Goal: Task Accomplishment & Management: Complete application form

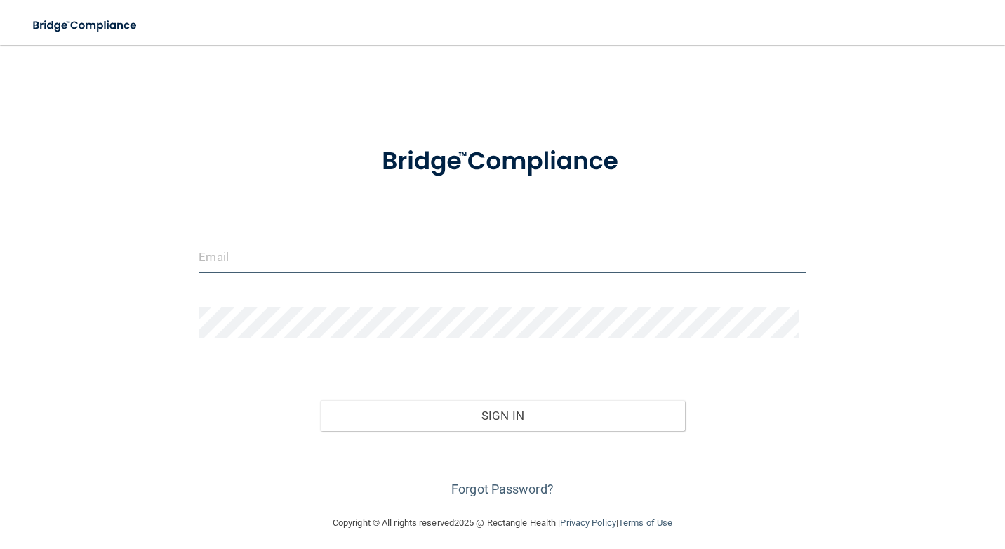
click at [414, 256] on input "email" at bounding box center [502, 257] width 607 height 32
type input "[EMAIL_ADDRESS][DOMAIN_NAME]"
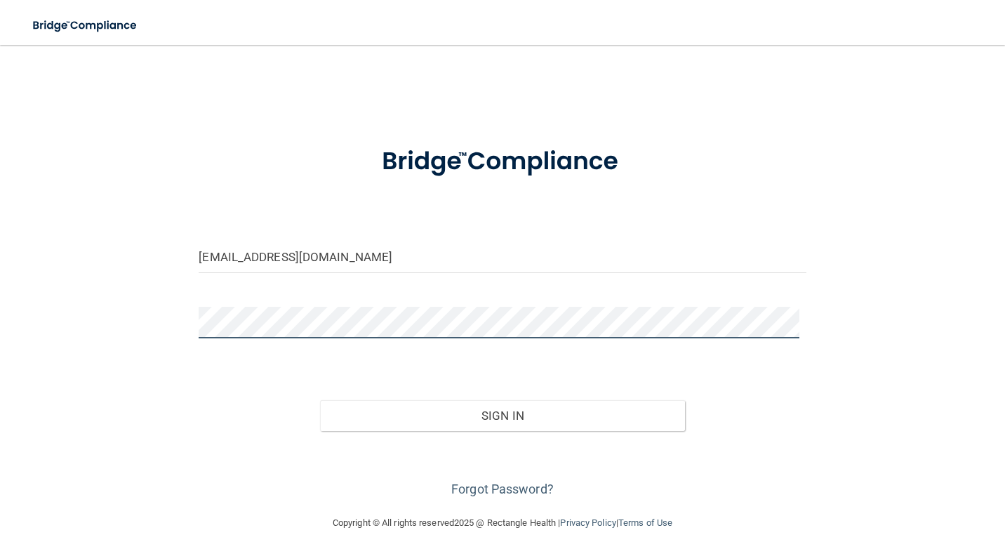
click at [320, 400] on button "Sign In" at bounding box center [502, 415] width 364 height 31
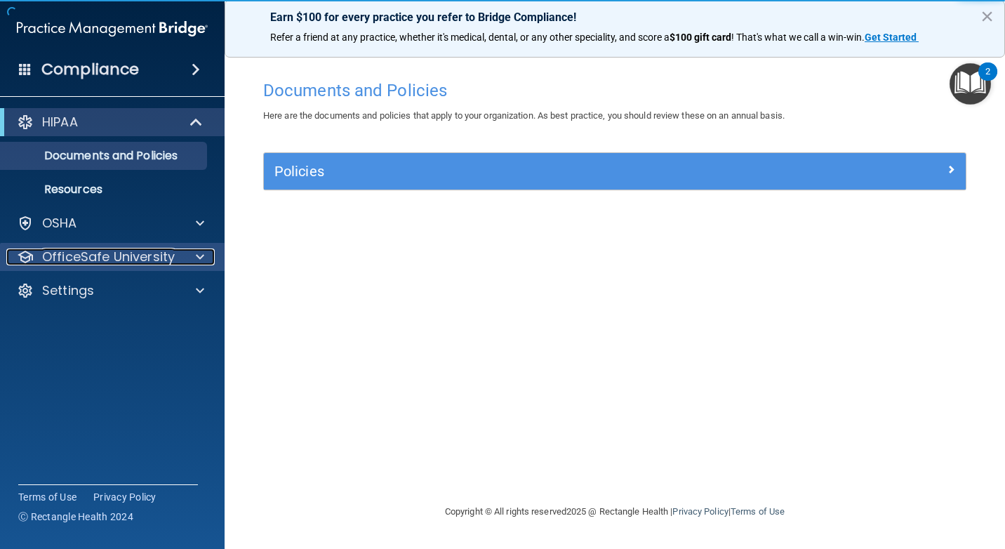
click at [73, 263] on p "OfficeSafe University" at bounding box center [108, 256] width 133 height 17
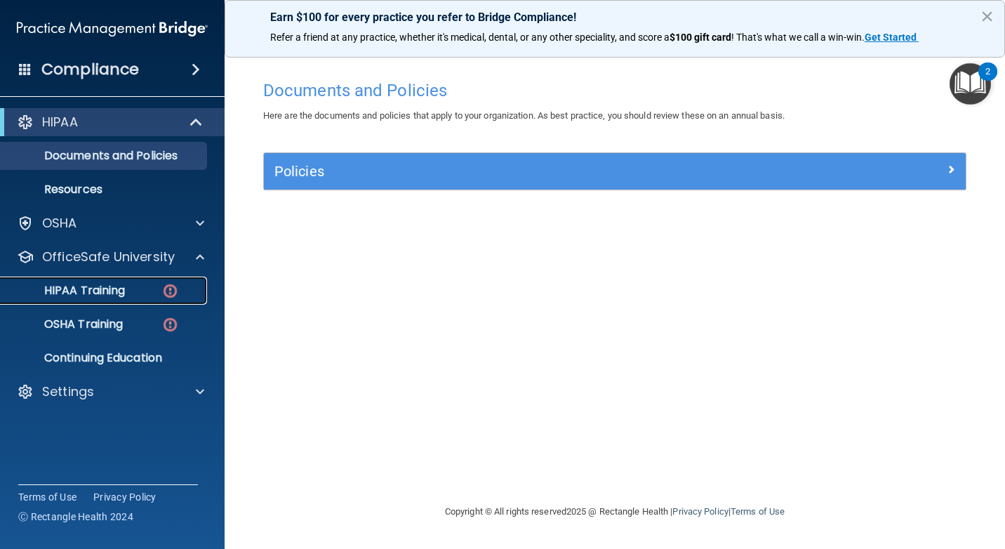
click at [162, 298] on img at bounding box center [170, 291] width 18 height 18
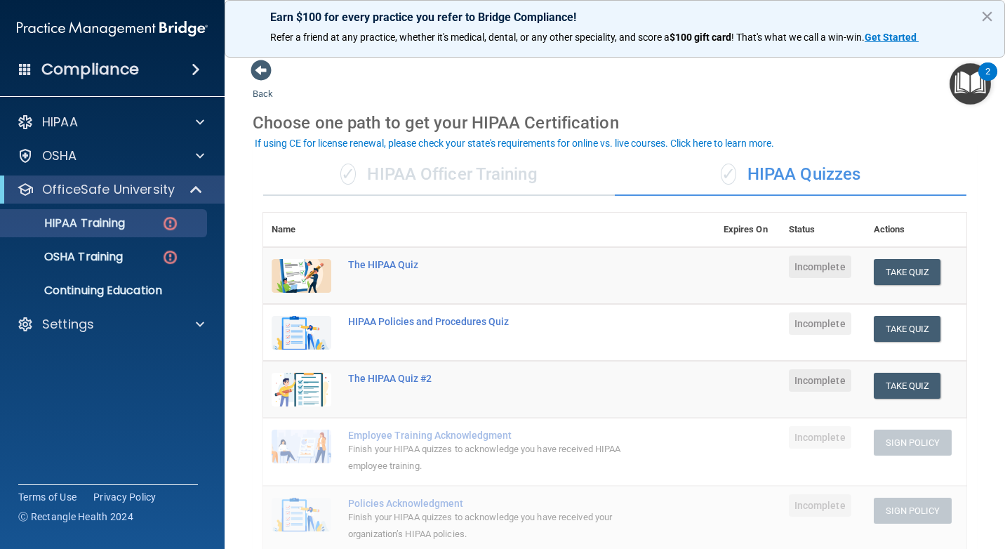
click at [804, 178] on div "✓ HIPAA Quizzes" at bounding box center [791, 175] width 352 height 42
click at [676, 291] on td "The HIPAA Quiz" at bounding box center [528, 276] width 376 height 58
click at [383, 167] on div "✓ HIPAA Officer Training" at bounding box center [439, 175] width 352 height 42
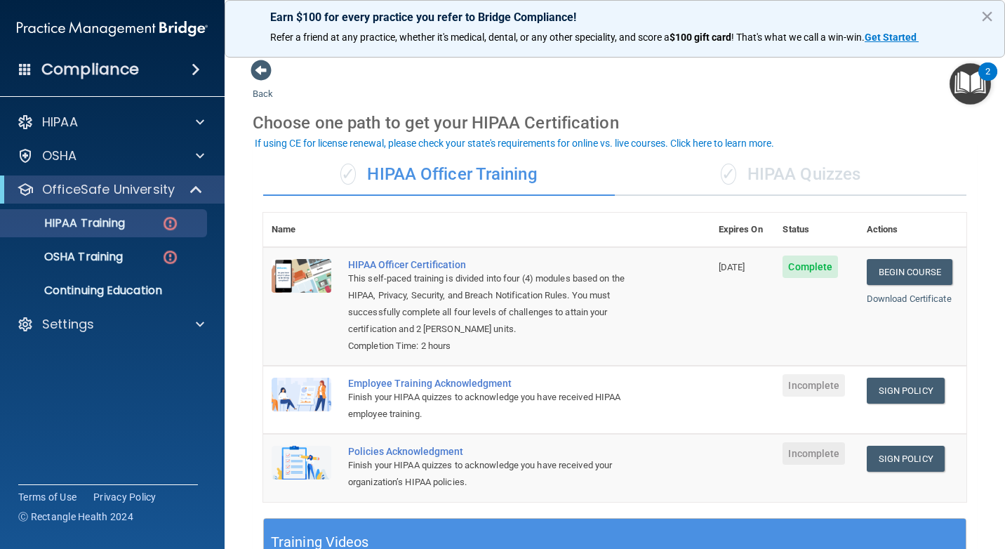
click at [827, 183] on div "✓ HIPAA Quizzes" at bounding box center [791, 175] width 352 height 42
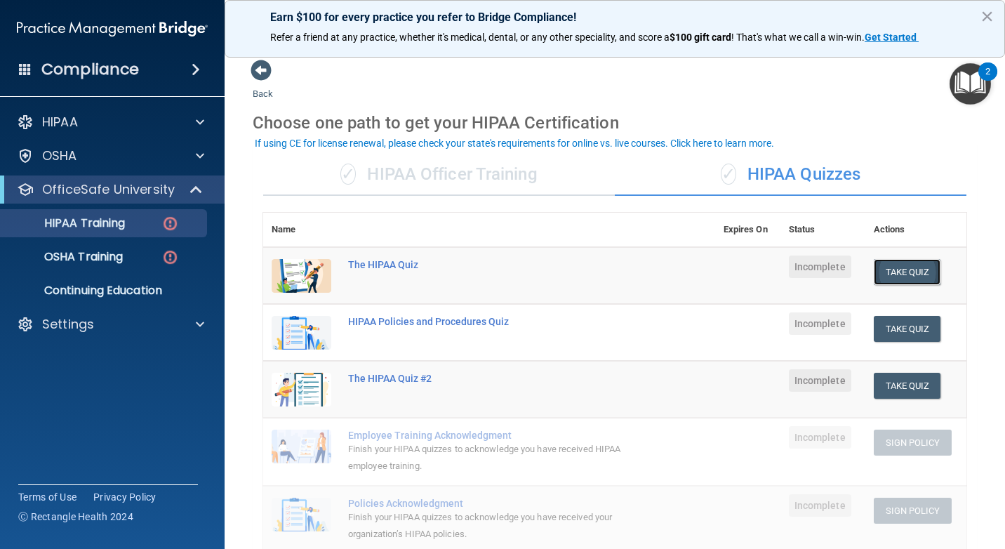
click at [877, 277] on button "Take Quiz" at bounding box center [907, 272] width 67 height 26
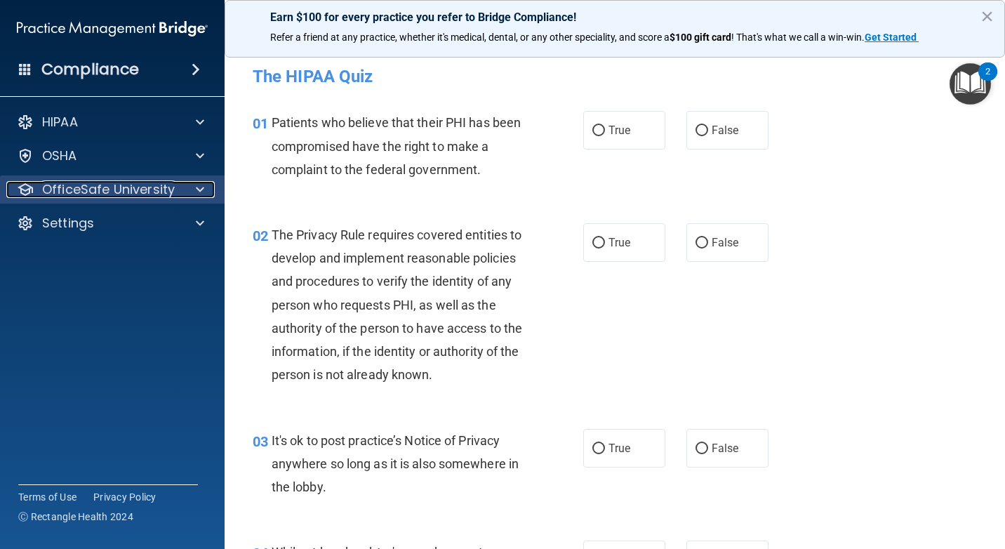
click at [173, 189] on div "OfficeSafe University" at bounding box center [93, 189] width 174 height 17
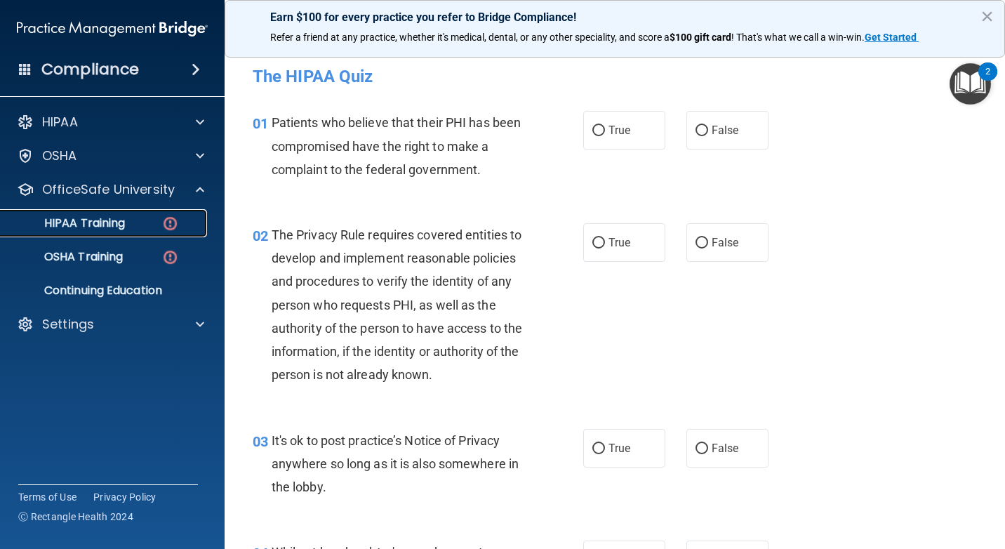
click at [192, 230] on div "HIPAA Training" at bounding box center [105, 223] width 192 height 14
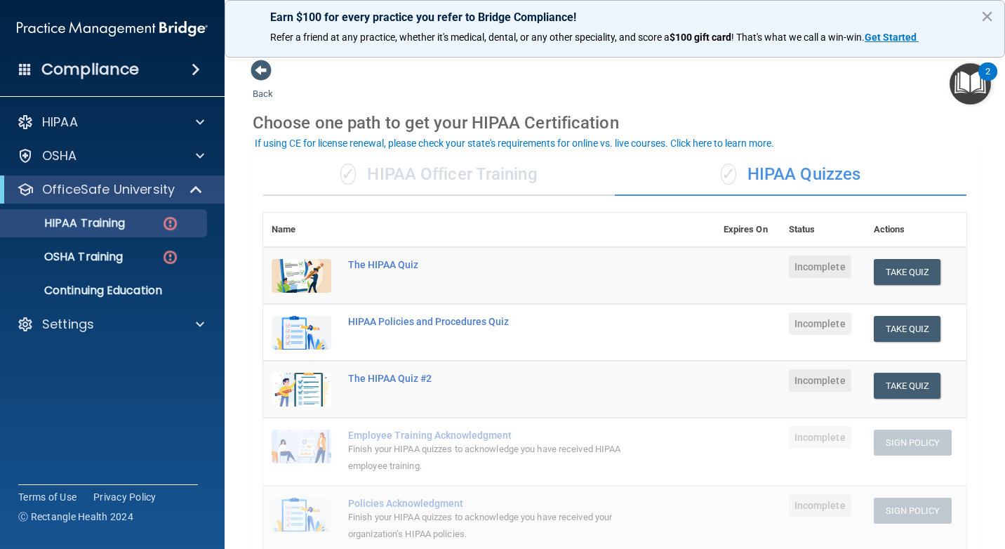
click at [736, 260] on td at bounding box center [747, 276] width 65 height 58
click at [920, 274] on button "Take Quiz" at bounding box center [907, 272] width 67 height 26
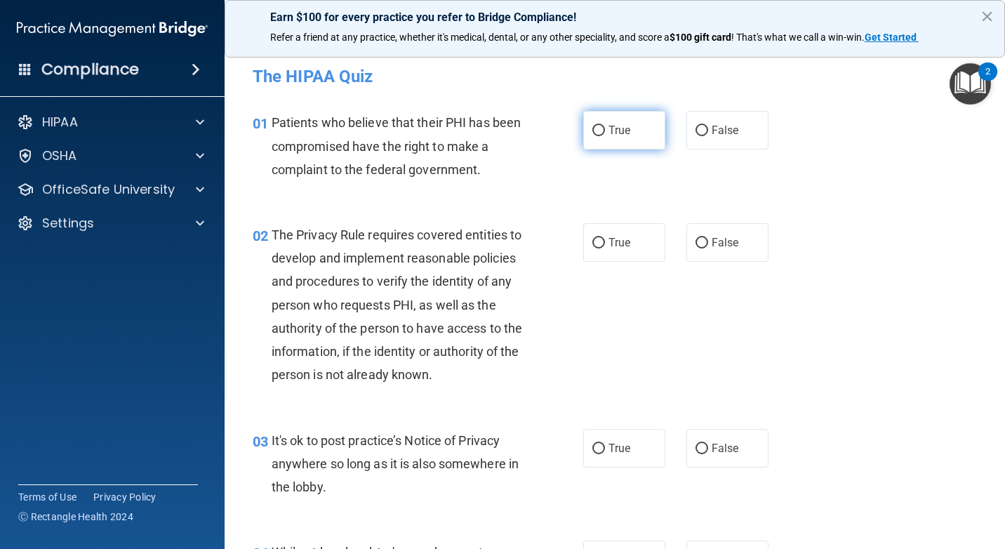
click at [615, 126] on span "True" at bounding box center [620, 130] width 22 height 13
click at [605, 126] on input "True" at bounding box center [598, 131] width 13 height 11
radio input "true"
click at [946, 411] on div "02 The Privacy Rule requires covered entities to develop and implement reasonab…" at bounding box center [614, 309] width 745 height 206
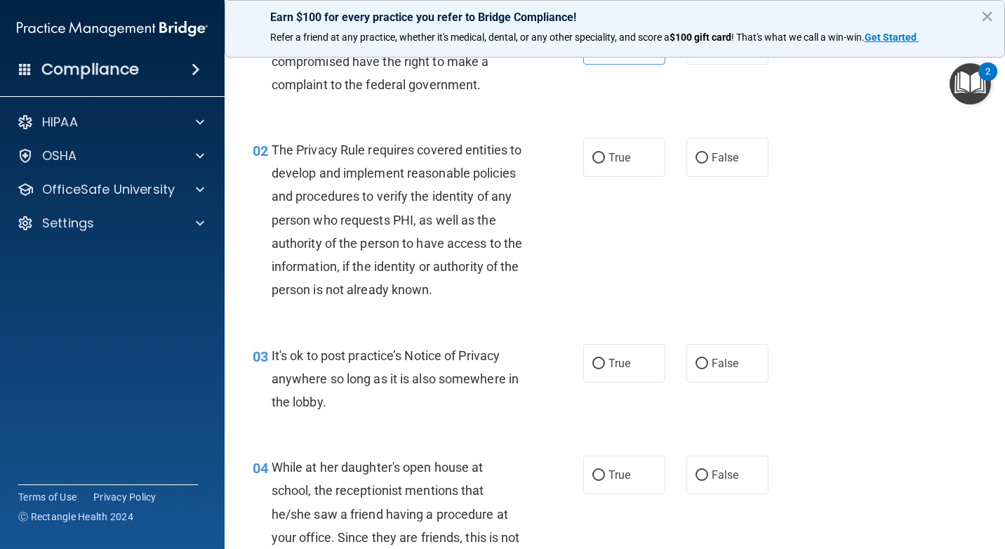
scroll to position [140, 0]
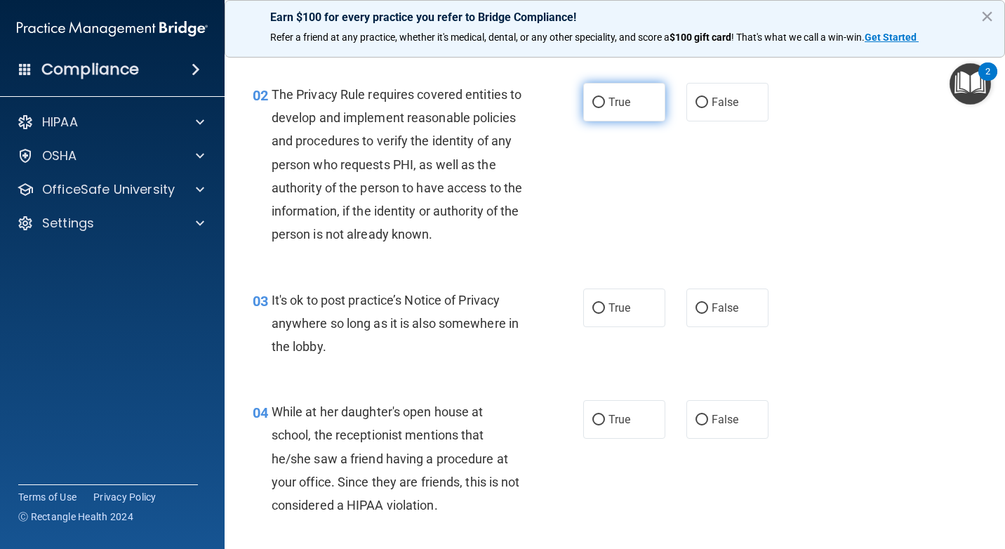
click at [626, 113] on label "True" at bounding box center [624, 102] width 82 height 39
click at [605, 108] on input "True" at bounding box center [598, 103] width 13 height 11
radio input "true"
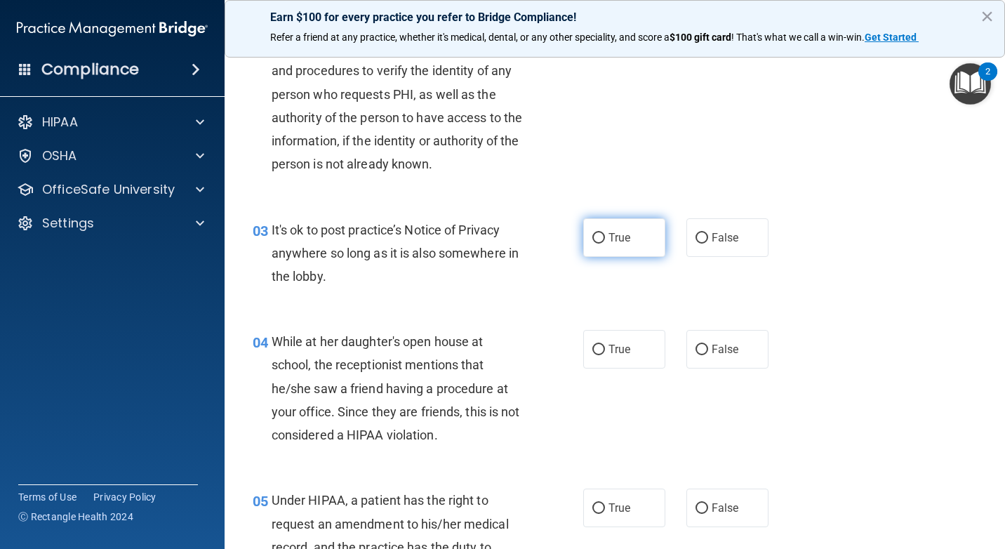
click at [646, 257] on label "True" at bounding box center [624, 237] width 82 height 39
click at [605, 244] on input "True" at bounding box center [598, 238] width 13 height 11
radio input "true"
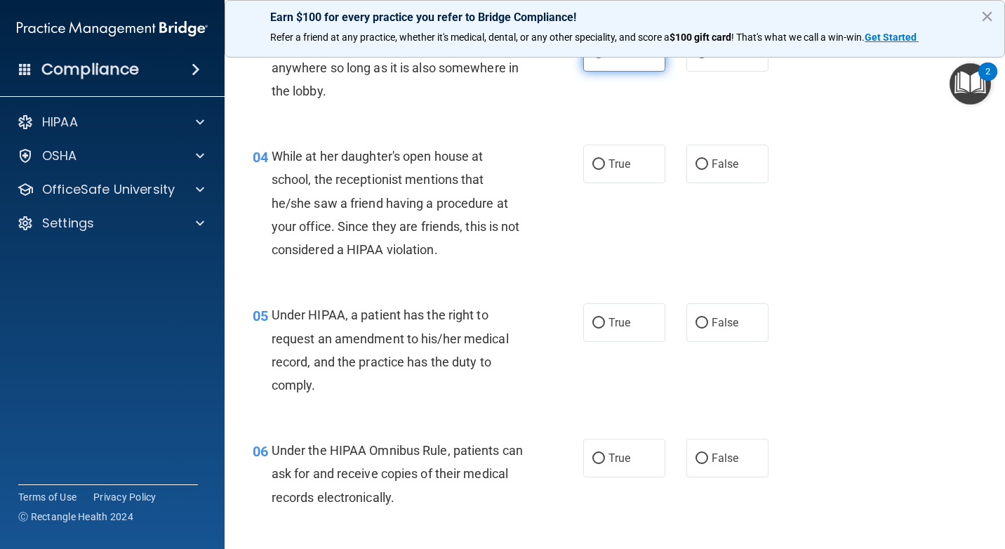
scroll to position [421, 0]
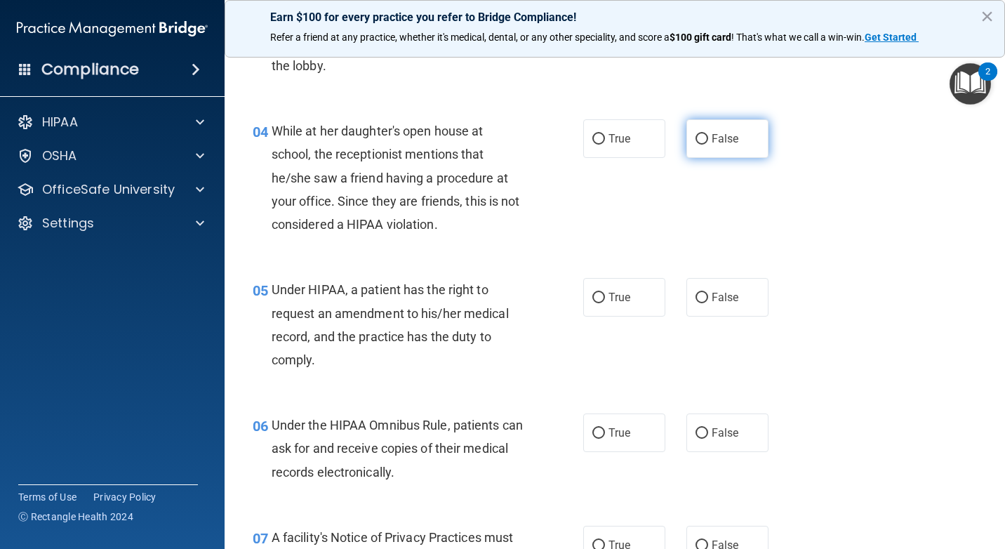
click at [704, 154] on label "False" at bounding box center [727, 138] width 82 height 39
click at [704, 145] on input "False" at bounding box center [702, 139] width 13 height 11
radio input "true"
click at [649, 158] on label "True" at bounding box center [624, 138] width 82 height 39
click at [605, 145] on input "True" at bounding box center [598, 139] width 13 height 11
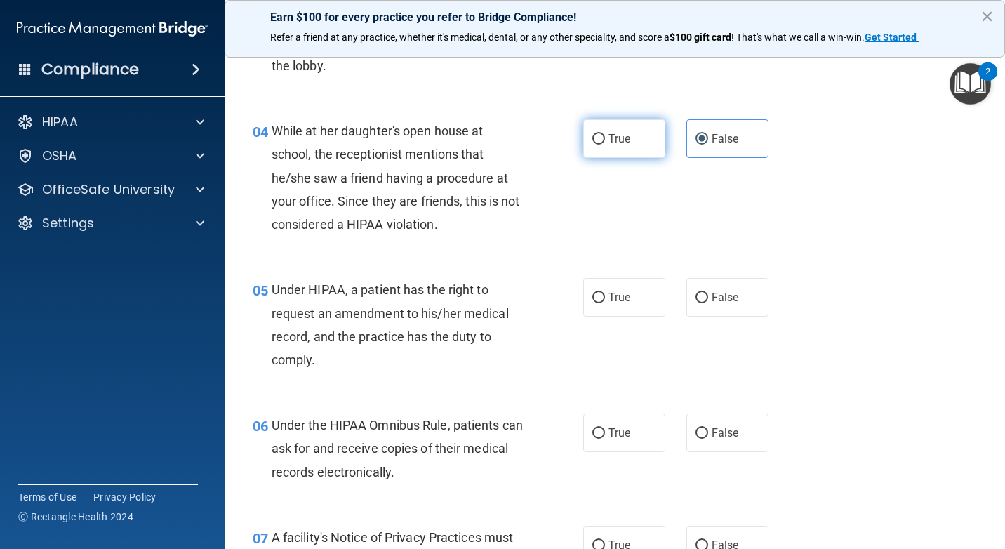
radio input "true"
radio input "false"
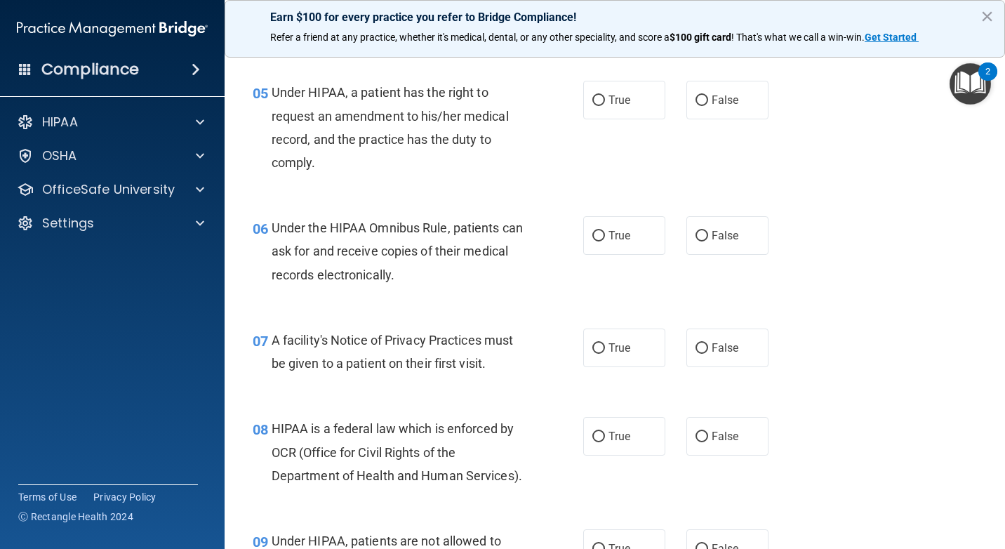
scroll to position [632, 0]
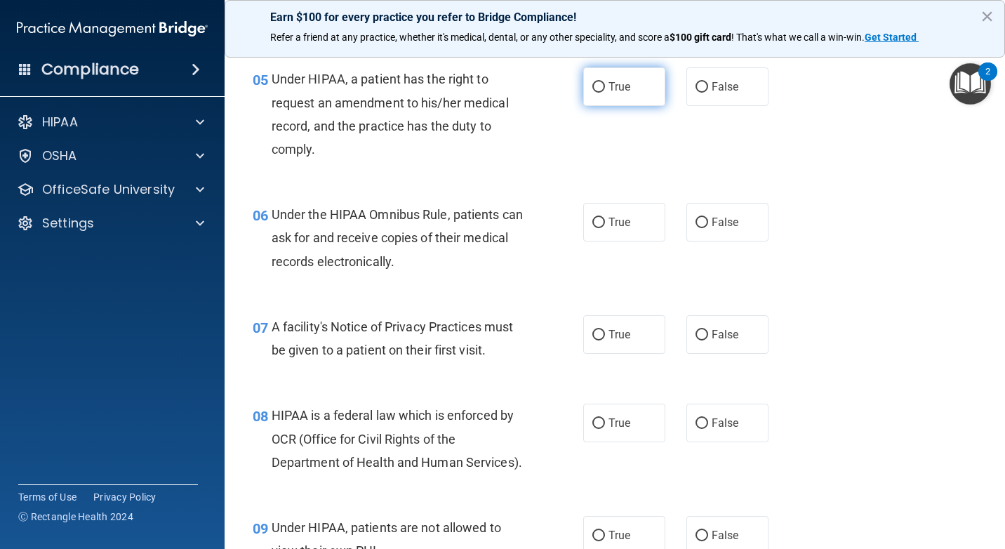
click at [618, 93] on span "True" at bounding box center [620, 86] width 22 height 13
click at [605, 93] on input "True" at bounding box center [598, 87] width 13 height 11
radio input "true"
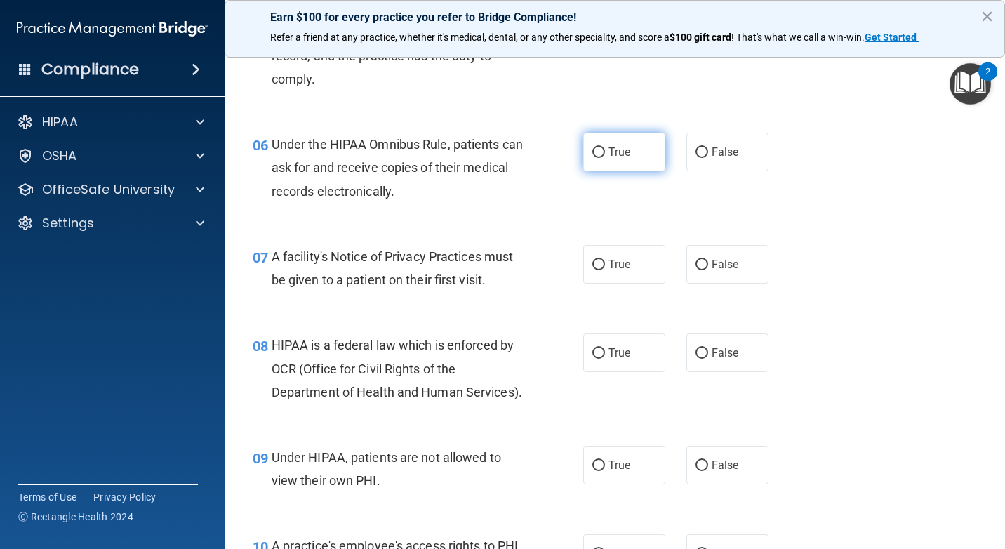
click at [629, 171] on label "True" at bounding box center [624, 152] width 82 height 39
click at [605, 158] on input "True" at bounding box center [598, 152] width 13 height 11
radio input "true"
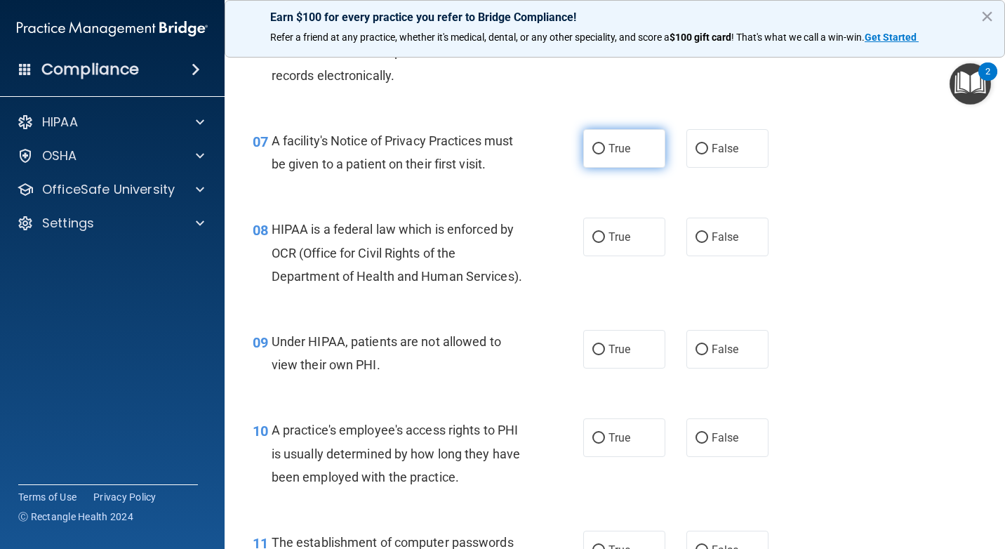
scroll to position [842, 0]
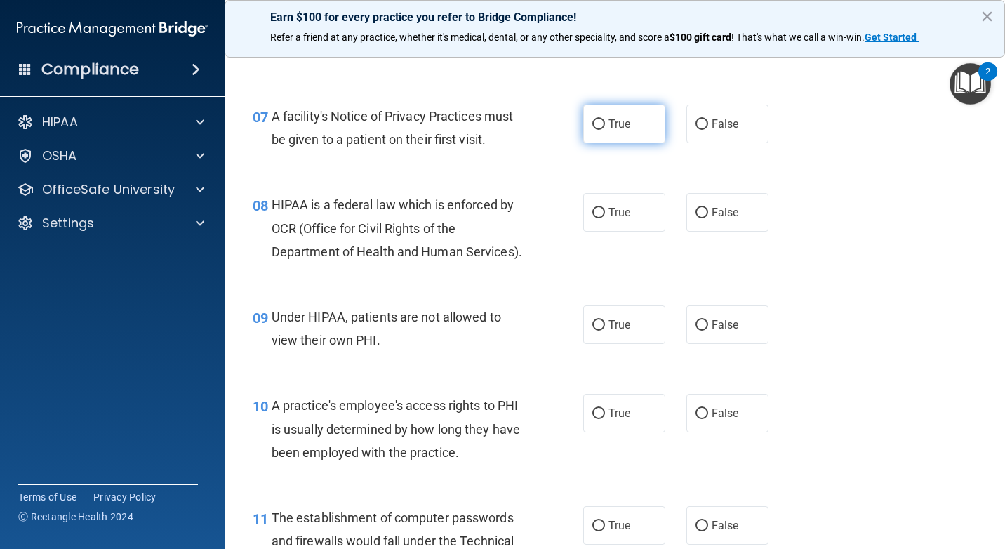
click at [610, 143] on label "True" at bounding box center [624, 124] width 82 height 39
click at [605, 130] on input "True" at bounding box center [598, 124] width 13 height 11
radio input "true"
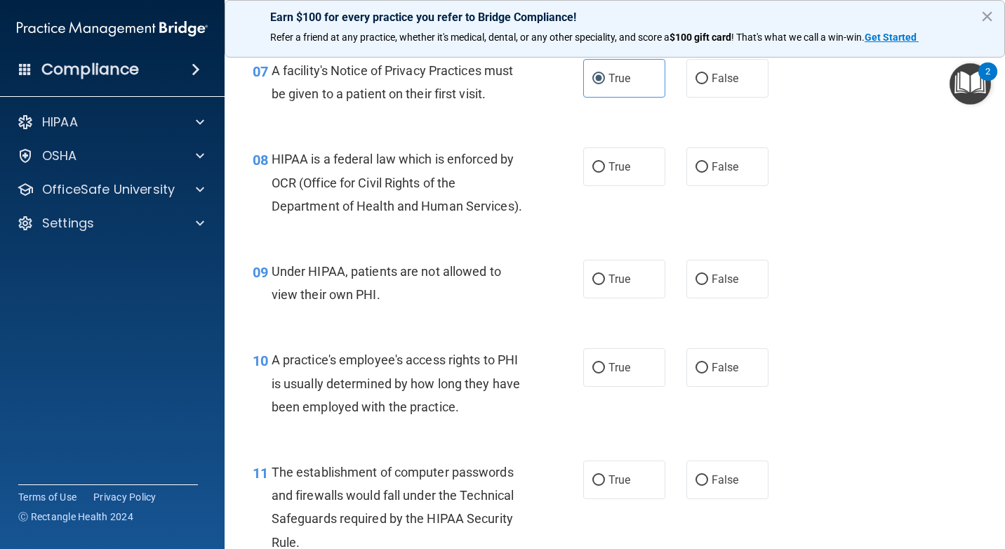
scroll to position [913, 0]
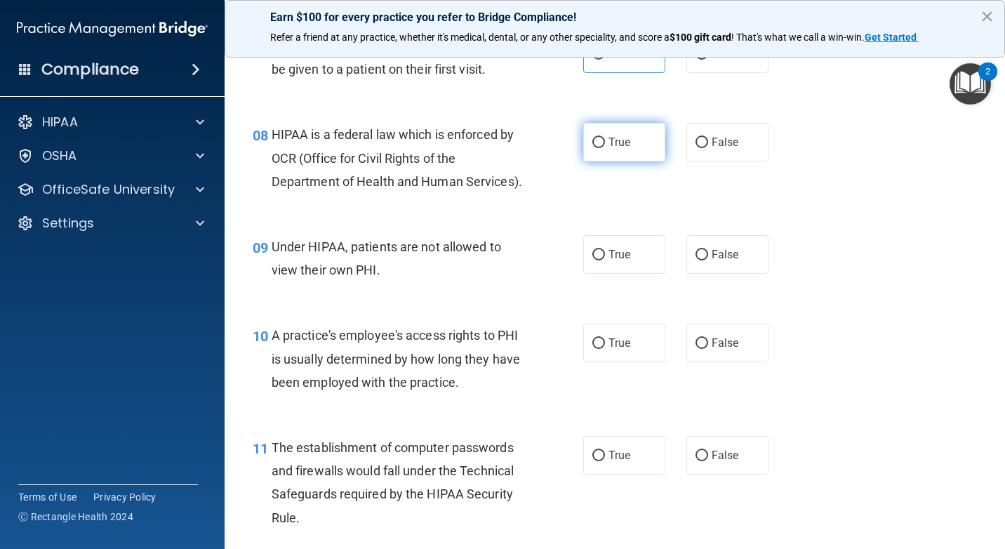
click at [630, 161] on label "True" at bounding box center [624, 142] width 82 height 39
click at [605, 148] on input "True" at bounding box center [598, 143] width 13 height 11
radio input "true"
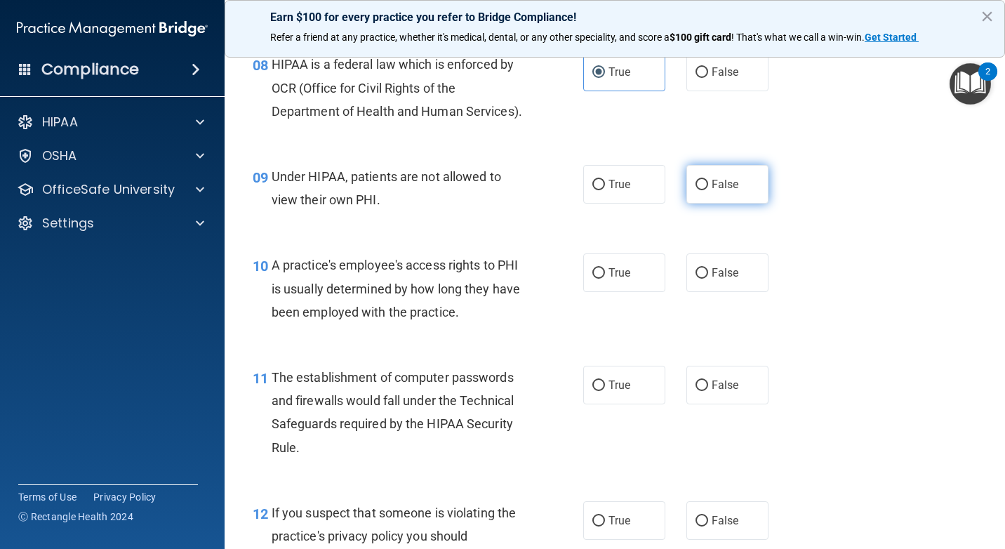
click at [717, 204] on label "False" at bounding box center [727, 184] width 82 height 39
click at [708, 190] on input "False" at bounding box center [702, 185] width 13 height 11
radio input "true"
click at [646, 204] on label "True" at bounding box center [624, 184] width 82 height 39
click at [605, 190] on input "True" at bounding box center [598, 185] width 13 height 11
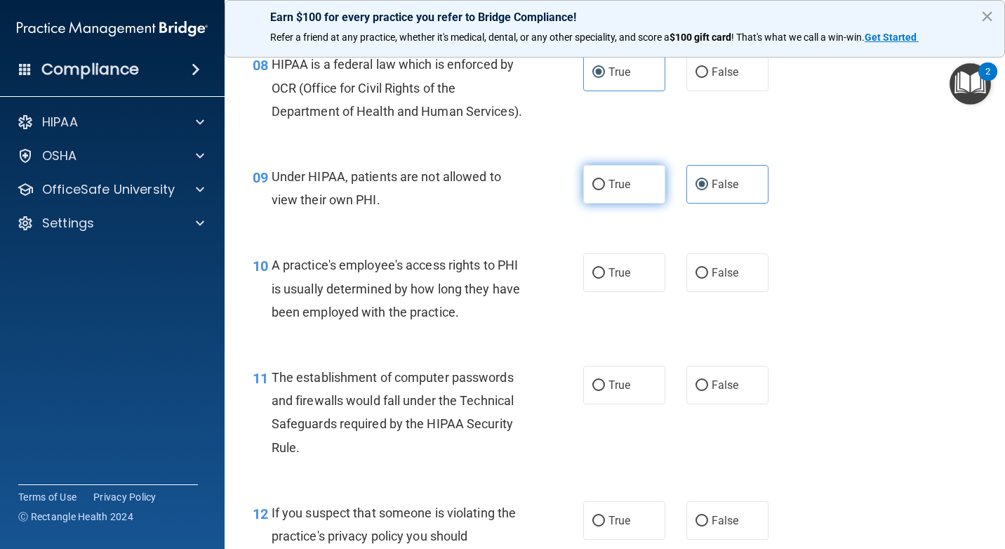
radio input "true"
radio input "false"
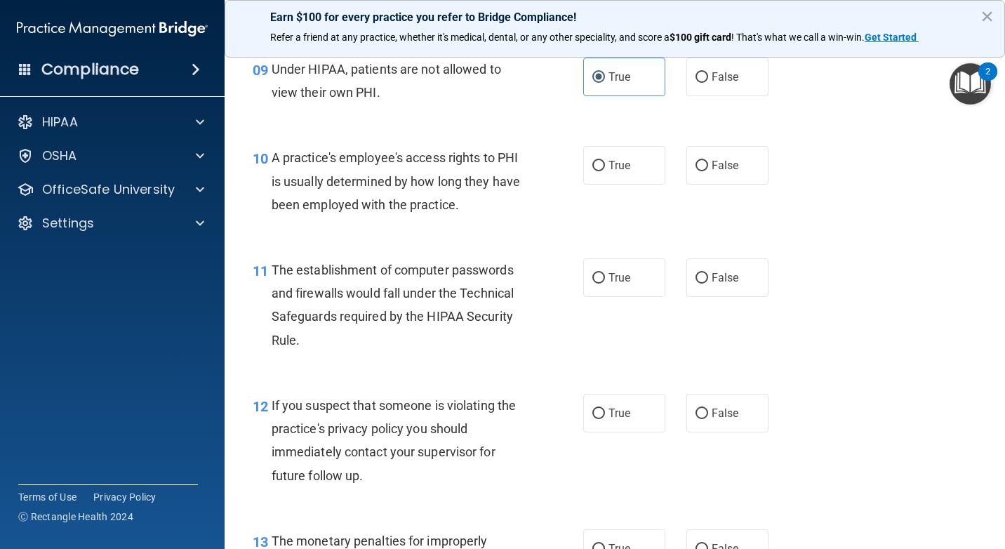
scroll to position [1123, 0]
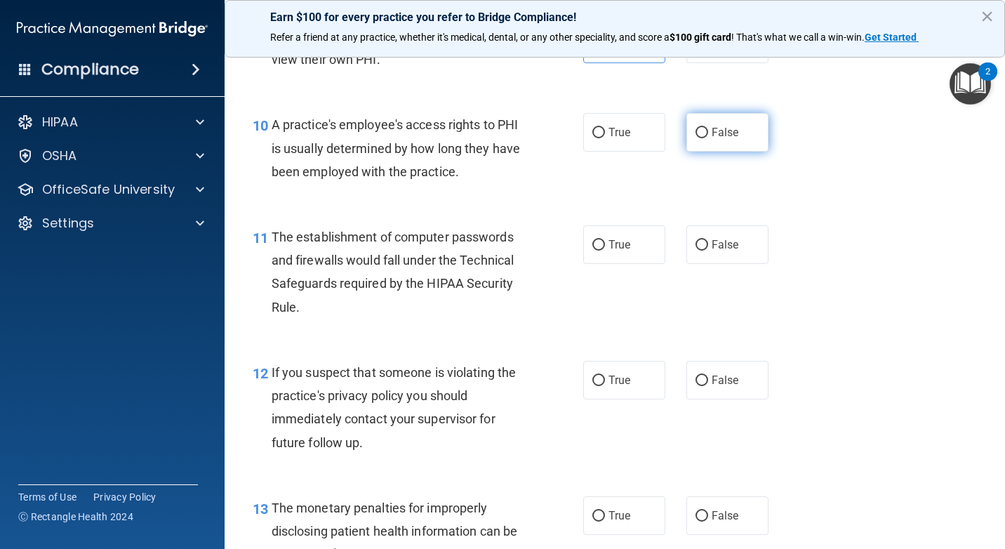
click at [707, 152] on label "False" at bounding box center [727, 132] width 82 height 39
click at [707, 138] on input "False" at bounding box center [702, 133] width 13 height 11
radio input "true"
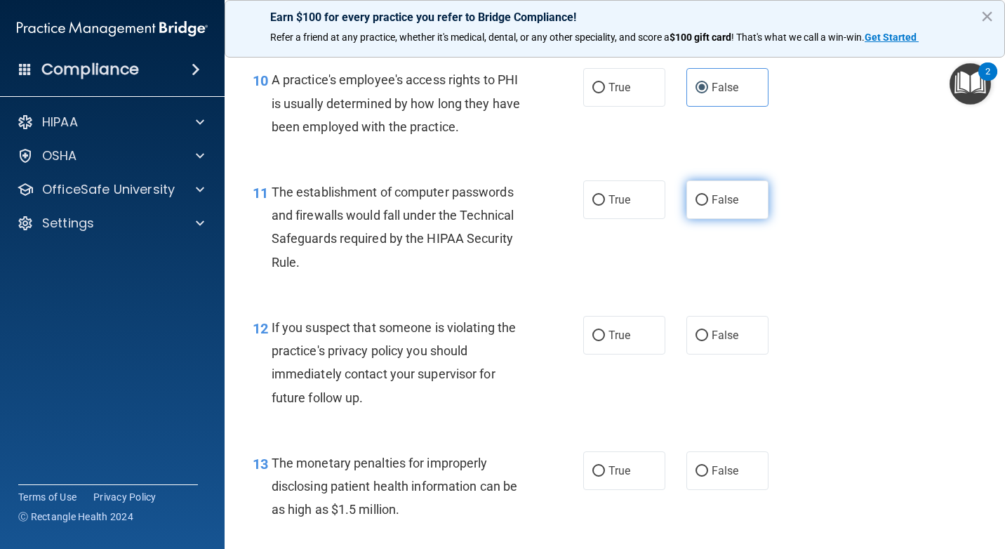
scroll to position [1193, 0]
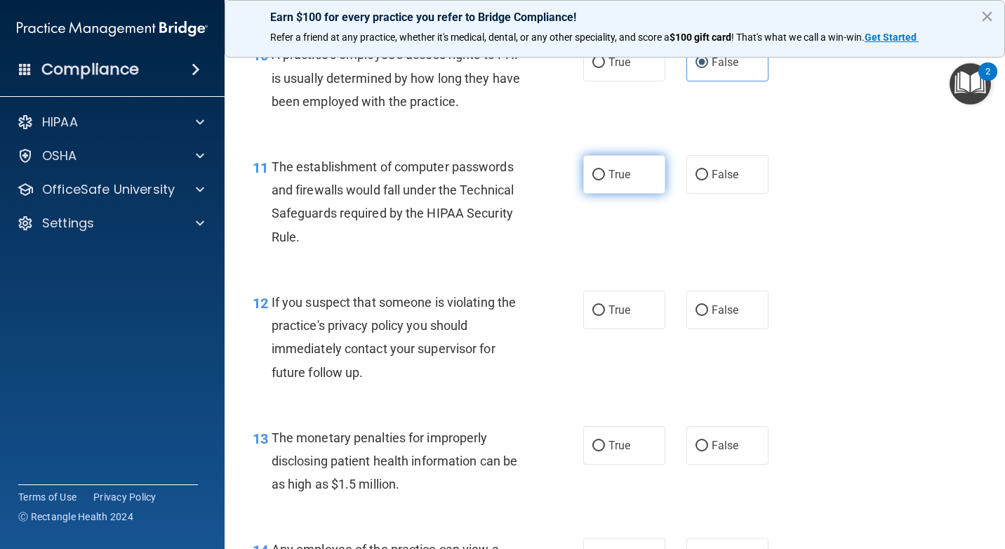
click at [621, 194] on label "True" at bounding box center [624, 174] width 82 height 39
click at [605, 180] on input "True" at bounding box center [598, 175] width 13 height 11
radio input "true"
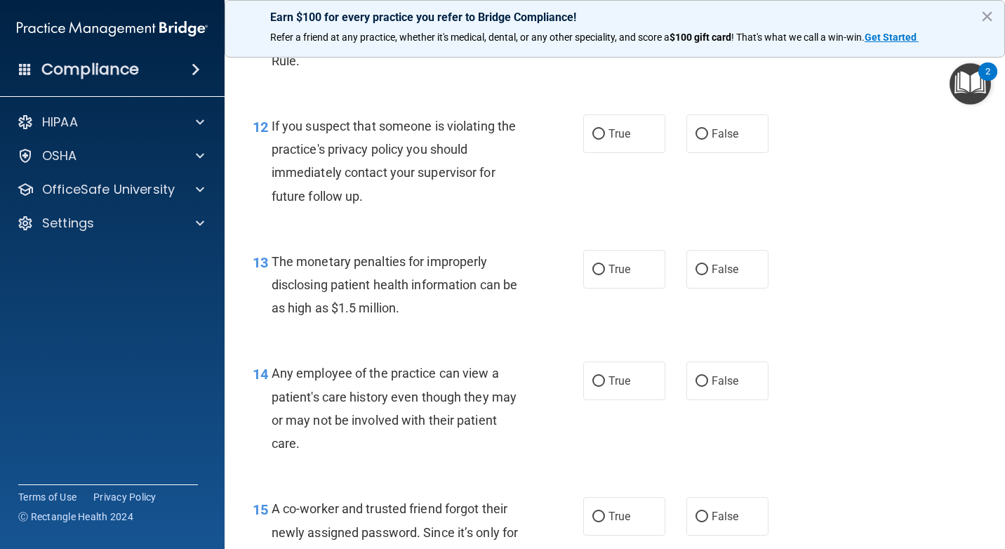
scroll to position [1404, 0]
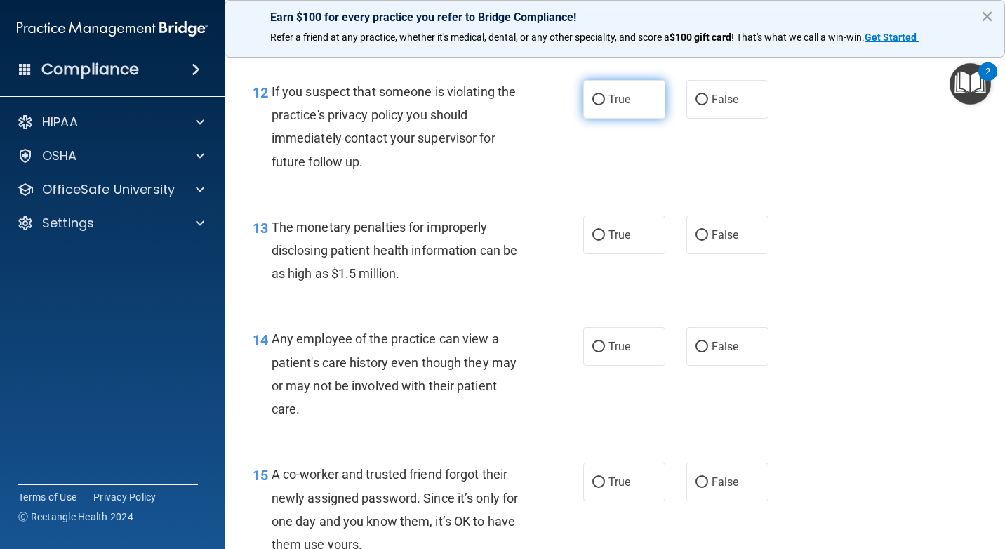
click at [609, 106] on span "True" at bounding box center [620, 99] width 22 height 13
click at [604, 105] on input "True" at bounding box center [598, 100] width 13 height 11
radio input "true"
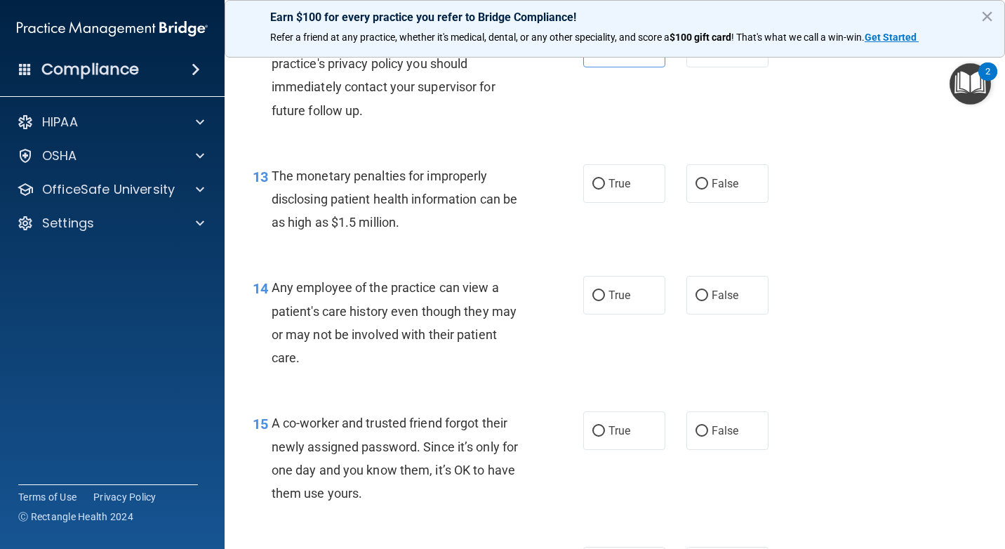
scroll to position [1544, 0]
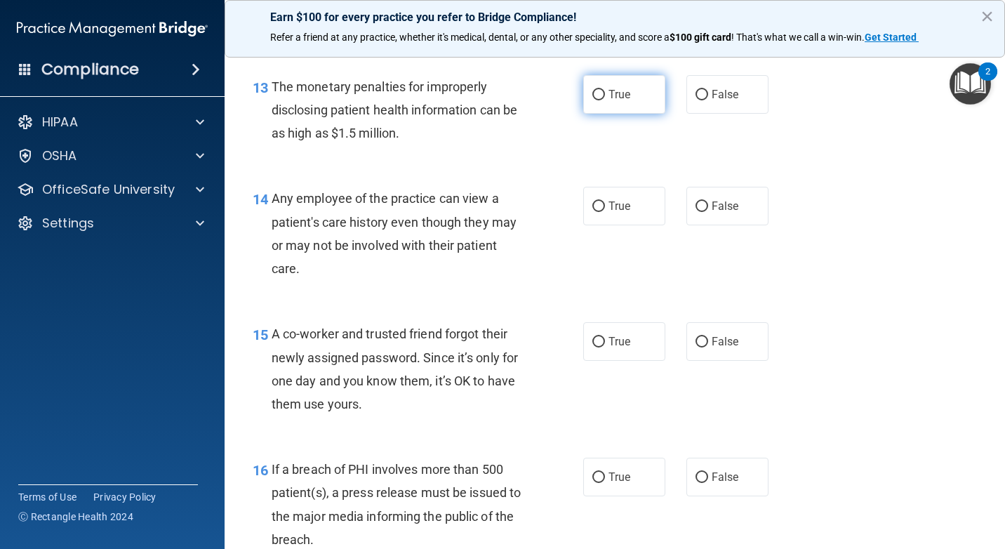
click at [631, 114] on label "True" at bounding box center [624, 94] width 82 height 39
click at [605, 100] on input "True" at bounding box center [598, 95] width 13 height 11
radio input "true"
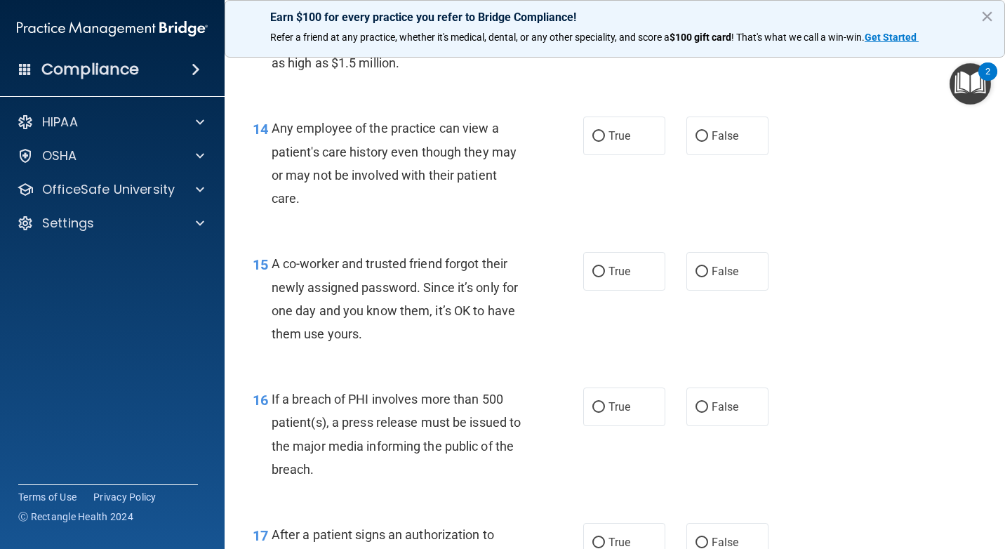
scroll to position [1685, 0]
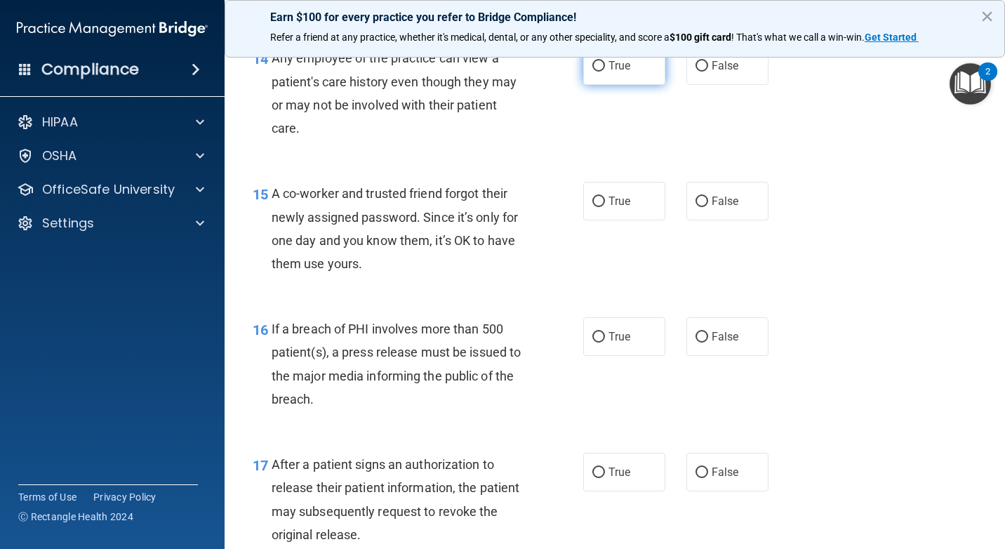
click at [613, 72] on span "True" at bounding box center [620, 65] width 22 height 13
click at [605, 72] on input "True" at bounding box center [598, 66] width 13 height 11
radio input "true"
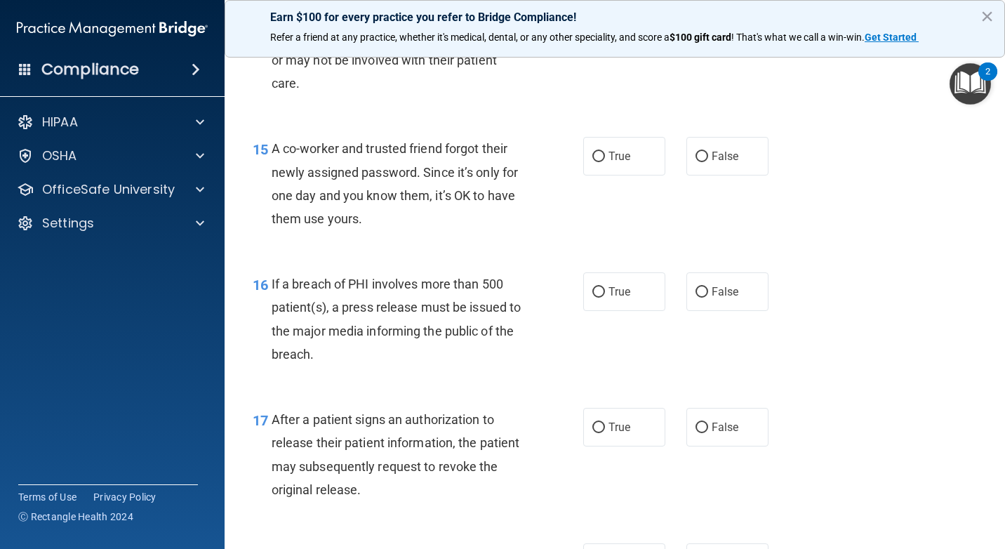
scroll to position [1755, 0]
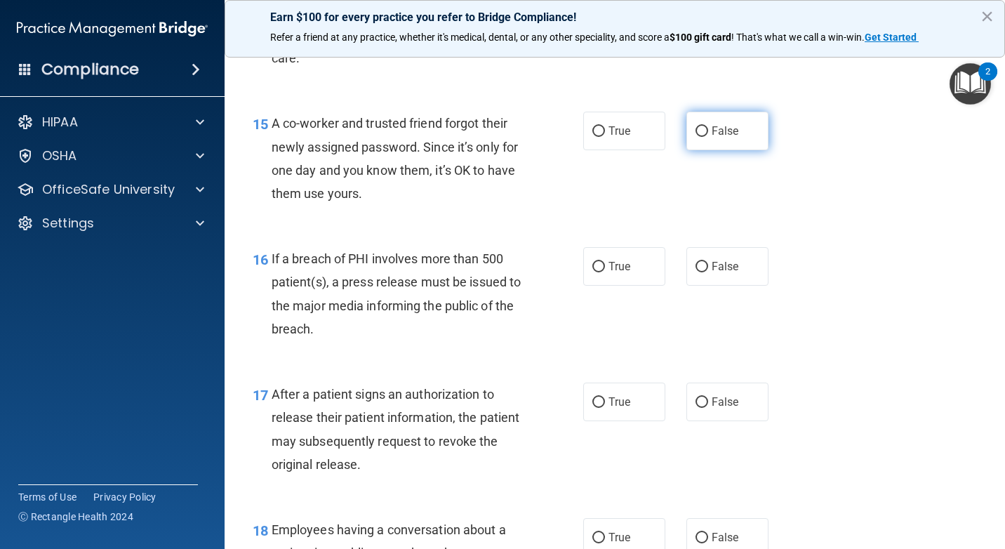
click at [748, 150] on label "False" at bounding box center [727, 131] width 82 height 39
click at [708, 137] on input "False" at bounding box center [702, 131] width 13 height 11
radio input "true"
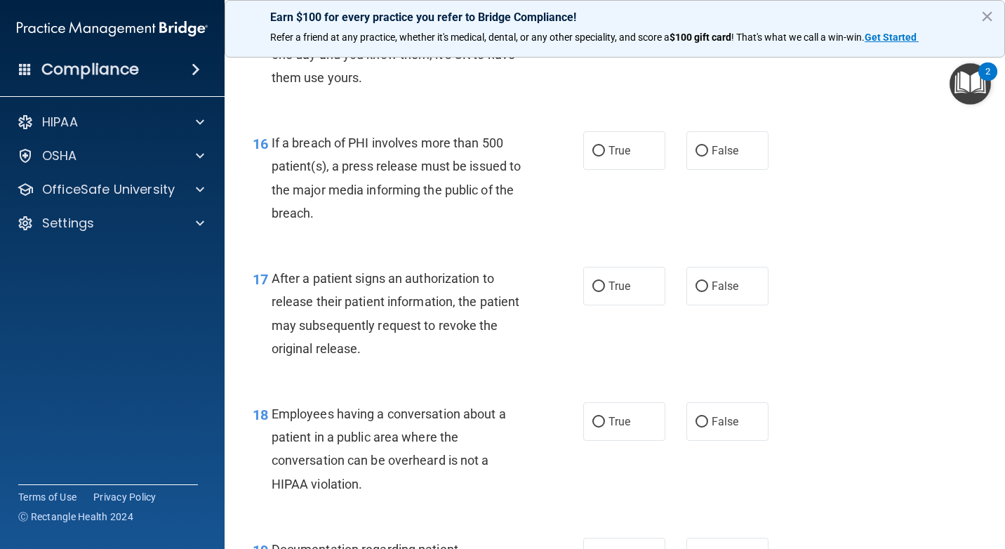
scroll to position [1895, 0]
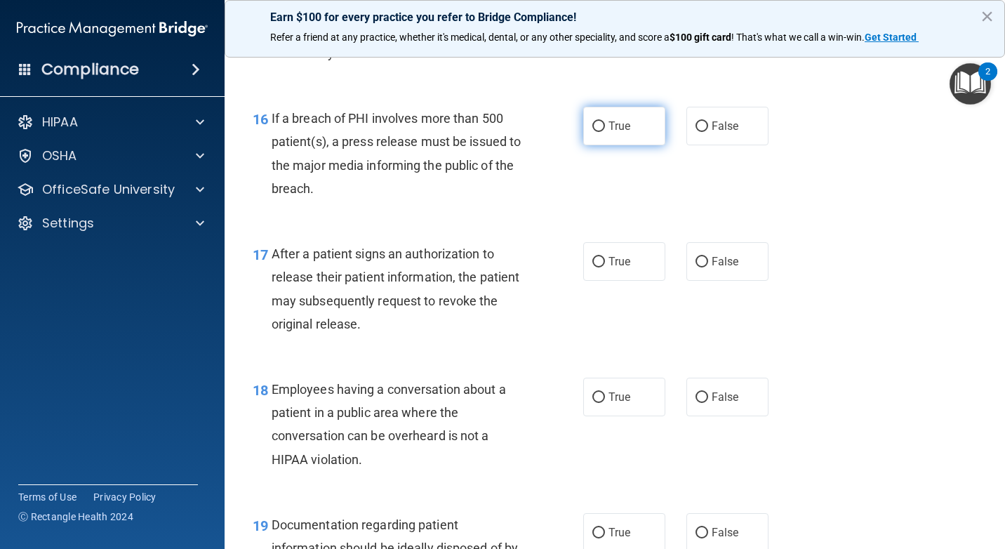
click at [609, 145] on label "True" at bounding box center [624, 126] width 82 height 39
click at [605, 132] on input "True" at bounding box center [598, 126] width 13 height 11
radio input "true"
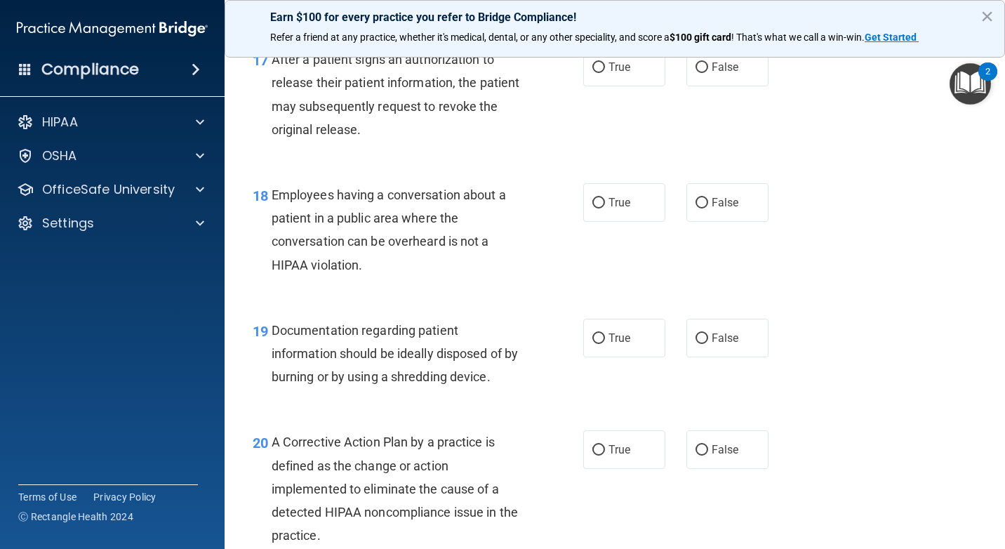
scroll to position [2106, 0]
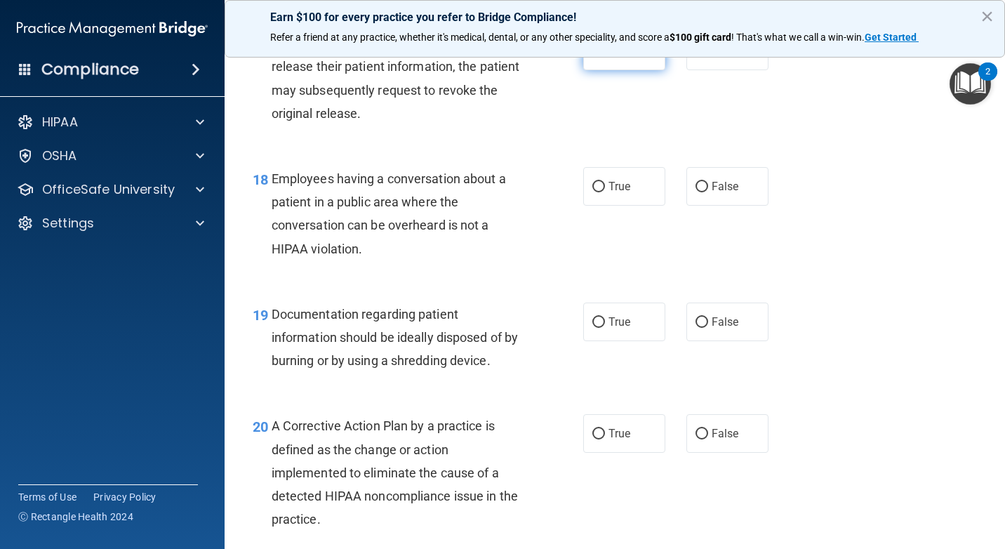
click at [619, 70] on label "True" at bounding box center [624, 51] width 82 height 39
click at [605, 57] on input "True" at bounding box center [598, 51] width 13 height 11
radio input "true"
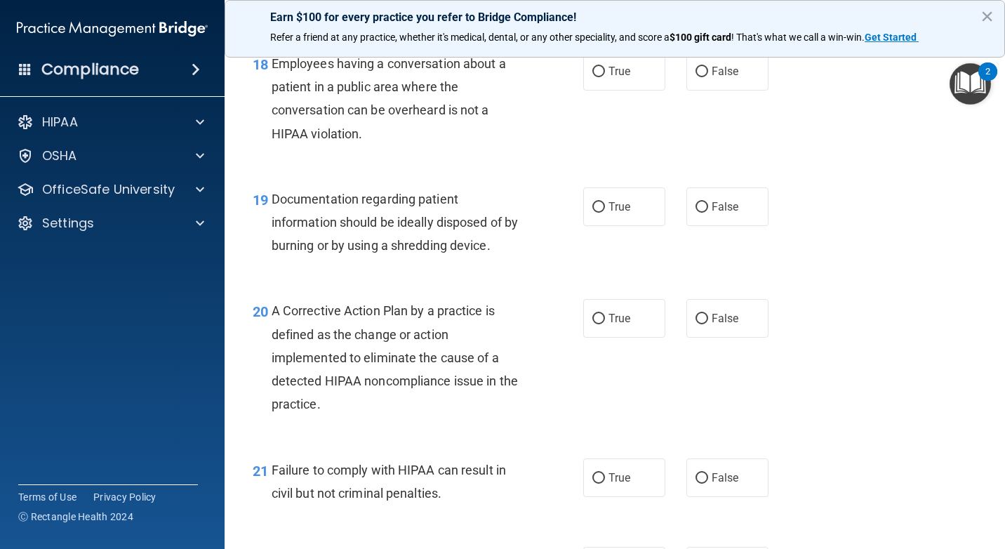
scroll to position [2246, 0]
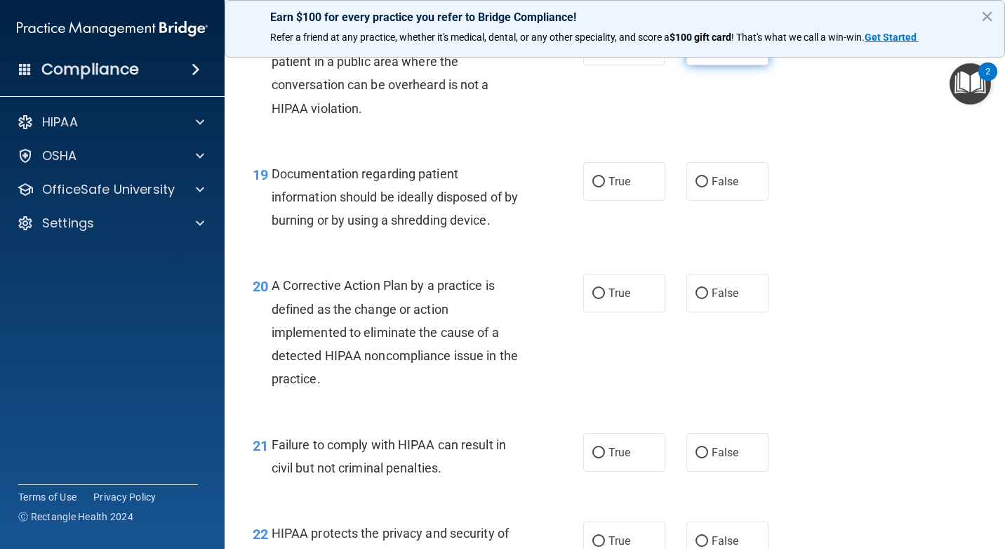
click at [736, 65] on label "False" at bounding box center [727, 46] width 82 height 39
click at [708, 52] on input "False" at bounding box center [702, 46] width 13 height 11
radio input "true"
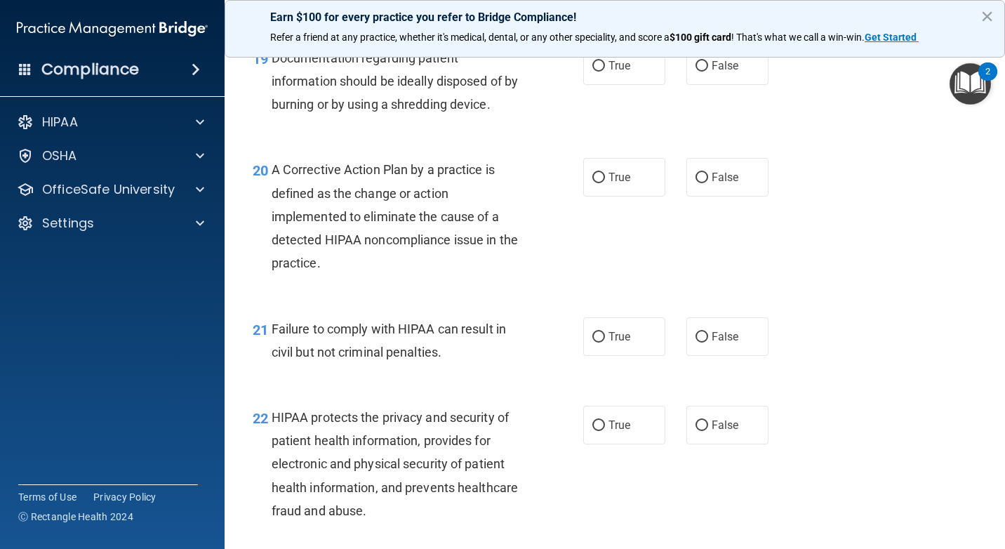
scroll to position [2387, 0]
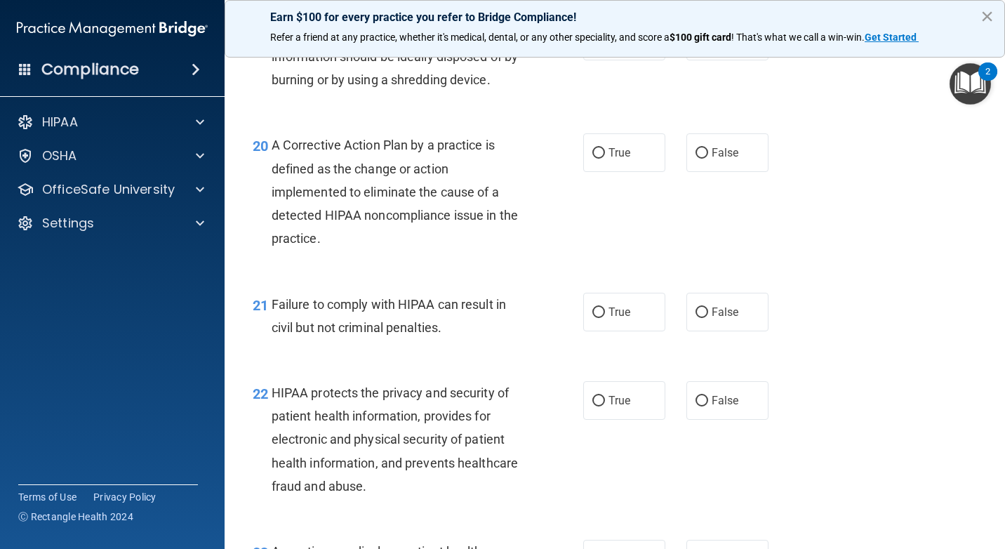
click at [988, 21] on button "×" at bounding box center [987, 16] width 13 height 22
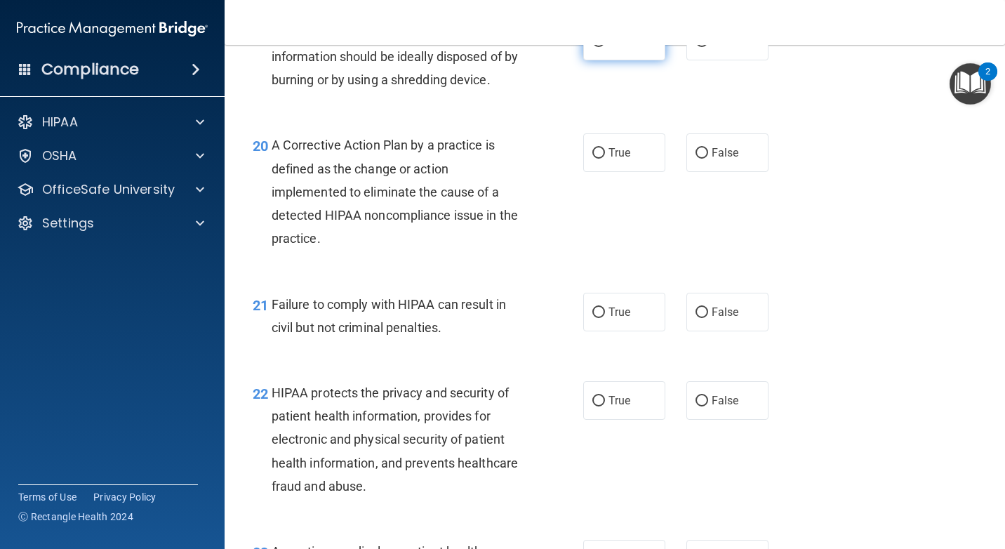
click at [625, 60] on label "True" at bounding box center [624, 41] width 82 height 39
click at [605, 47] on input "True" at bounding box center [598, 42] width 13 height 11
radio input "true"
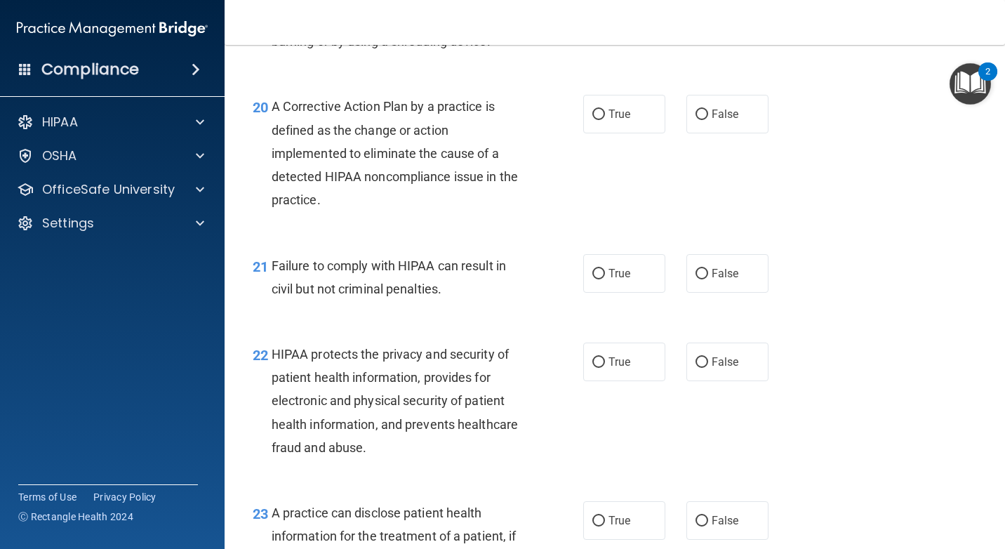
scroll to position [2527, 0]
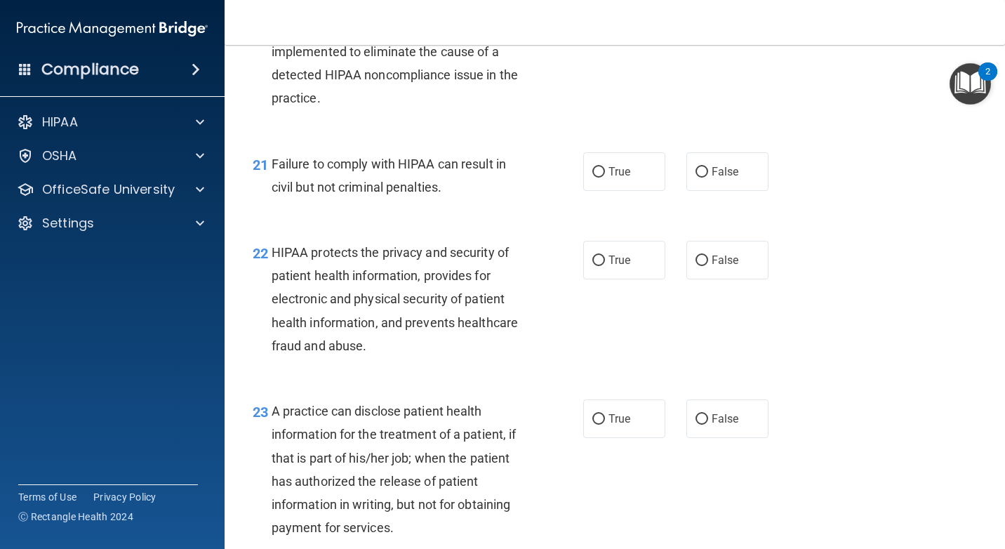
click at [644, 32] on label "True" at bounding box center [624, 12] width 82 height 39
click at [605, 18] on input "True" at bounding box center [598, 13] width 13 height 11
radio input "true"
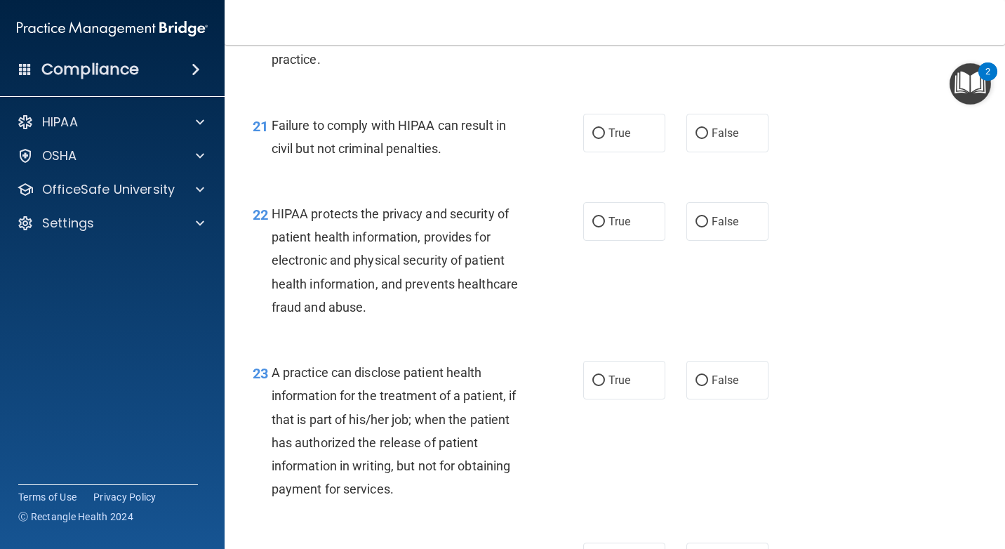
scroll to position [2667, 0]
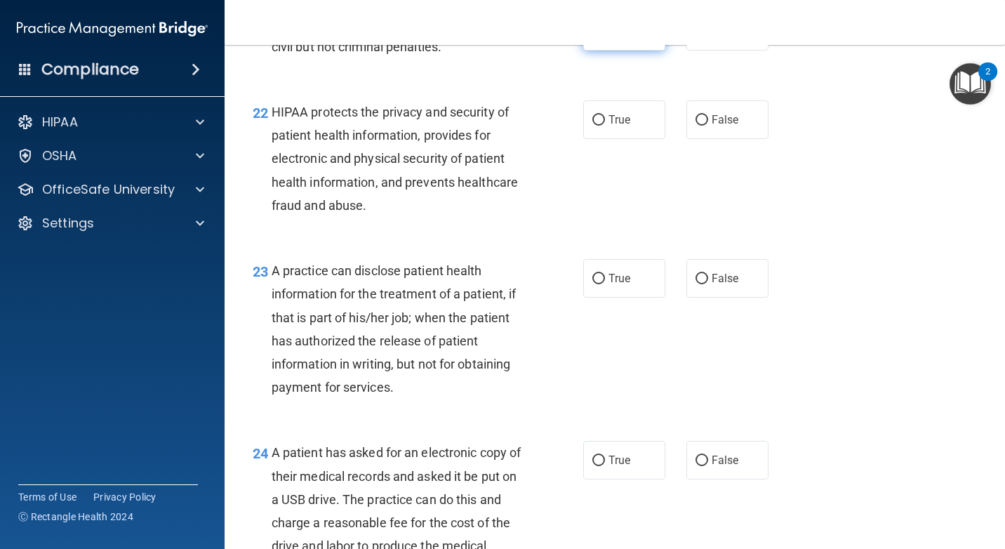
click at [599, 37] on input "True" at bounding box center [598, 32] width 13 height 11
radio input "true"
click at [764, 51] on div "True False" at bounding box center [681, 31] width 197 height 39
click at [754, 51] on label "False" at bounding box center [727, 31] width 82 height 39
click at [708, 37] on input "False" at bounding box center [702, 32] width 13 height 11
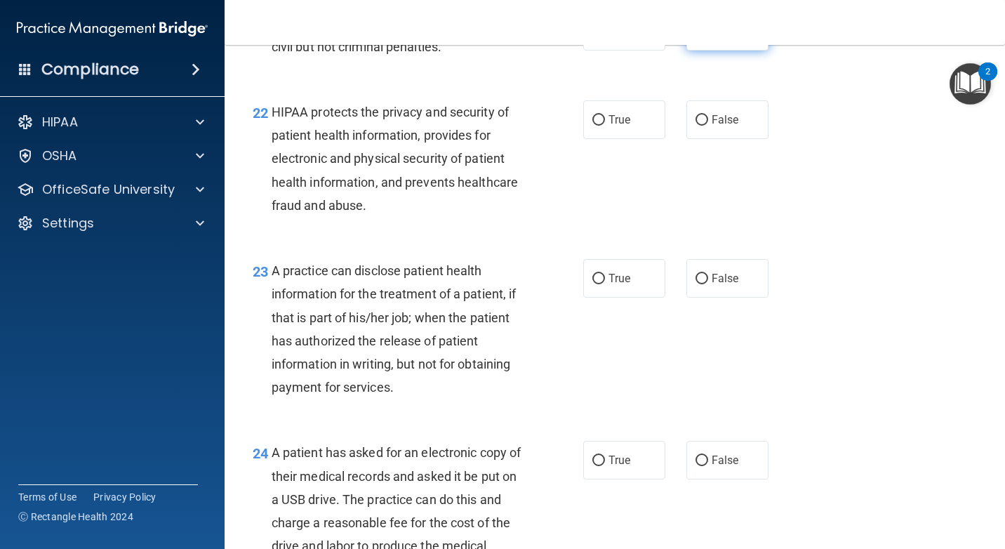
radio input "true"
radio input "false"
click at [644, 139] on label "True" at bounding box center [624, 119] width 82 height 39
click at [605, 126] on input "True" at bounding box center [598, 120] width 13 height 11
radio input "true"
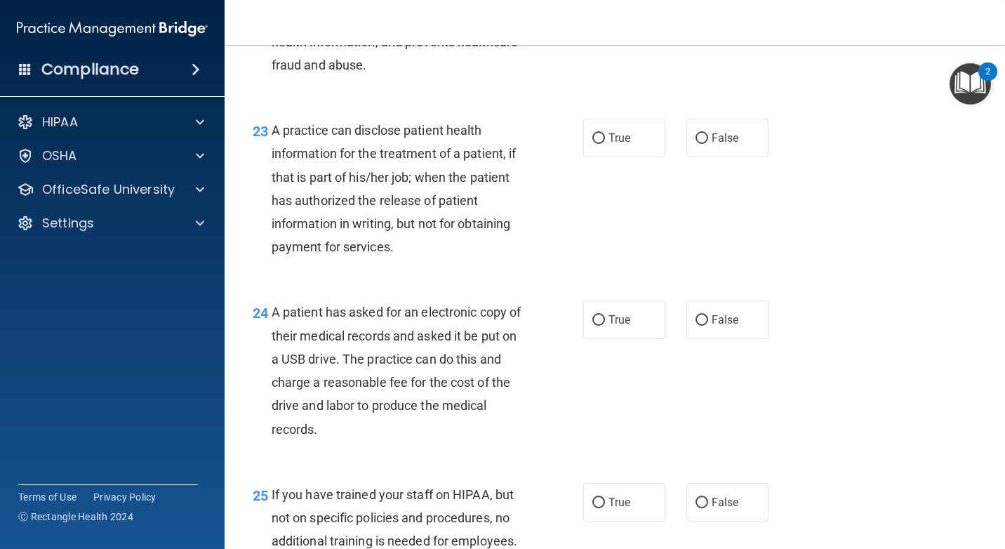
scroll to position [2878, 0]
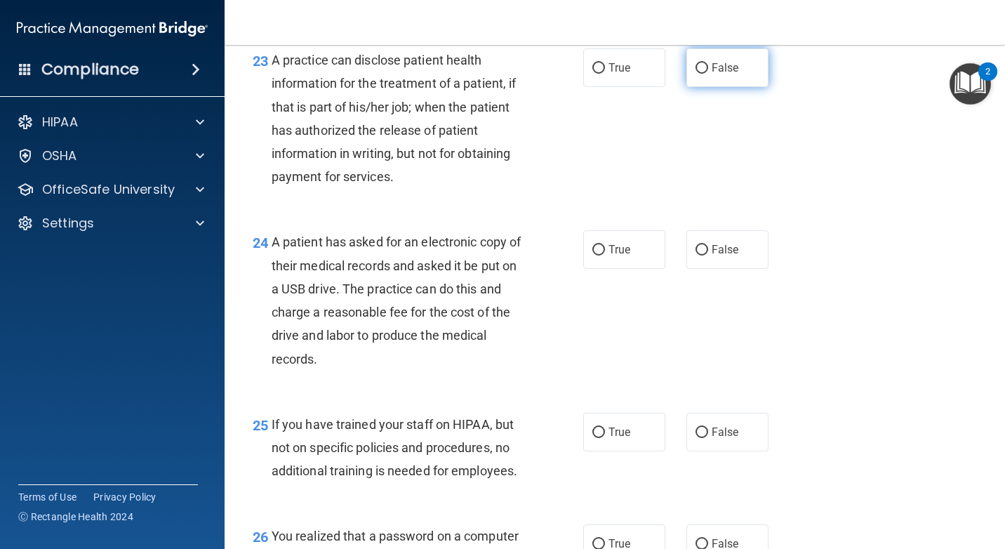
click at [722, 74] on span "False" at bounding box center [725, 67] width 27 height 13
click at [708, 74] on input "False" at bounding box center [702, 68] width 13 height 11
radio input "true"
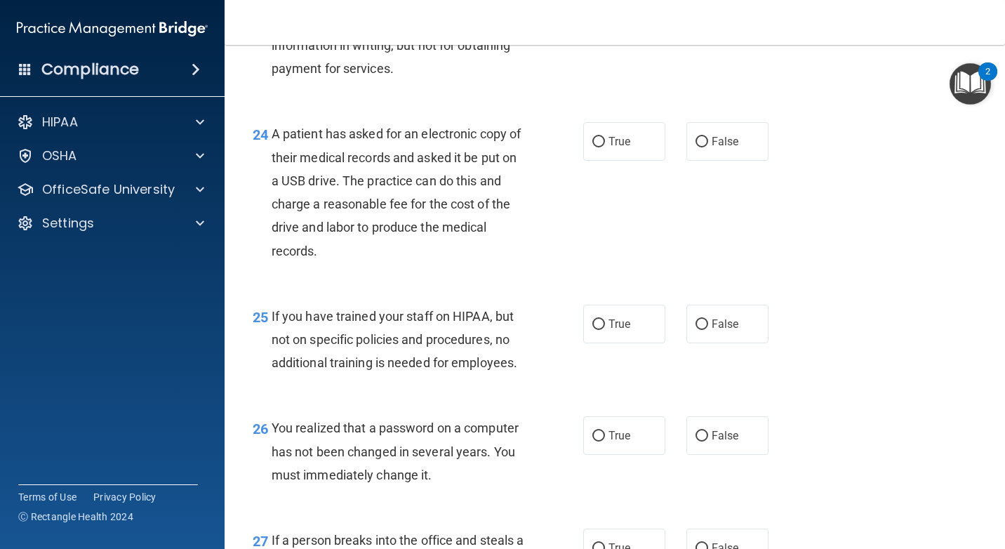
scroll to position [3018, 0]
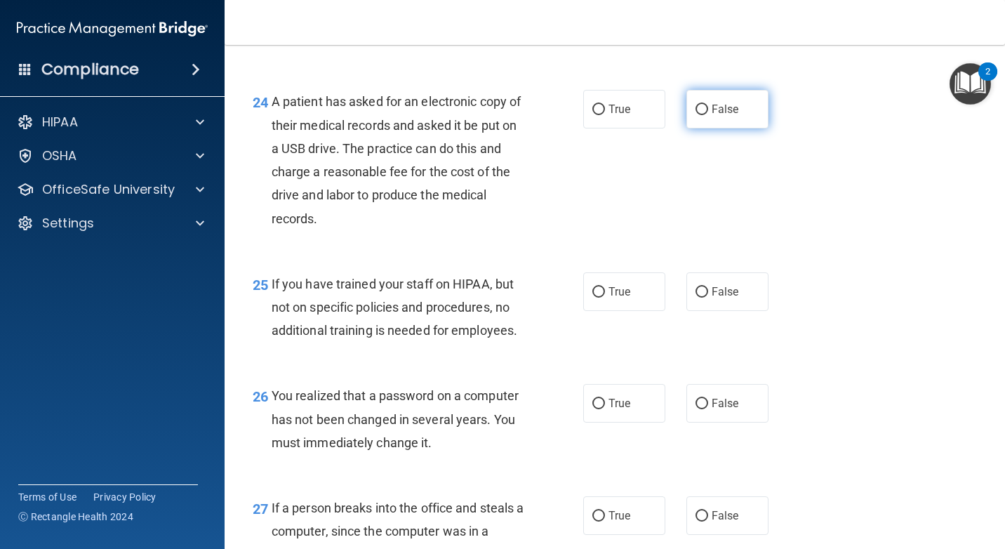
click at [735, 128] on label "False" at bounding box center [727, 109] width 82 height 39
click at [708, 115] on input "False" at bounding box center [702, 110] width 13 height 11
radio input "true"
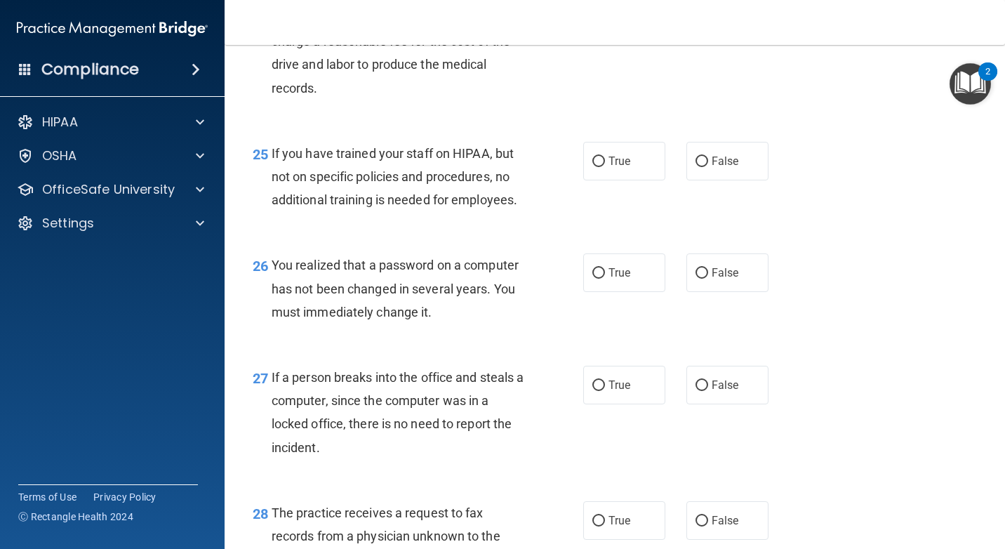
scroll to position [3159, 0]
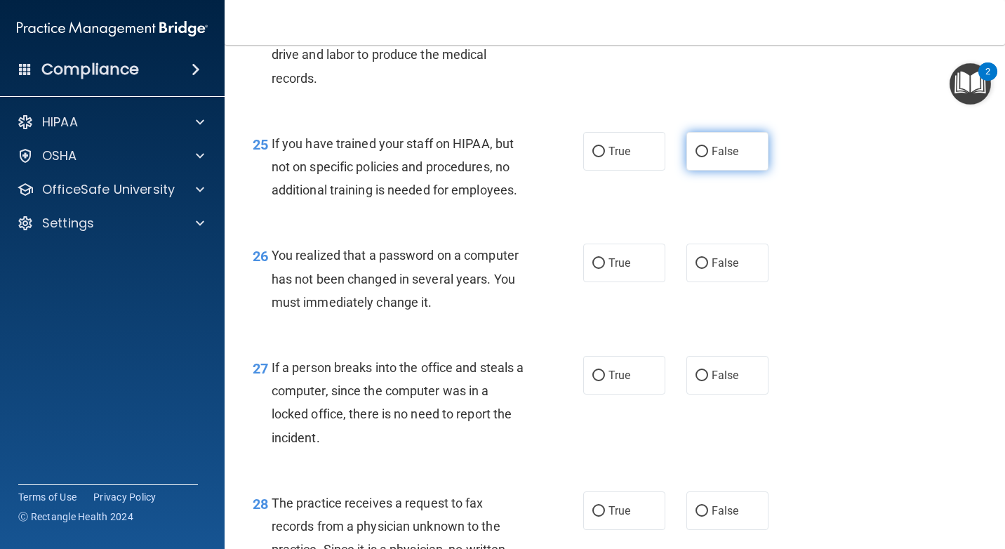
click at [696, 157] on input "False" at bounding box center [702, 152] width 13 height 11
radio input "true"
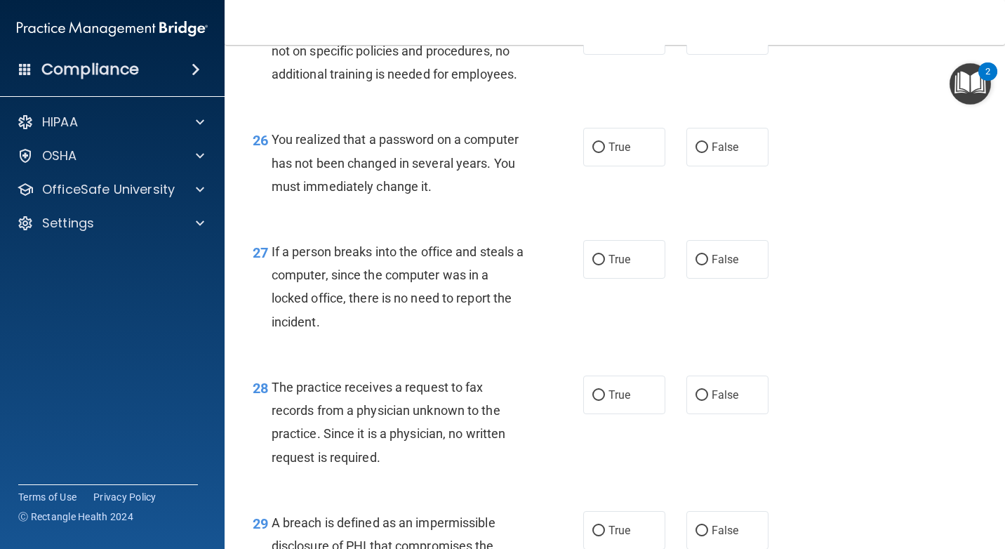
scroll to position [3299, 0]
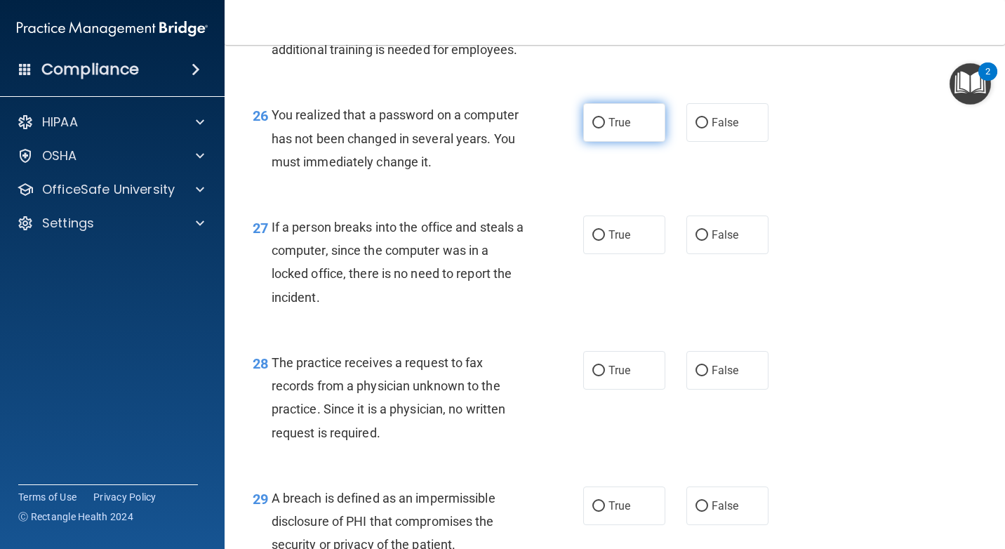
click at [631, 142] on label "True" at bounding box center [624, 122] width 82 height 39
click at [605, 128] on input "True" at bounding box center [598, 123] width 13 height 11
radio input "true"
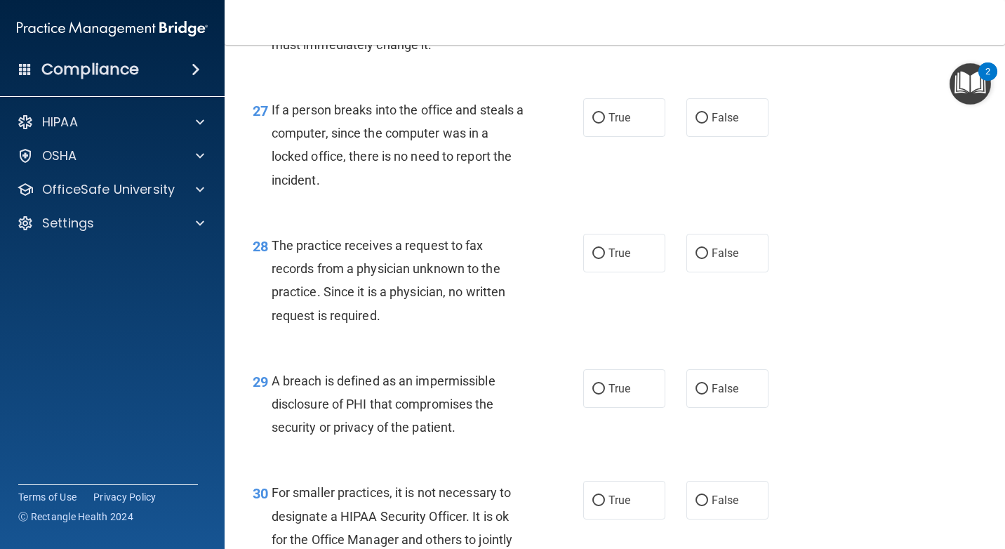
scroll to position [3439, 0]
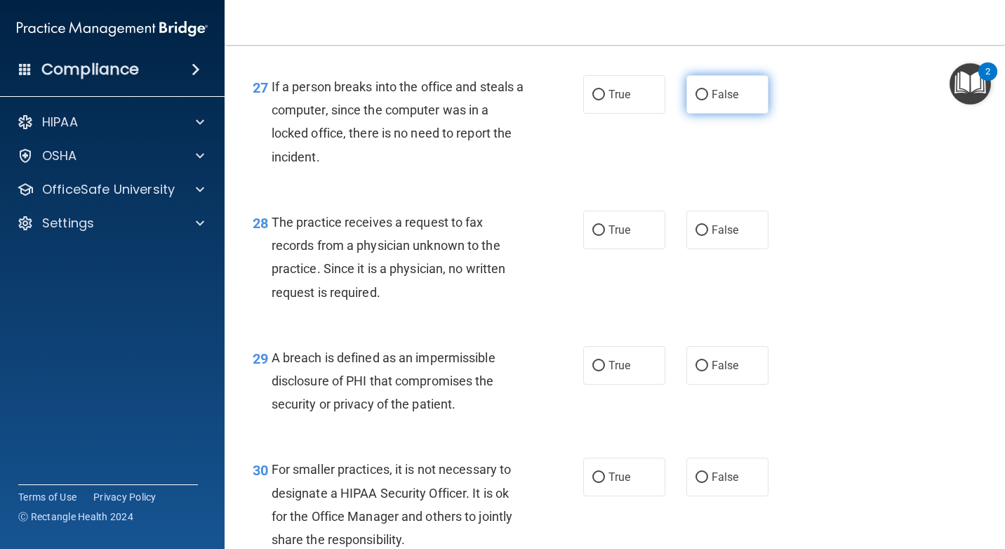
click at [755, 114] on label "False" at bounding box center [727, 94] width 82 height 39
click at [708, 100] on input "False" at bounding box center [702, 95] width 13 height 11
radio input "true"
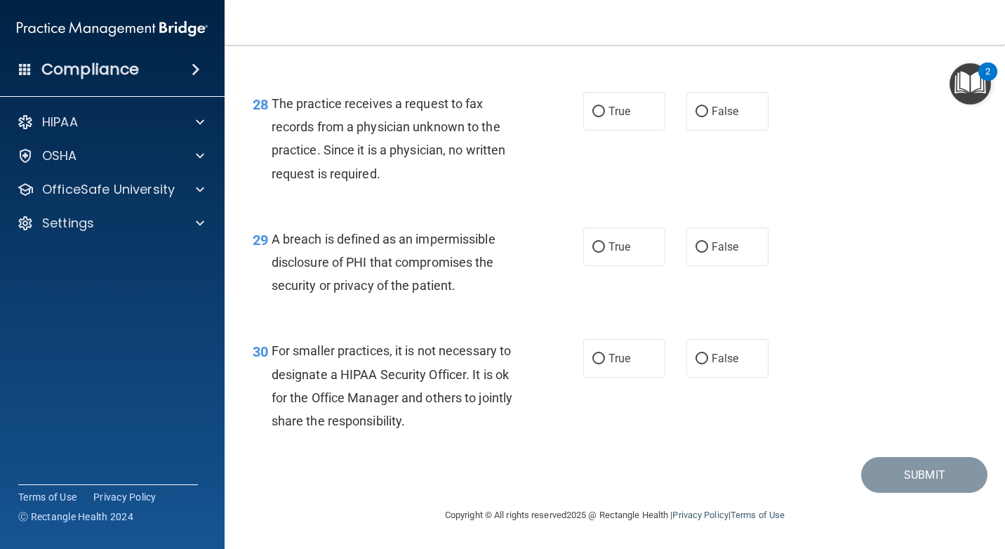
scroll to position [3604, 0]
click at [712, 110] on span "False" at bounding box center [725, 111] width 27 height 13
click at [708, 110] on input "False" at bounding box center [702, 112] width 13 height 11
radio input "true"
click at [613, 251] on span "True" at bounding box center [620, 246] width 22 height 13
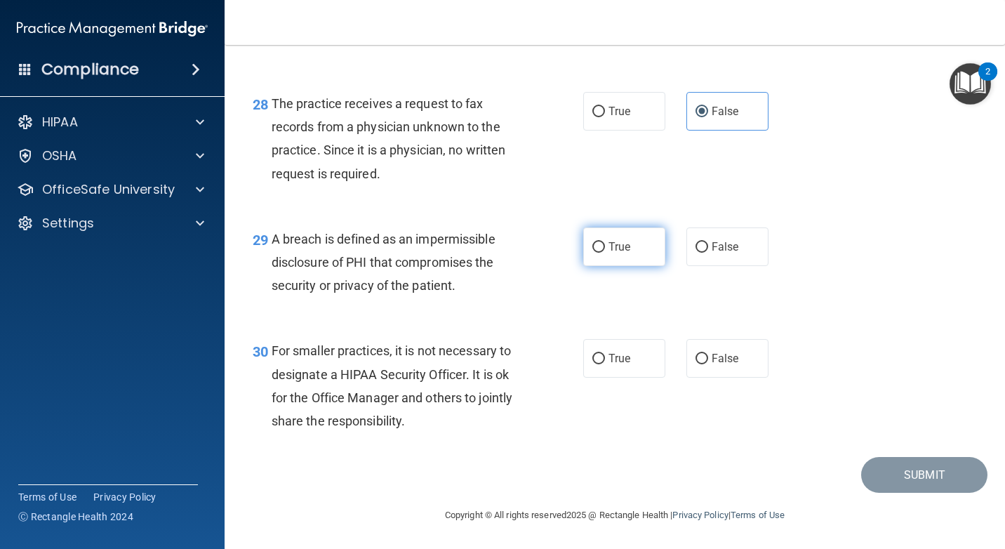
click at [605, 251] on input "True" at bounding box center [598, 247] width 13 height 11
radio input "true"
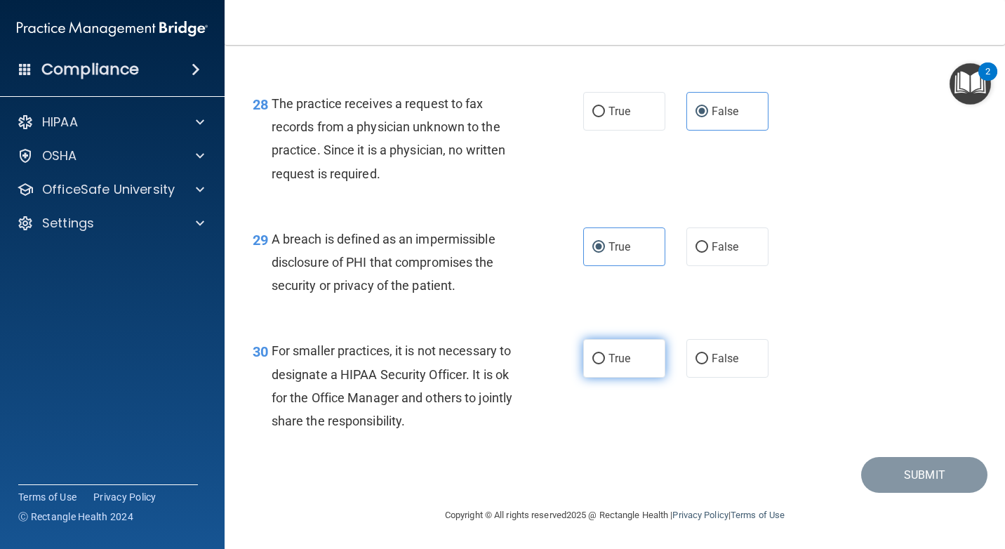
click at [603, 358] on label "True" at bounding box center [624, 358] width 82 height 39
click at [603, 358] on input "True" at bounding box center [598, 359] width 13 height 11
radio input "true"
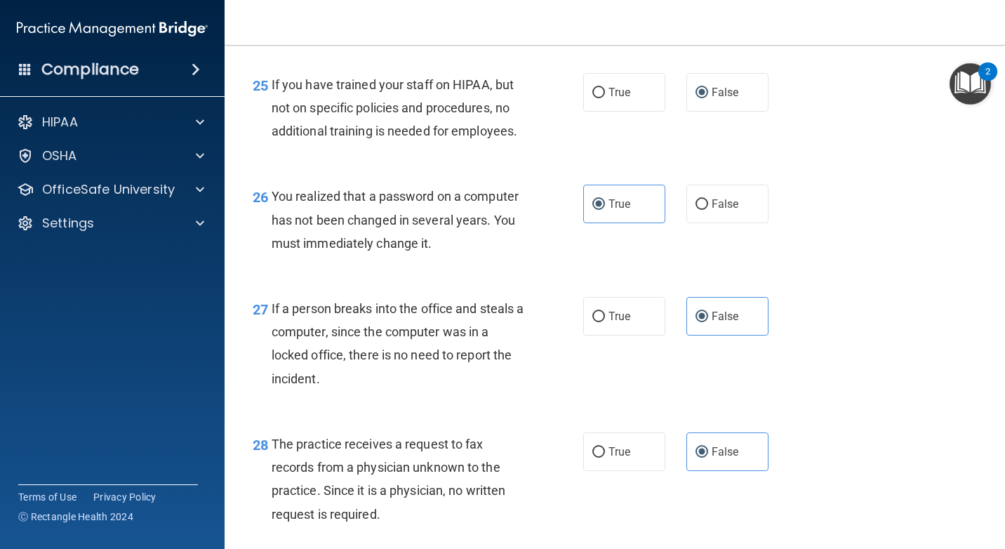
scroll to position [3299, 0]
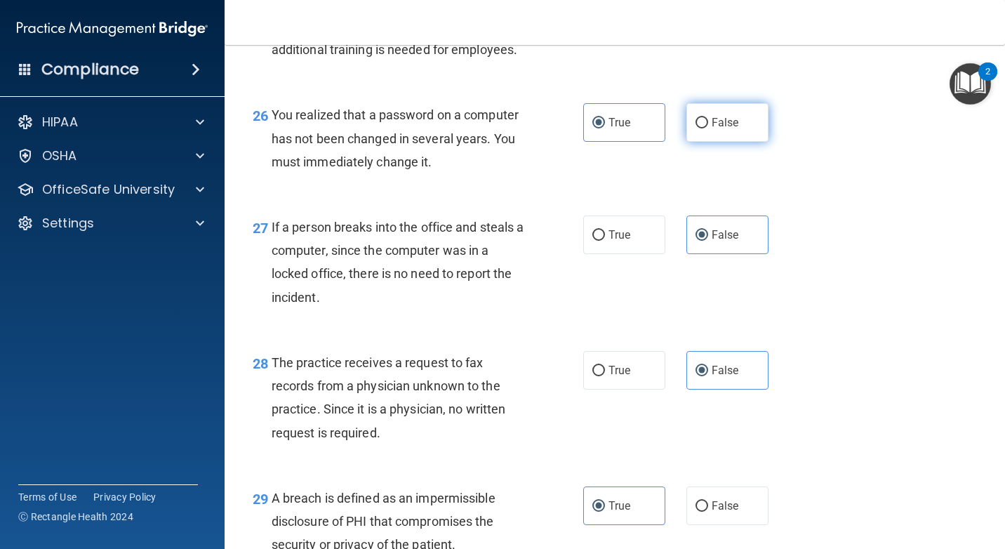
click at [712, 129] on span "False" at bounding box center [725, 122] width 27 height 13
click at [708, 128] on input "False" at bounding box center [702, 123] width 13 height 11
radio input "true"
radio input "false"
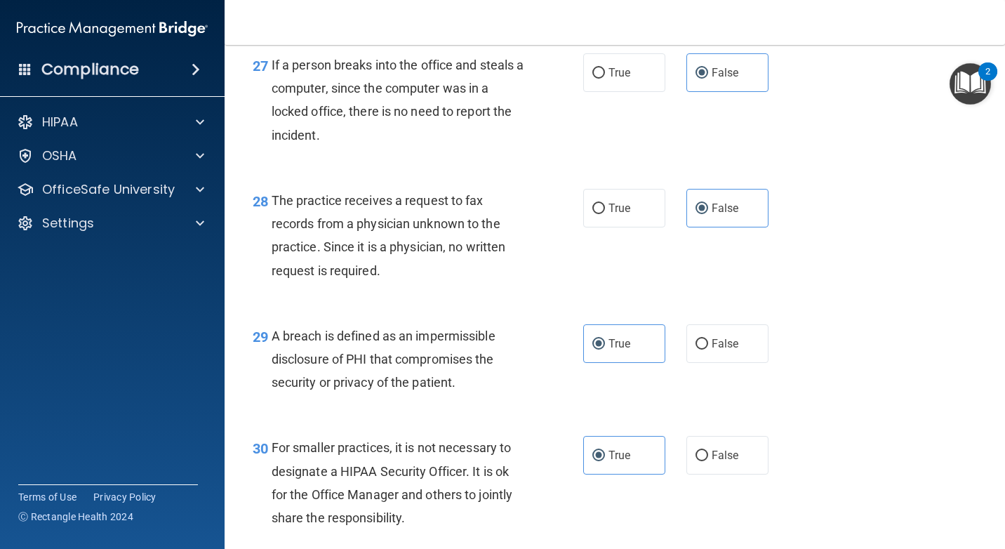
scroll to position [3604, 0]
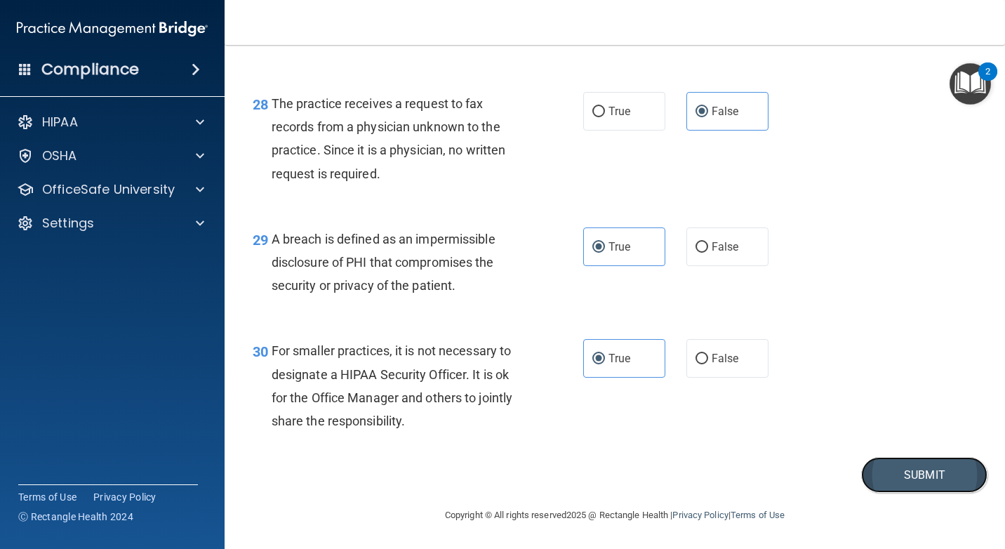
click at [902, 485] on button "Submit" at bounding box center [924, 475] width 126 height 36
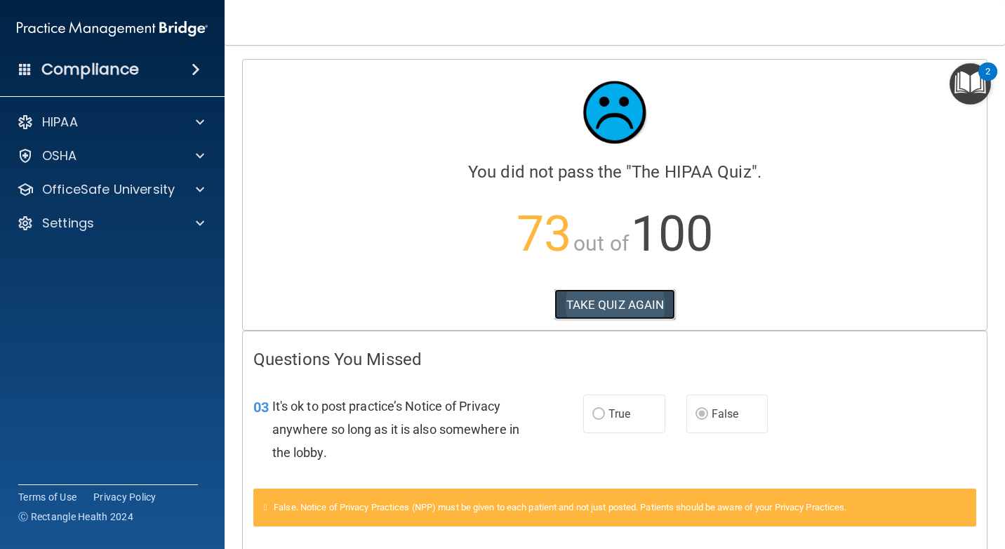
click at [606, 298] on button "TAKE QUIZ AGAIN" at bounding box center [615, 304] width 121 height 31
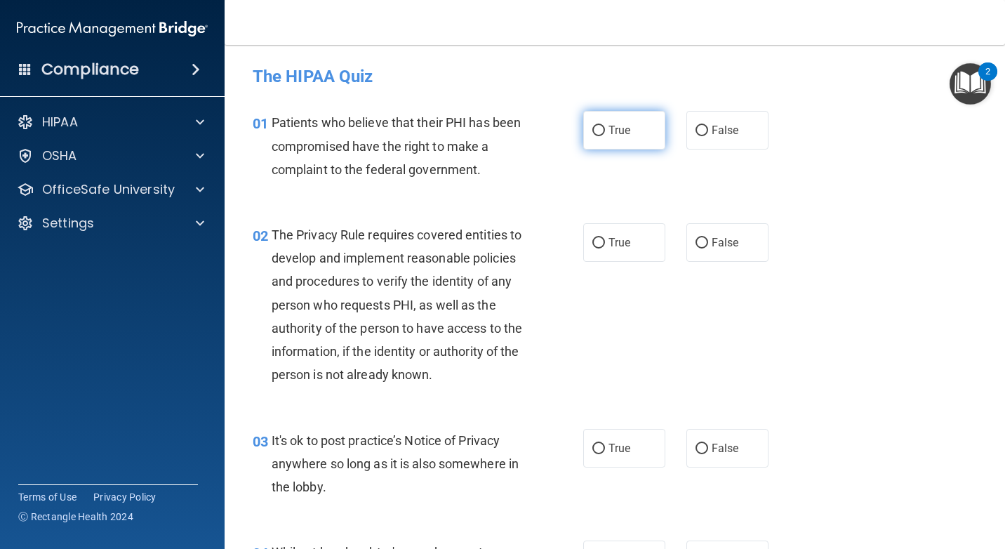
click at [656, 135] on label "True" at bounding box center [624, 130] width 82 height 39
click at [605, 135] on input "True" at bounding box center [598, 131] width 13 height 11
radio input "true"
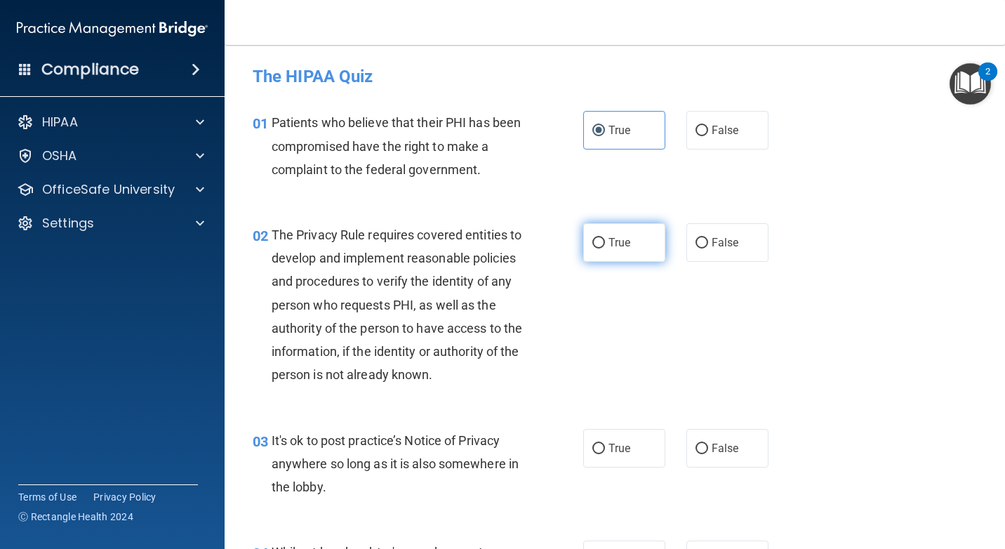
click at [623, 246] on span "True" at bounding box center [620, 242] width 22 height 13
click at [605, 246] on input "True" at bounding box center [598, 243] width 13 height 11
radio input "true"
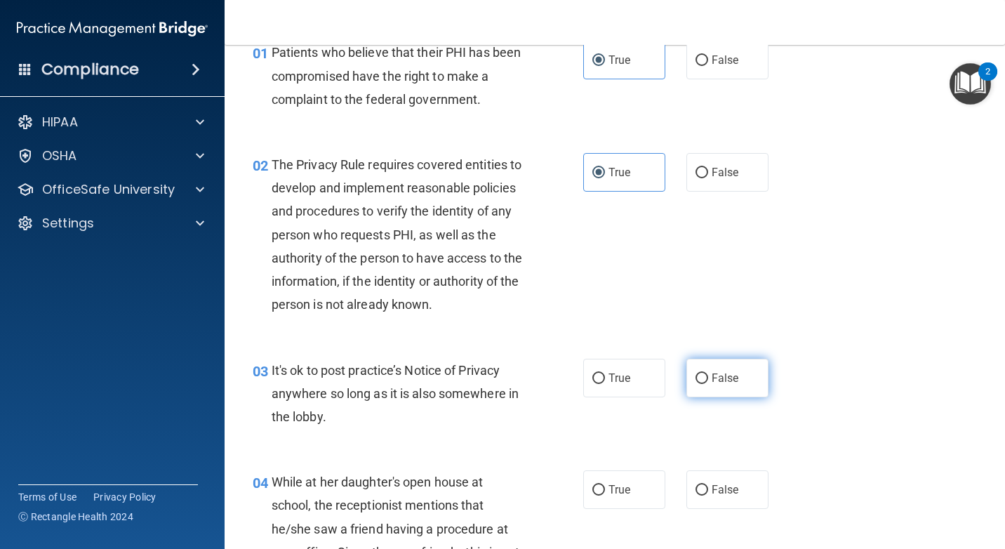
click at [698, 384] on input "False" at bounding box center [702, 378] width 13 height 11
radio input "true"
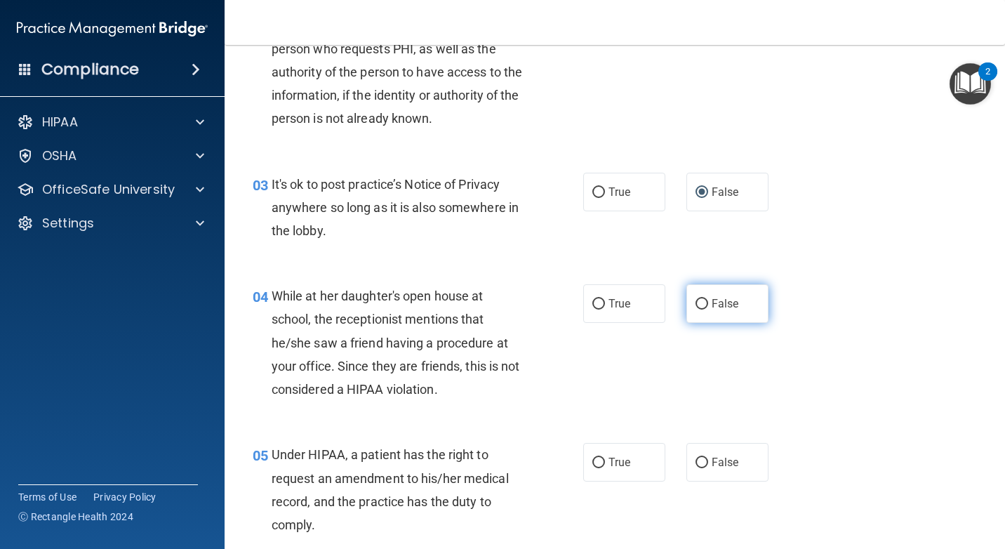
scroll to position [281, 0]
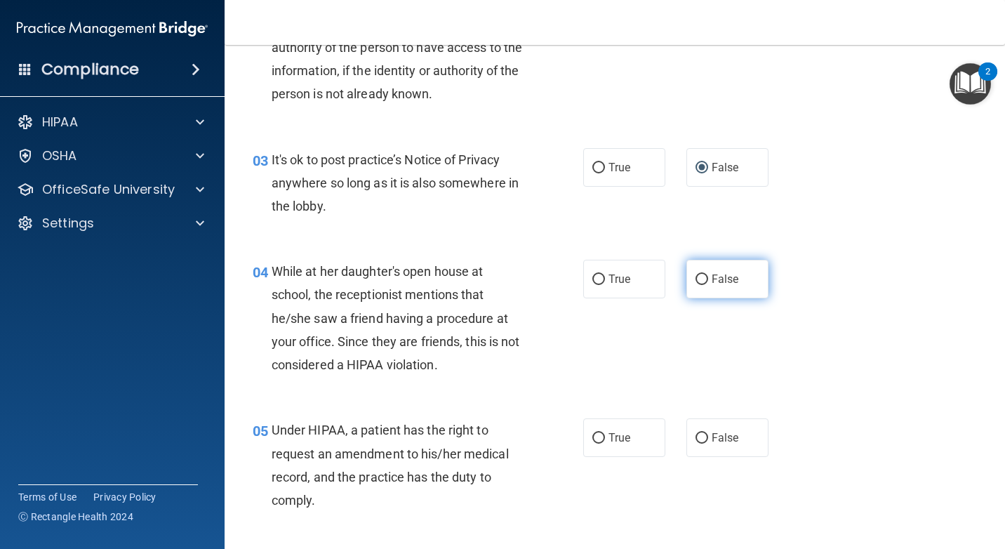
click at [724, 286] on span "False" at bounding box center [725, 278] width 27 height 13
click at [708, 285] on input "False" at bounding box center [702, 279] width 13 height 11
radio input "true"
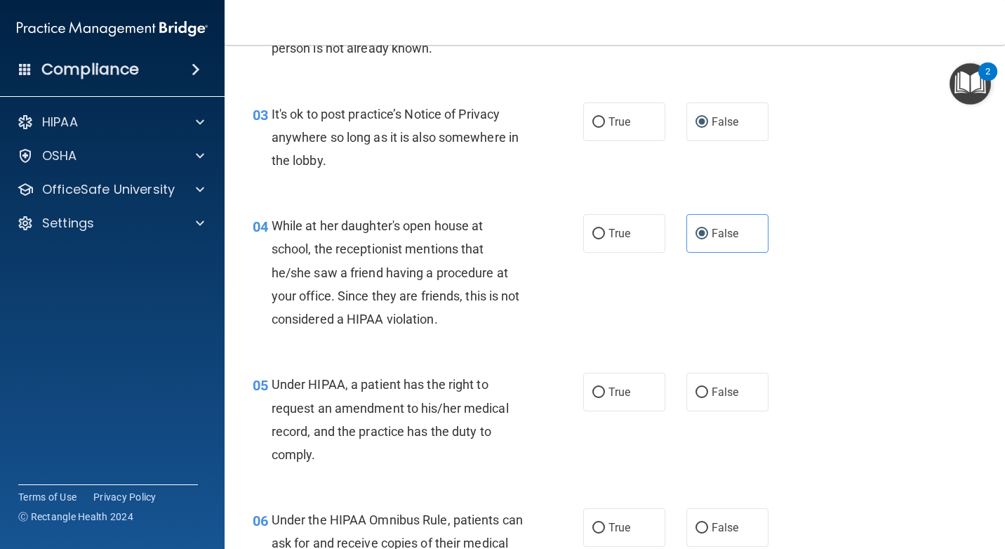
scroll to position [351, 0]
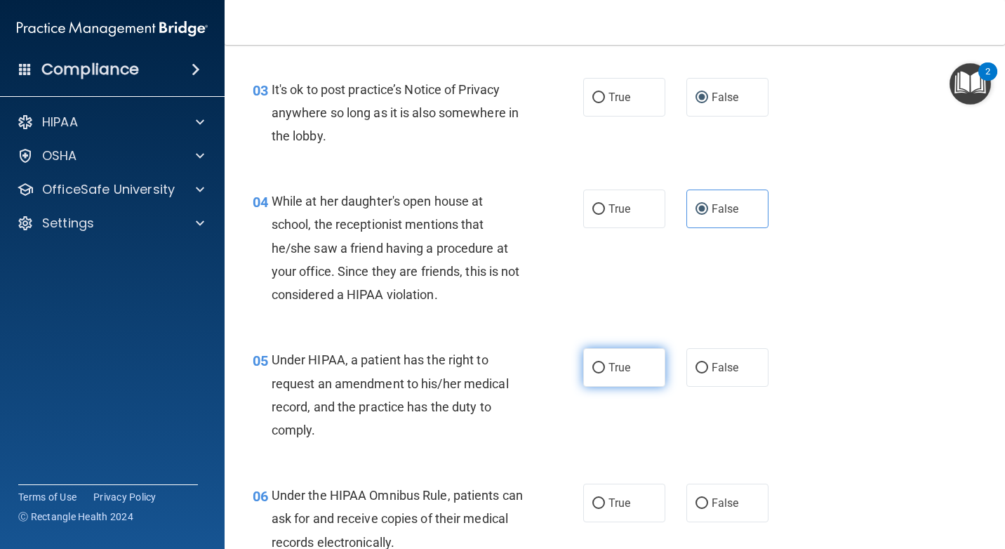
click at [609, 374] on span "True" at bounding box center [620, 367] width 22 height 13
click at [605, 373] on input "True" at bounding box center [598, 368] width 13 height 11
radio input "true"
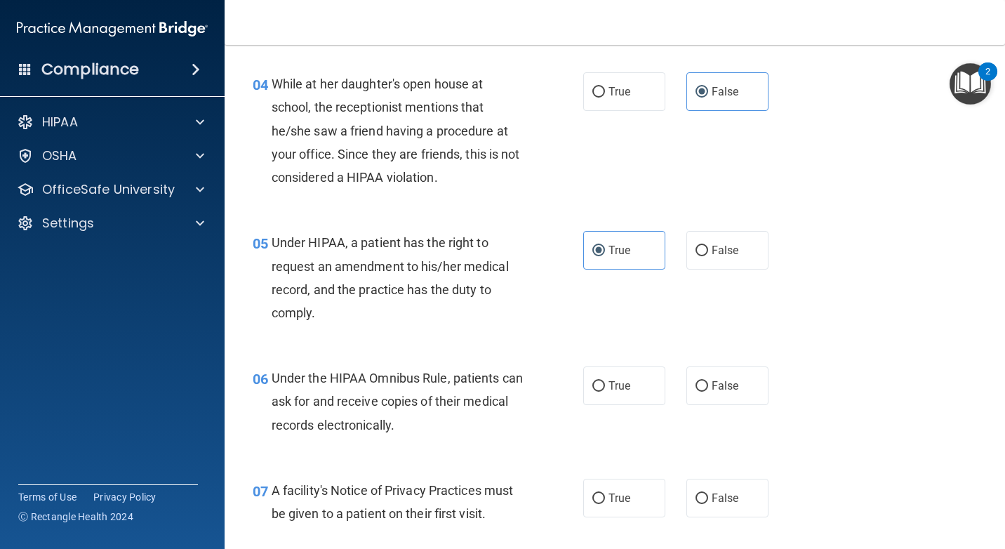
scroll to position [491, 0]
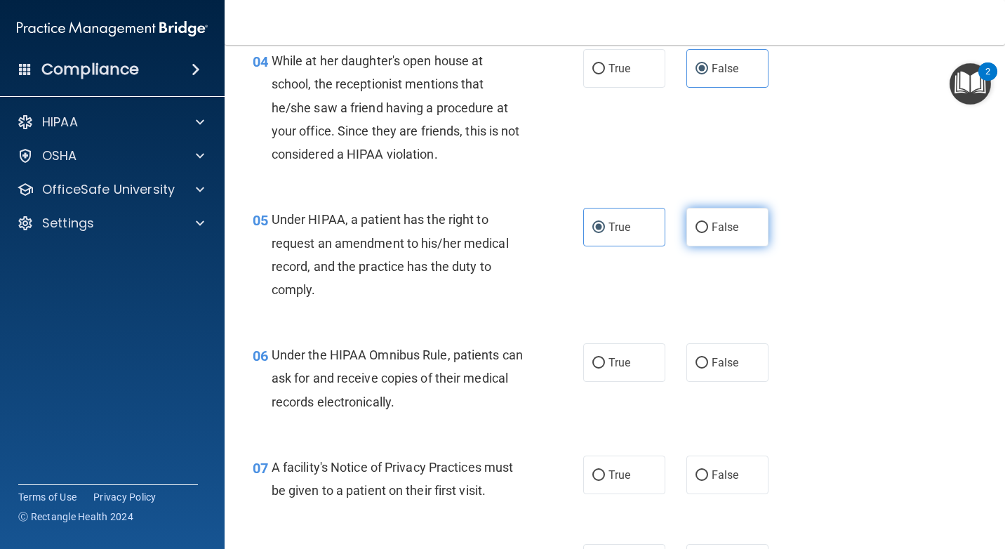
click at [723, 246] on label "False" at bounding box center [727, 227] width 82 height 39
click at [708, 233] on input "False" at bounding box center [702, 228] width 13 height 11
radio input "true"
radio input "false"
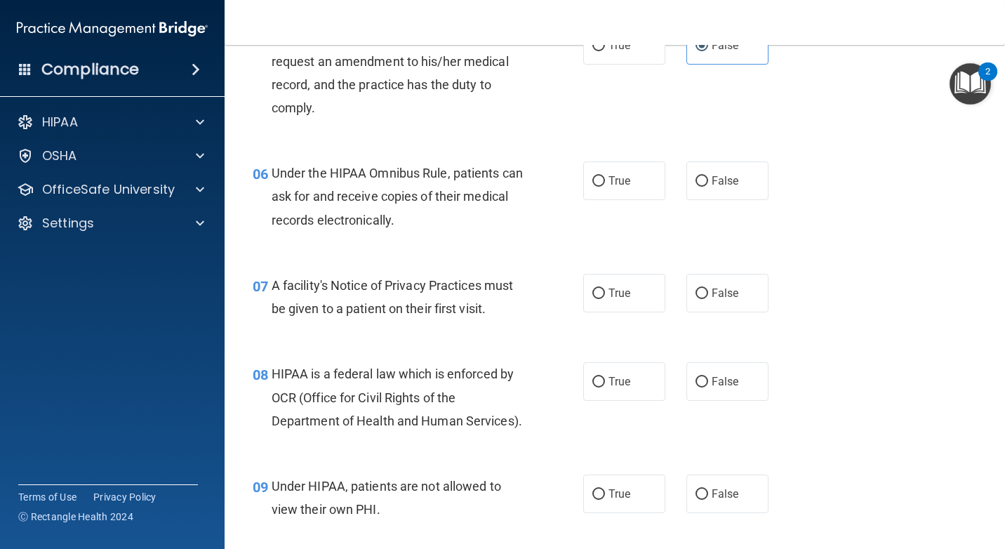
scroll to position [702, 0]
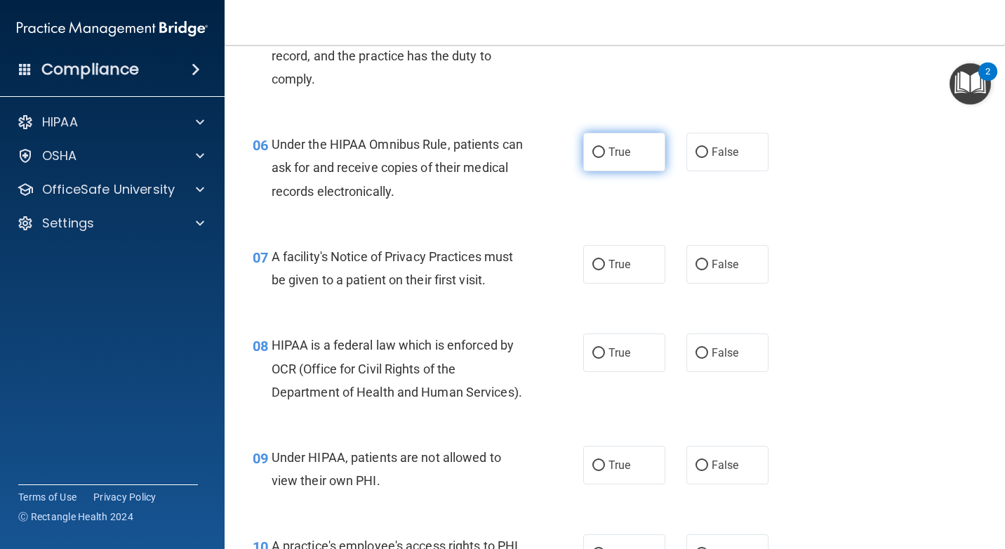
click at [618, 159] on span "True" at bounding box center [620, 151] width 22 height 13
click at [605, 158] on input "True" at bounding box center [598, 152] width 13 height 11
radio input "true"
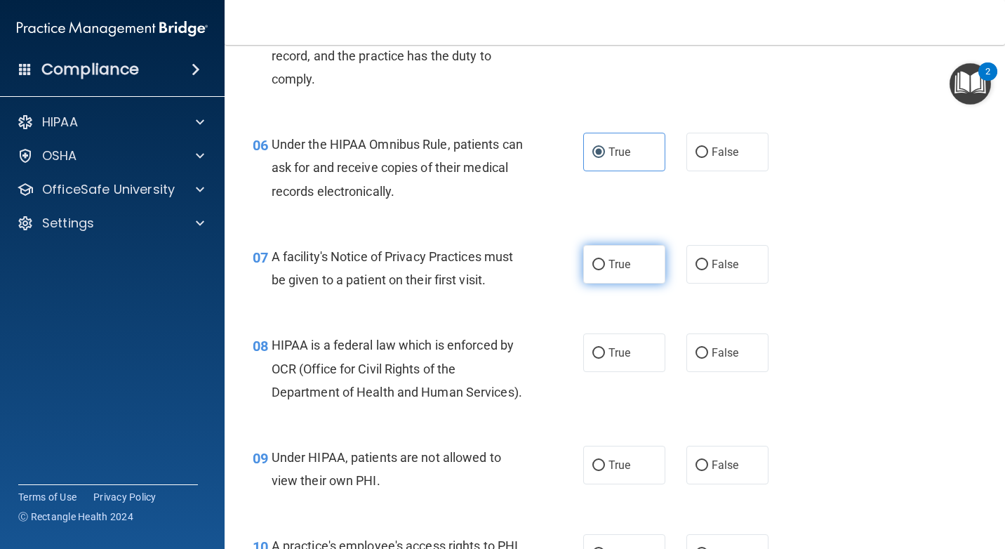
click at [609, 271] on span "True" at bounding box center [620, 264] width 22 height 13
click at [605, 270] on input "True" at bounding box center [598, 265] width 13 height 11
radio input "true"
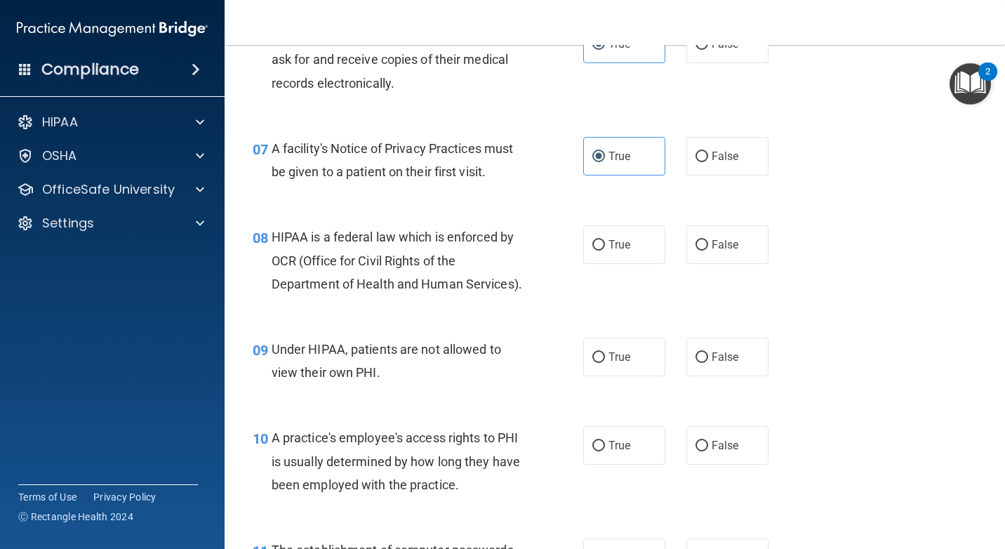
scroll to position [842, 0]
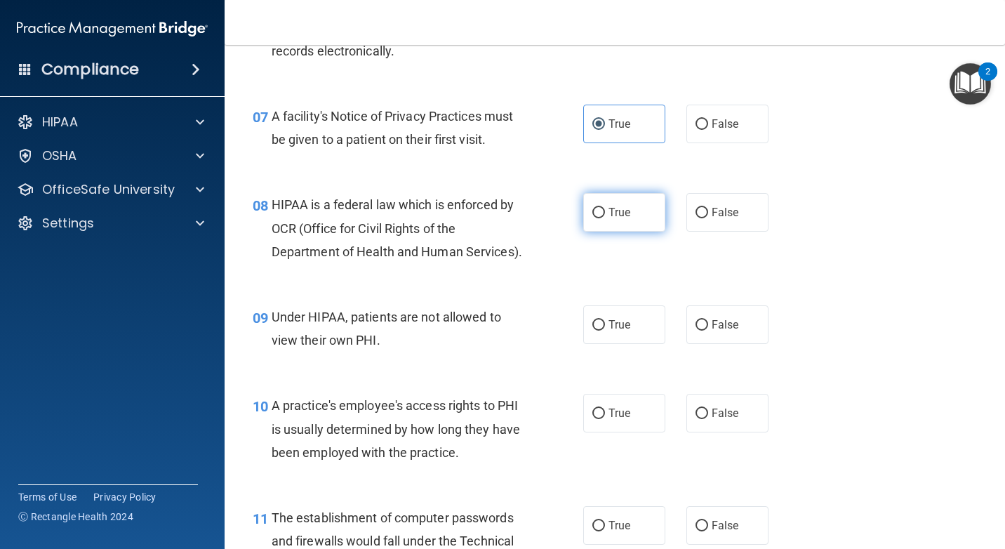
click at [645, 232] on label "True" at bounding box center [624, 212] width 82 height 39
click at [605, 218] on input "True" at bounding box center [598, 213] width 13 height 11
radio input "true"
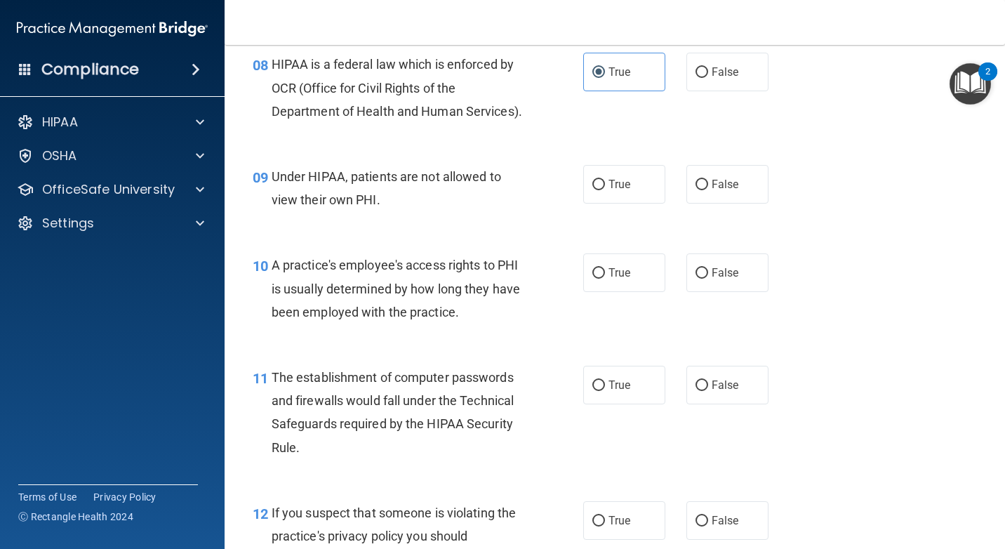
scroll to position [1053, 0]
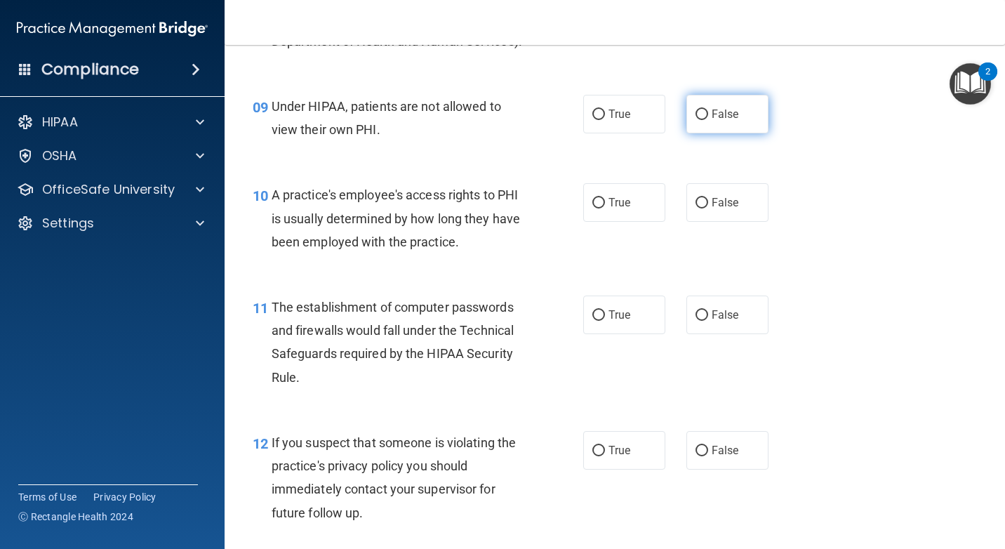
click at [731, 133] on label "False" at bounding box center [727, 114] width 82 height 39
click at [708, 120] on input "False" at bounding box center [702, 115] width 13 height 11
radio input "true"
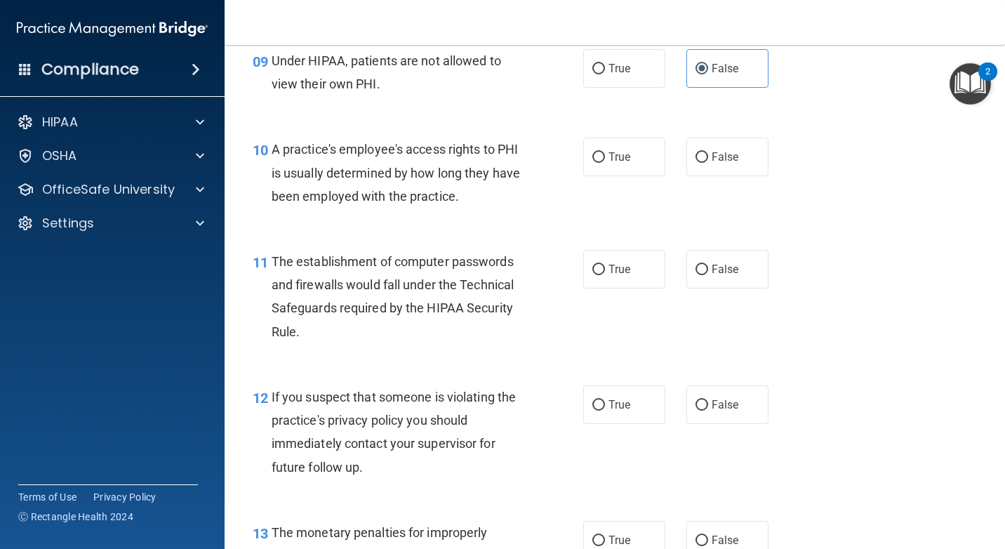
scroll to position [1123, 0]
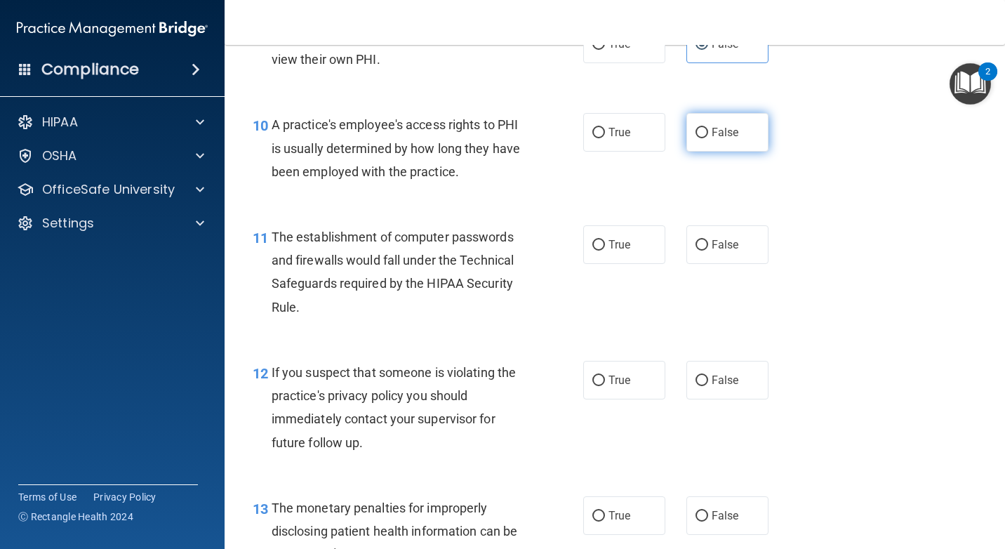
click at [696, 138] on input "False" at bounding box center [702, 133] width 13 height 11
radio input "true"
click at [626, 152] on label "True" at bounding box center [624, 132] width 82 height 39
click at [605, 138] on input "True" at bounding box center [598, 133] width 13 height 11
radio input "true"
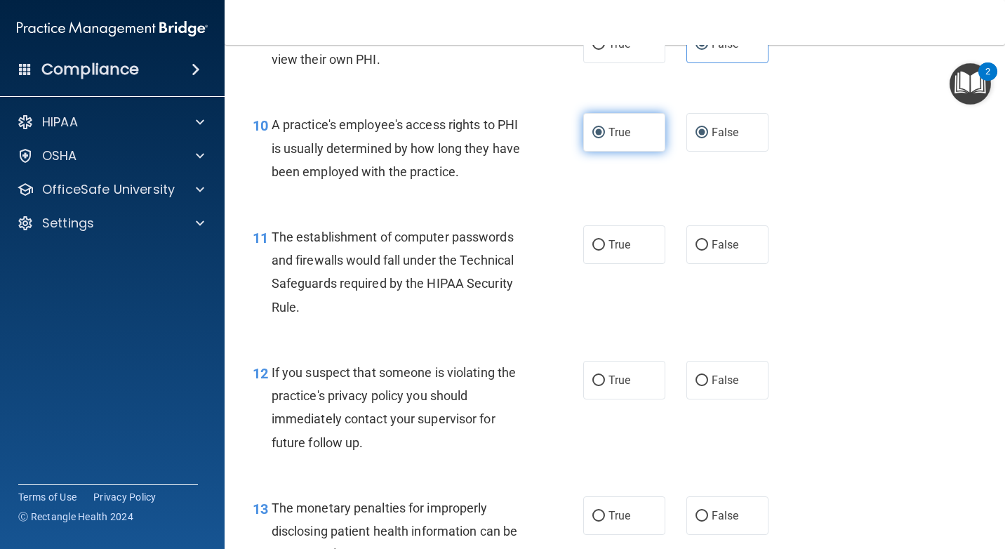
radio input "false"
click at [618, 251] on span "True" at bounding box center [620, 244] width 22 height 13
click at [605, 251] on input "True" at bounding box center [598, 245] width 13 height 11
radio input "true"
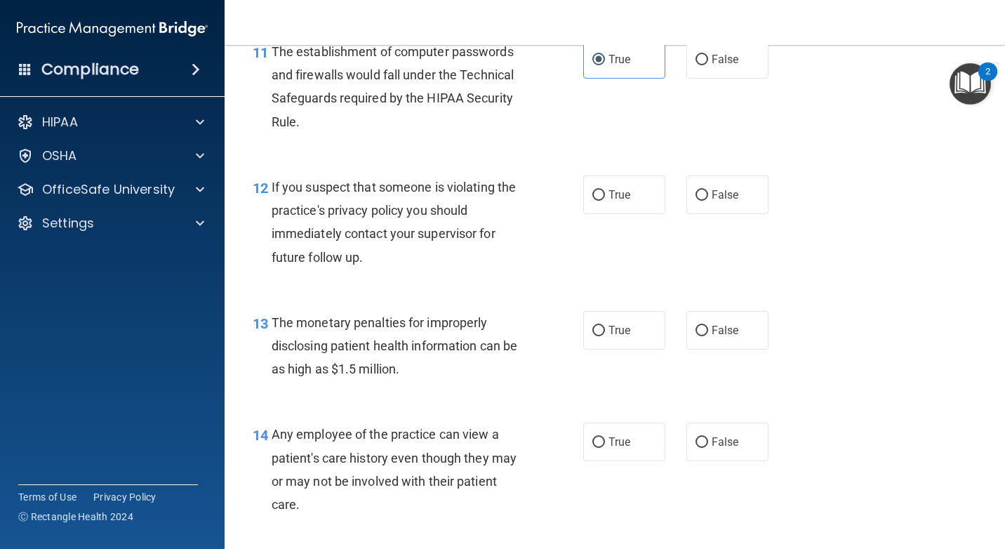
scroll to position [1334, 0]
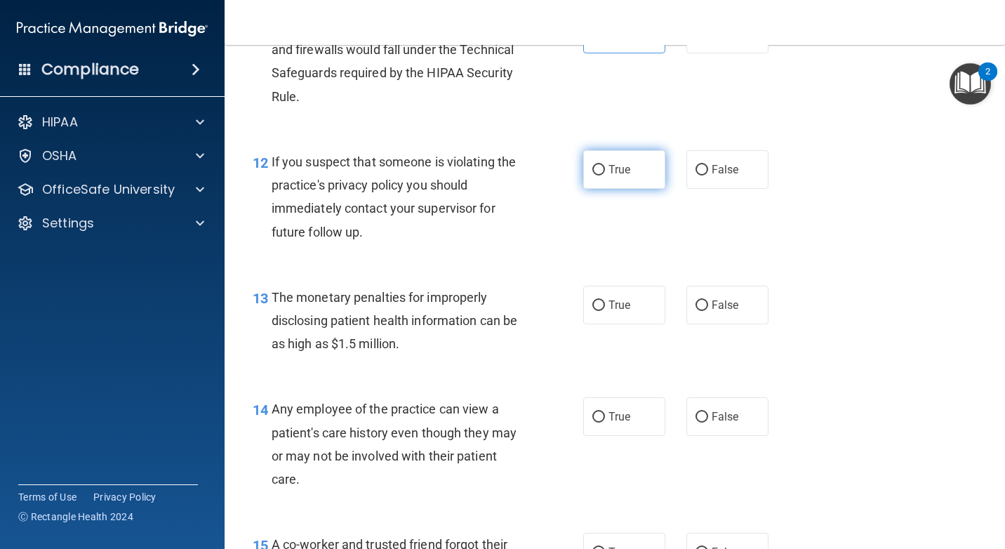
click at [629, 189] on label "True" at bounding box center [624, 169] width 82 height 39
click at [605, 175] on input "True" at bounding box center [598, 170] width 13 height 11
radio input "true"
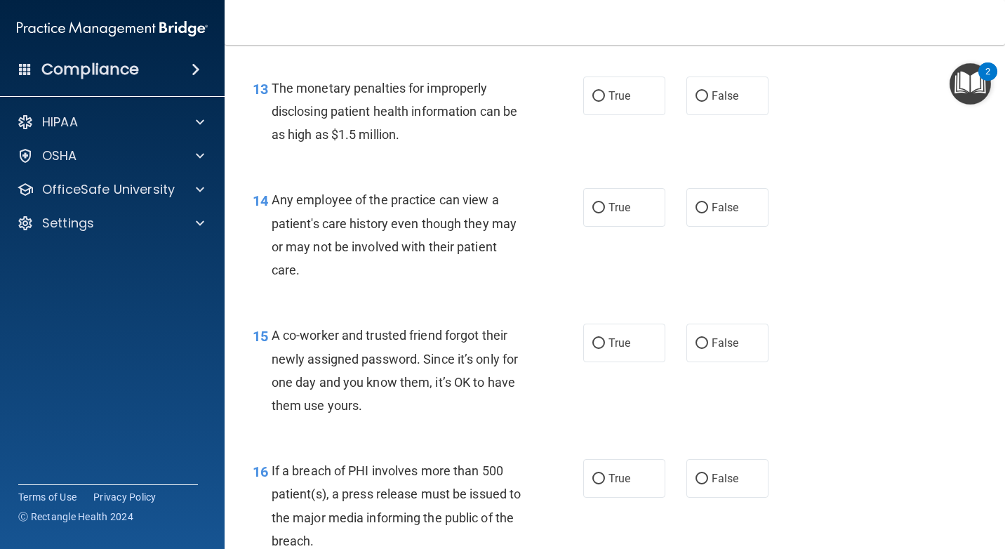
scroll to position [1544, 0]
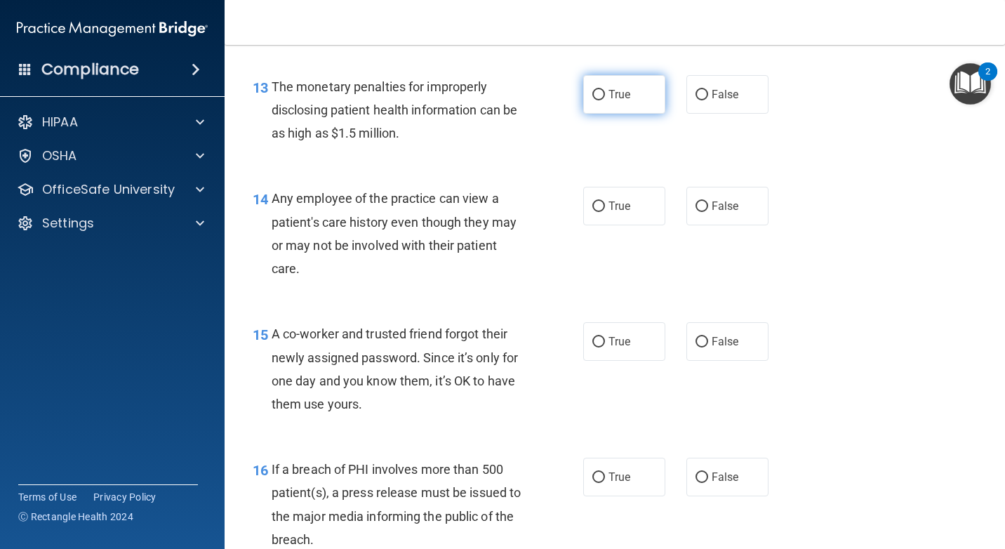
click at [635, 114] on label "True" at bounding box center [624, 94] width 82 height 39
click at [605, 100] on input "True" at bounding box center [598, 95] width 13 height 11
radio input "true"
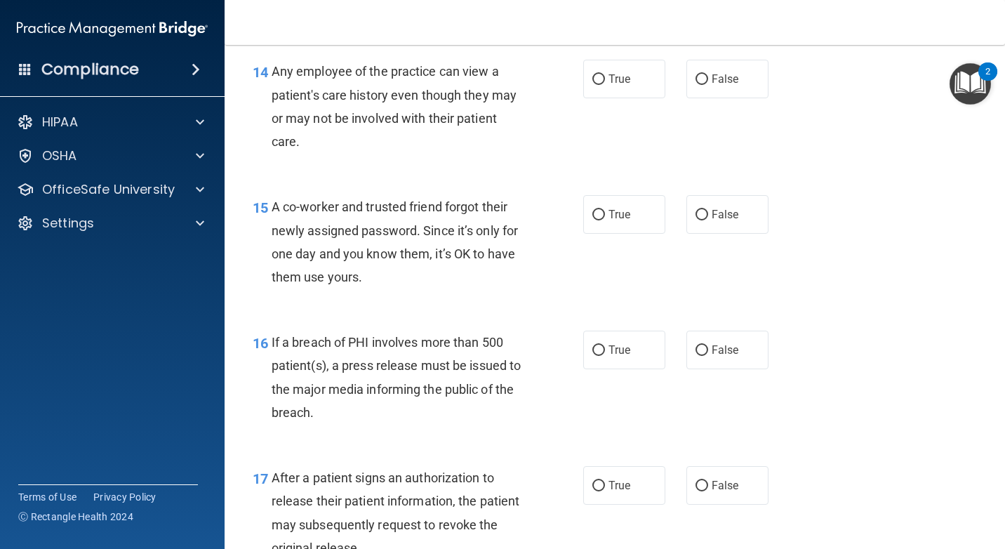
scroll to position [1685, 0]
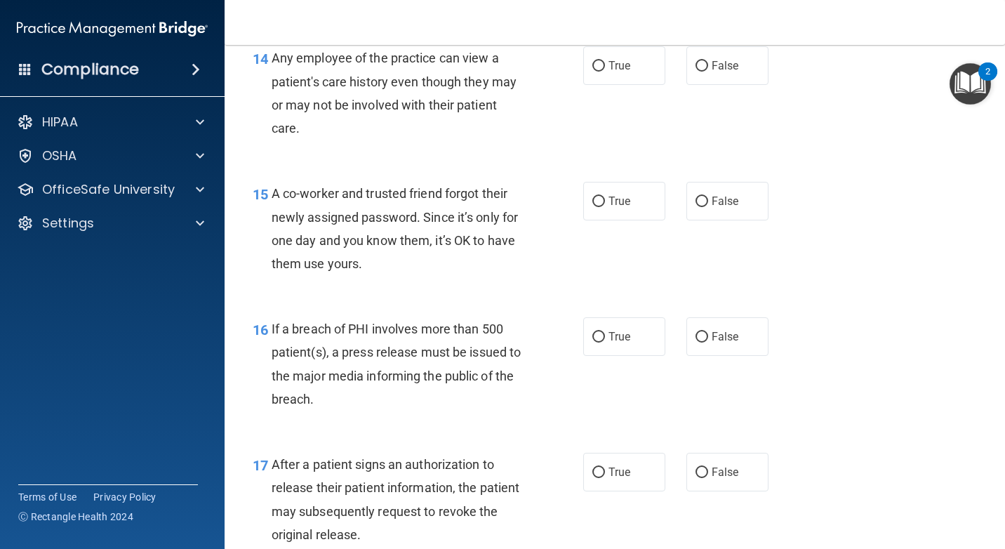
click at [673, 85] on div "True False" at bounding box center [681, 65] width 197 height 39
click at [701, 85] on label "False" at bounding box center [727, 65] width 82 height 39
click at [701, 72] on input "False" at bounding box center [702, 66] width 13 height 11
radio input "true"
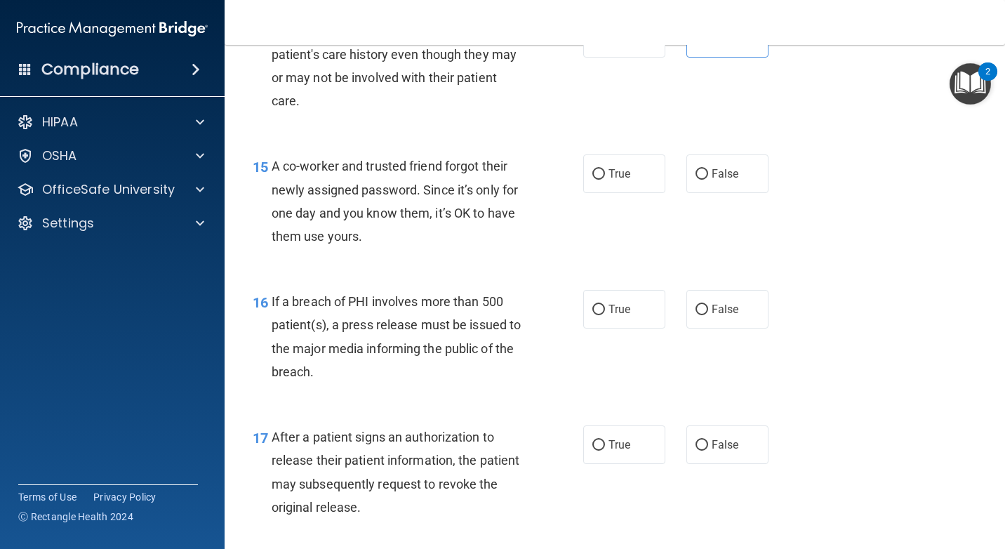
scroll to position [1755, 0]
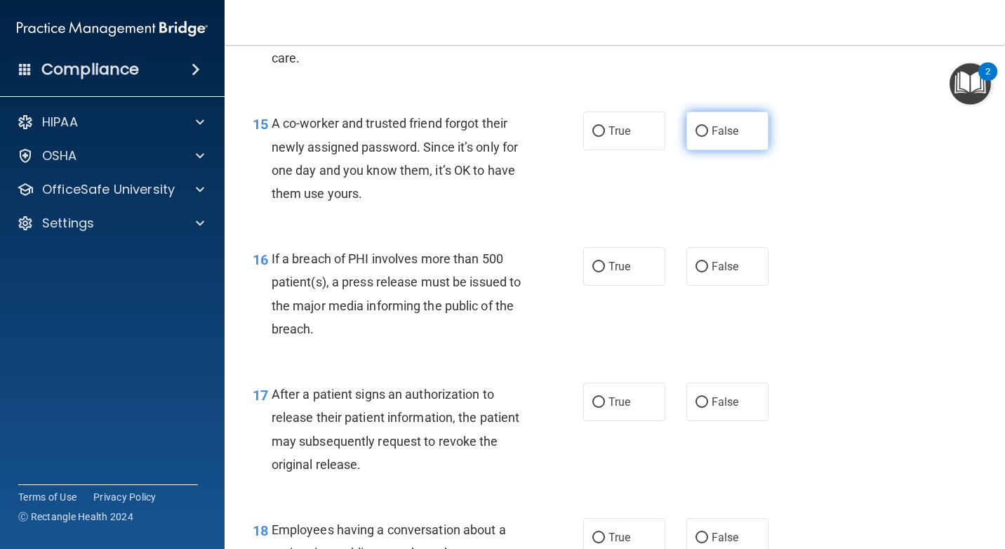
click at [748, 150] on label "False" at bounding box center [727, 131] width 82 height 39
click at [708, 137] on input "False" at bounding box center [702, 131] width 13 height 11
radio input "true"
click at [623, 273] on span "True" at bounding box center [620, 266] width 22 height 13
click at [605, 272] on input "True" at bounding box center [598, 267] width 13 height 11
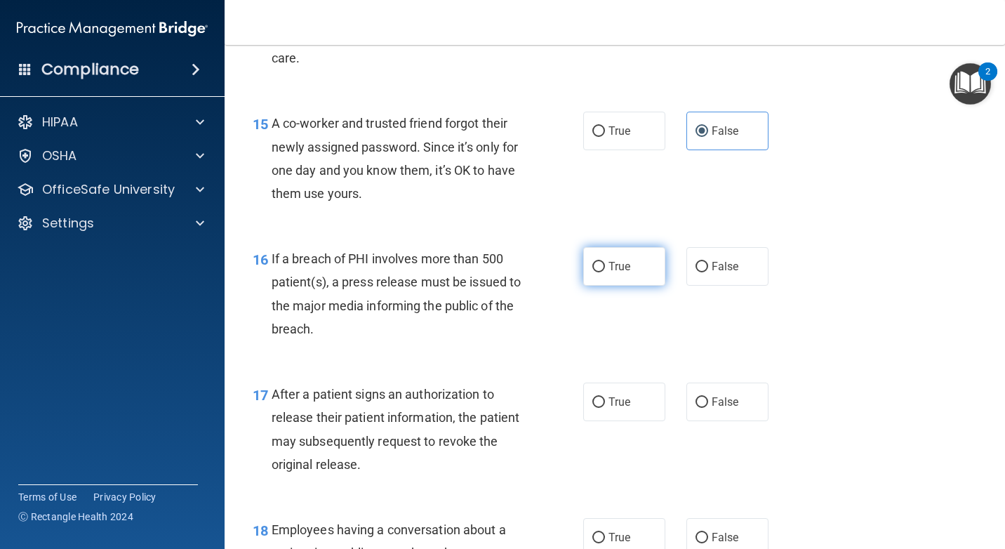
radio input "true"
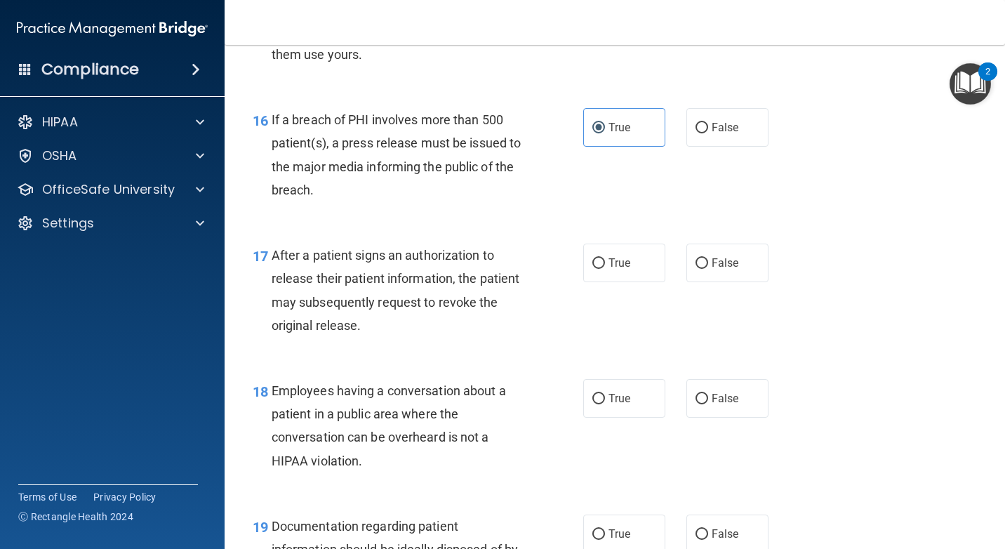
scroll to position [1895, 0]
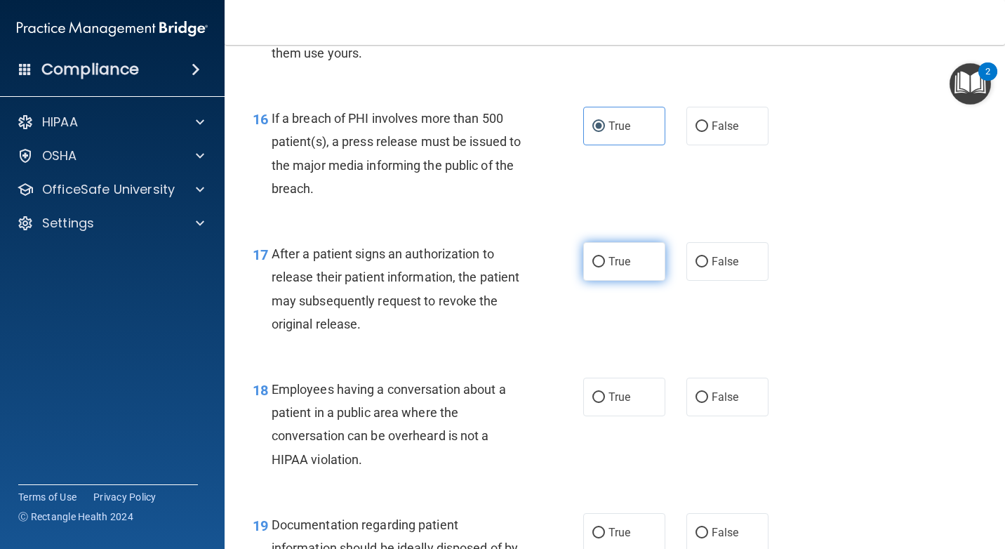
click at [639, 281] on label "True" at bounding box center [624, 261] width 82 height 39
click at [605, 267] on input "True" at bounding box center [598, 262] width 13 height 11
radio input "true"
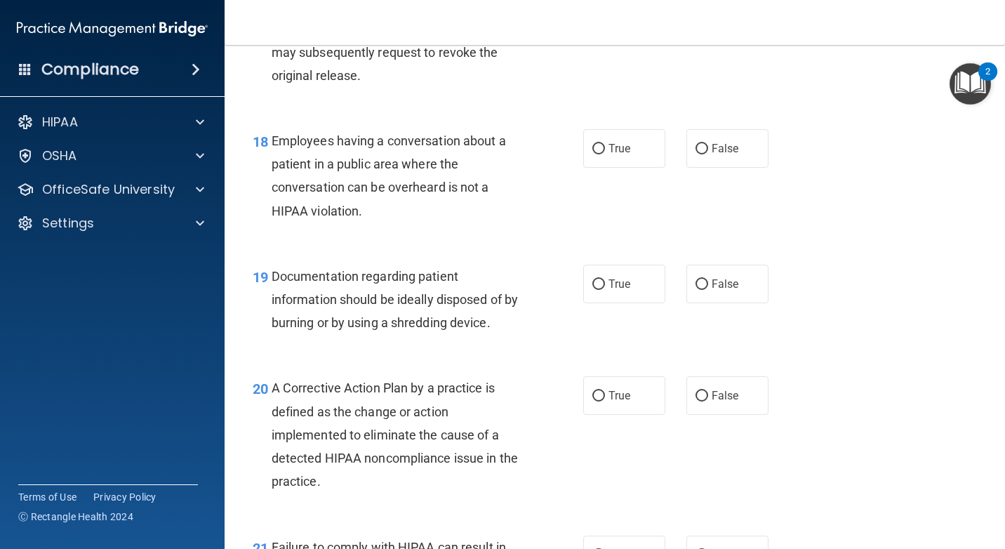
scroll to position [2176, 0]
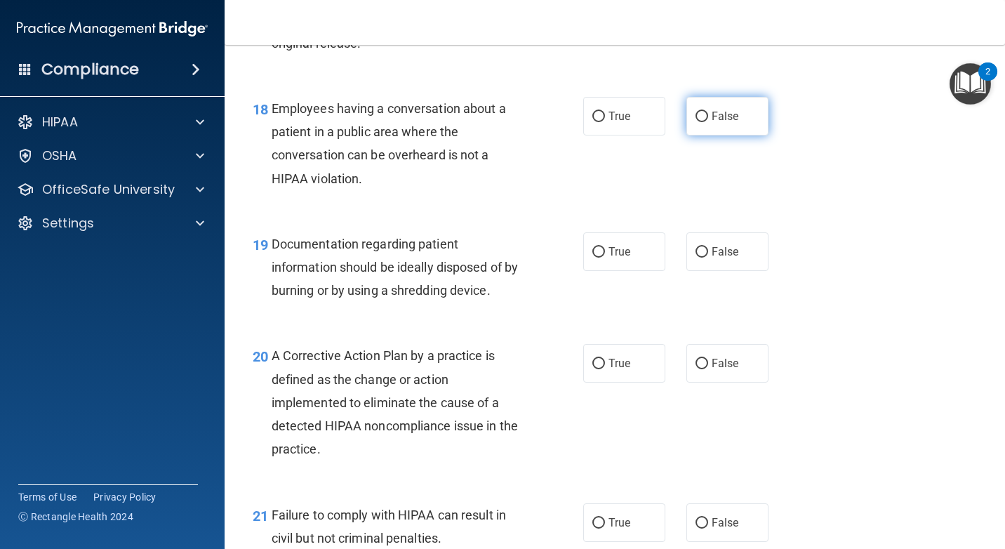
click at [712, 123] on span "False" at bounding box center [725, 116] width 27 height 13
click at [707, 122] on input "False" at bounding box center [702, 117] width 13 height 11
radio input "true"
click at [611, 123] on span "True" at bounding box center [620, 116] width 22 height 13
click at [605, 122] on input "True" at bounding box center [598, 117] width 13 height 11
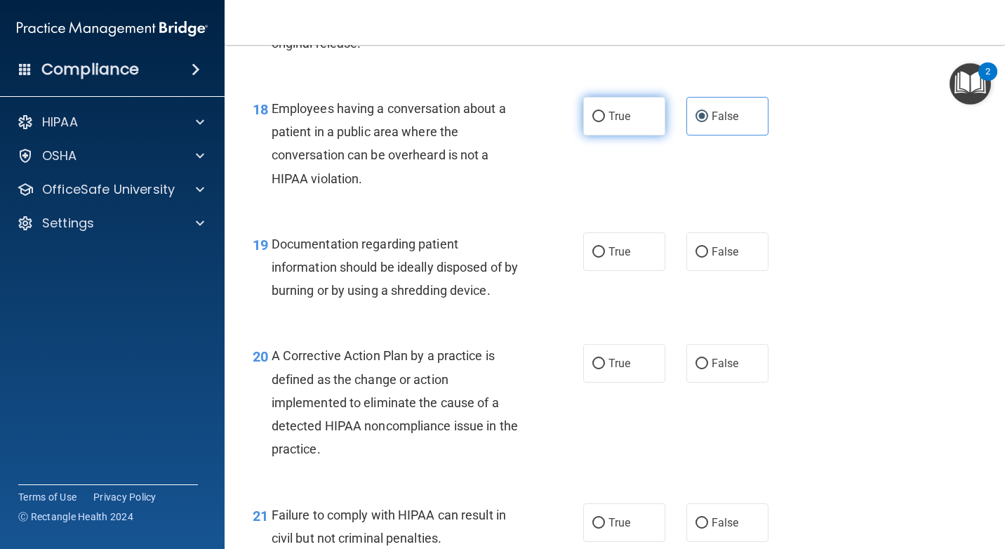
radio input "true"
click at [722, 135] on label "False" at bounding box center [727, 116] width 82 height 39
click at [708, 122] on input "False" at bounding box center [702, 117] width 13 height 11
radio input "true"
radio input "false"
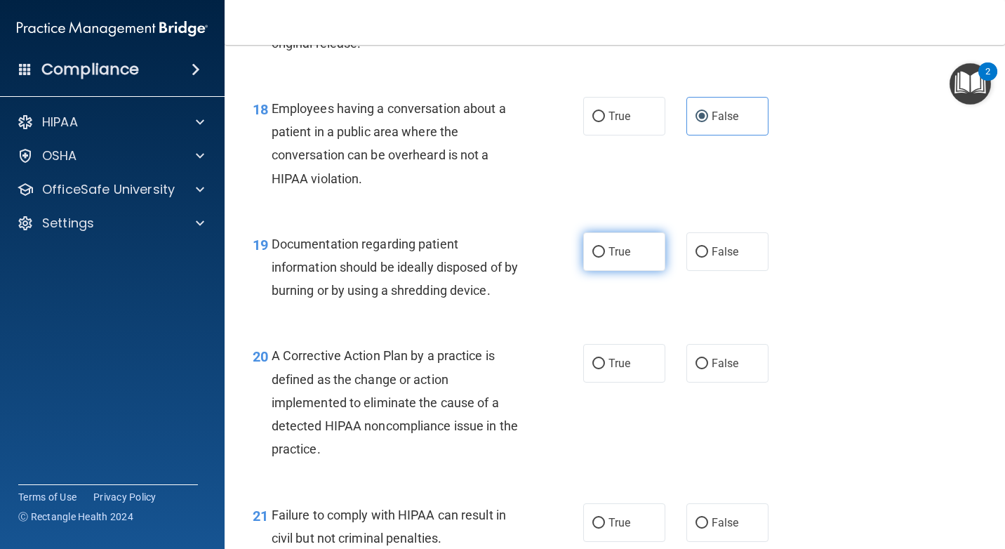
click at [653, 271] on label "True" at bounding box center [624, 251] width 82 height 39
click at [605, 258] on input "True" at bounding box center [598, 252] width 13 height 11
radio input "true"
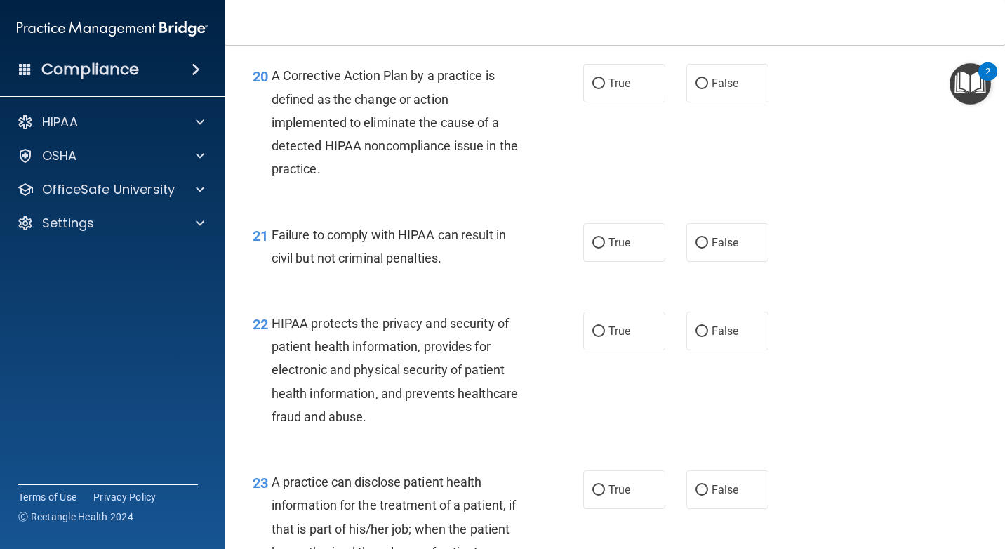
scroll to position [2457, 0]
click at [634, 102] on label "True" at bounding box center [624, 82] width 82 height 39
click at [605, 88] on input "True" at bounding box center [598, 83] width 13 height 11
radio input "true"
click at [686, 261] on label "False" at bounding box center [727, 242] width 82 height 39
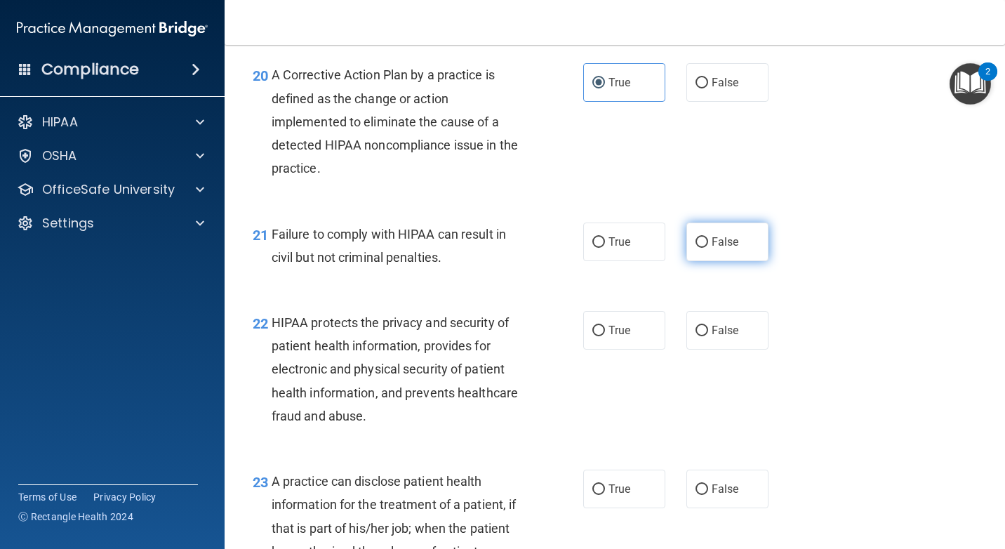
click at [696, 248] on input "False" at bounding box center [702, 242] width 13 height 11
radio input "true"
click at [617, 350] on label "True" at bounding box center [624, 330] width 82 height 39
click at [605, 336] on input "True" at bounding box center [598, 331] width 13 height 11
radio input "true"
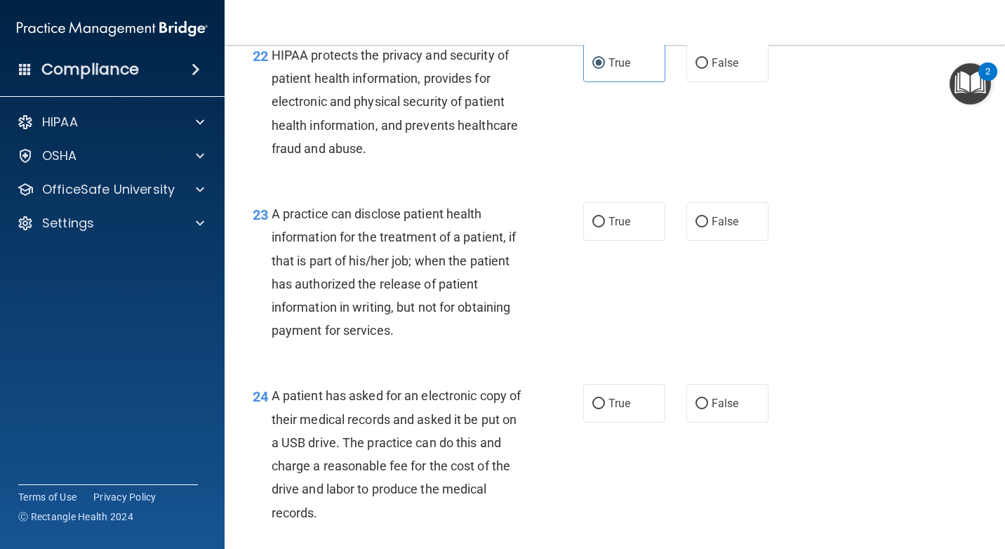
scroll to position [2738, 0]
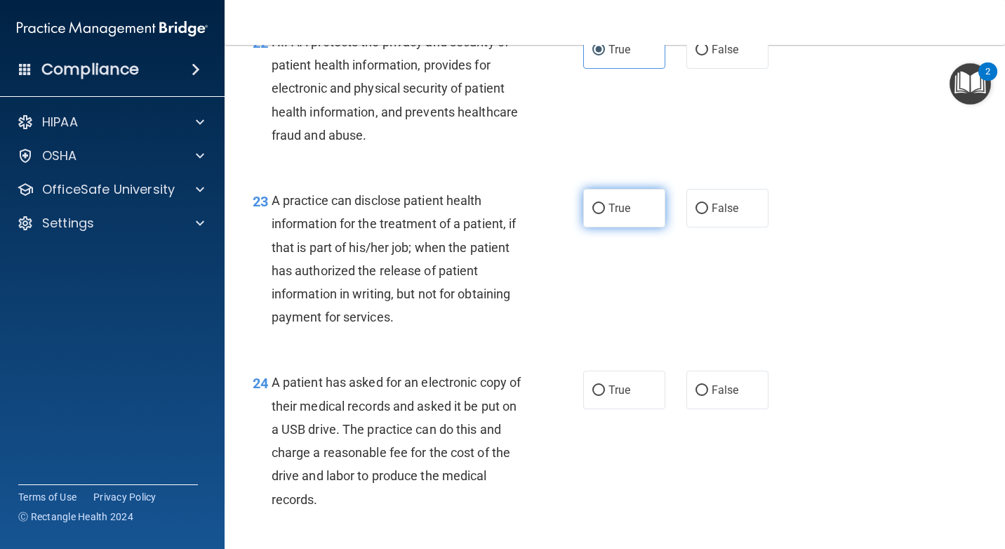
click at [649, 227] on label "True" at bounding box center [624, 208] width 82 height 39
click at [605, 214] on input "True" at bounding box center [598, 209] width 13 height 11
radio input "true"
click at [699, 214] on input "False" at bounding box center [702, 209] width 13 height 11
radio input "true"
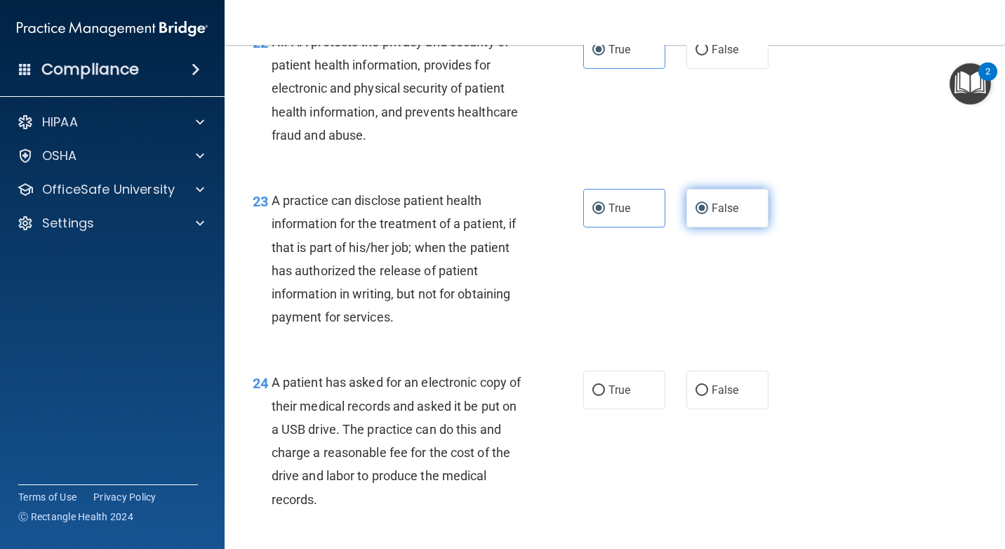
radio input "false"
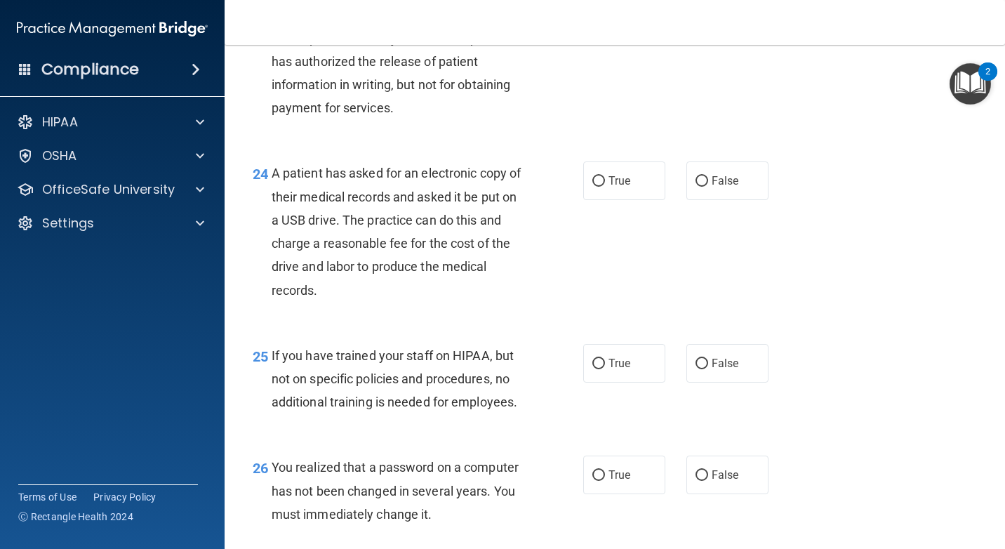
scroll to position [2948, 0]
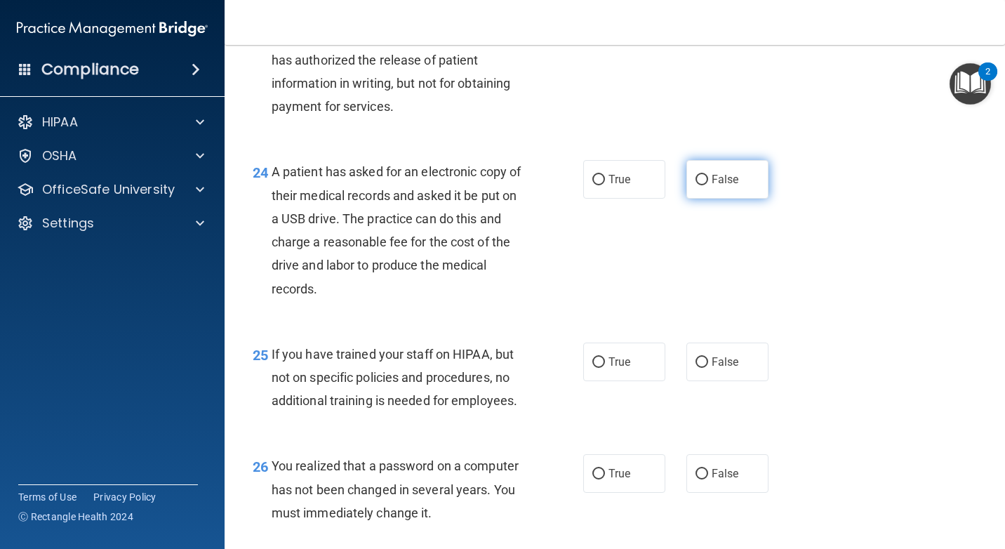
click at [701, 185] on input "False" at bounding box center [702, 180] width 13 height 11
radio input "true"
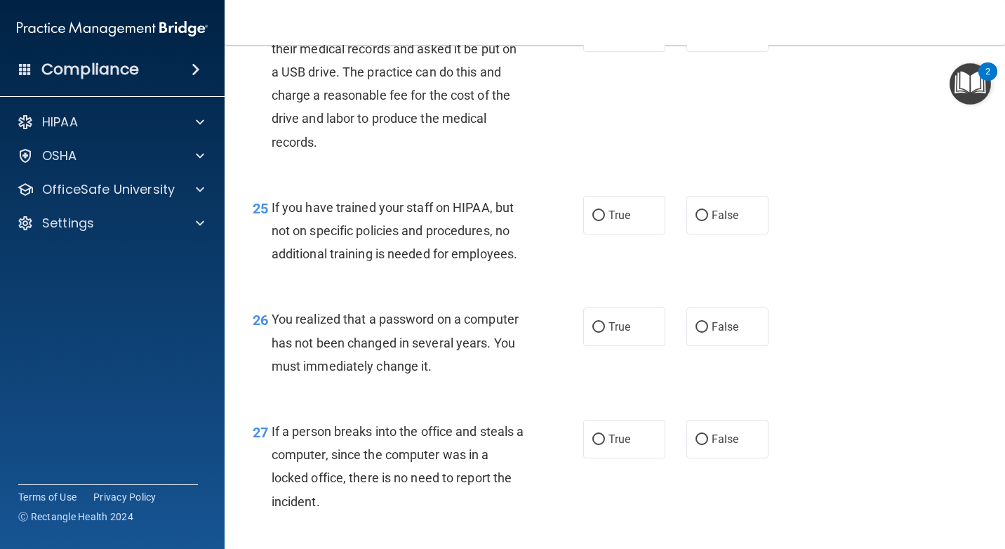
scroll to position [3159, 0]
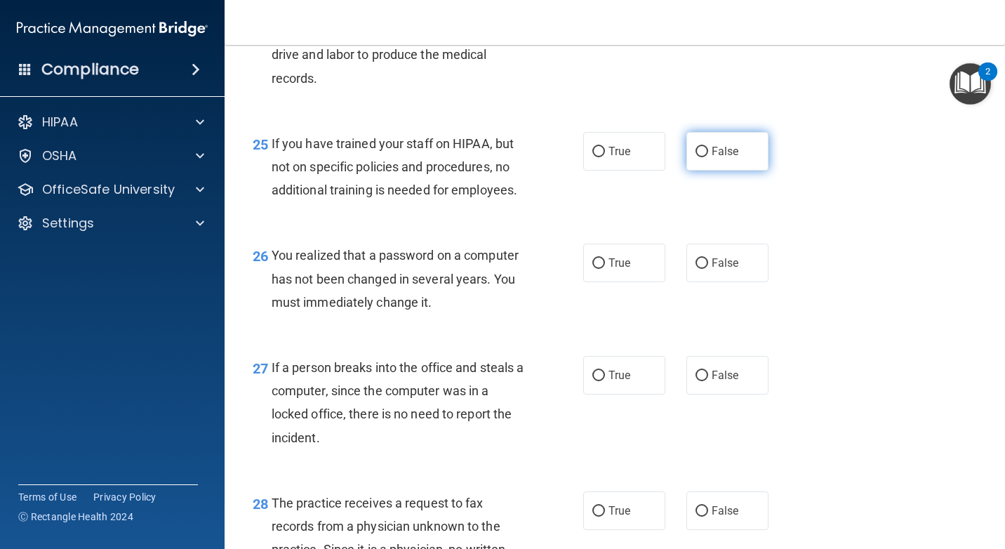
click at [699, 157] on input "False" at bounding box center [702, 152] width 13 height 11
radio input "true"
click at [696, 269] on input "False" at bounding box center [702, 263] width 13 height 11
radio input "true"
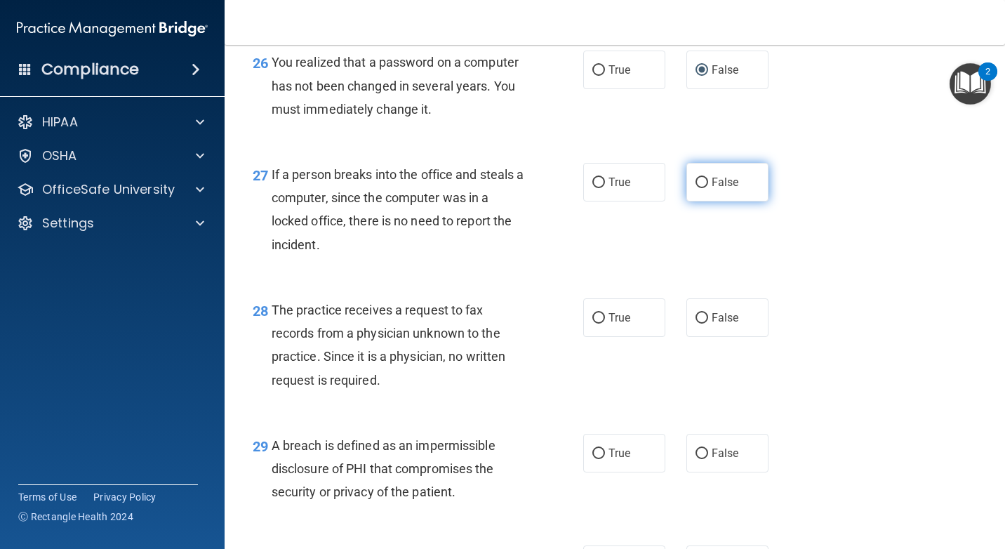
scroll to position [3369, 0]
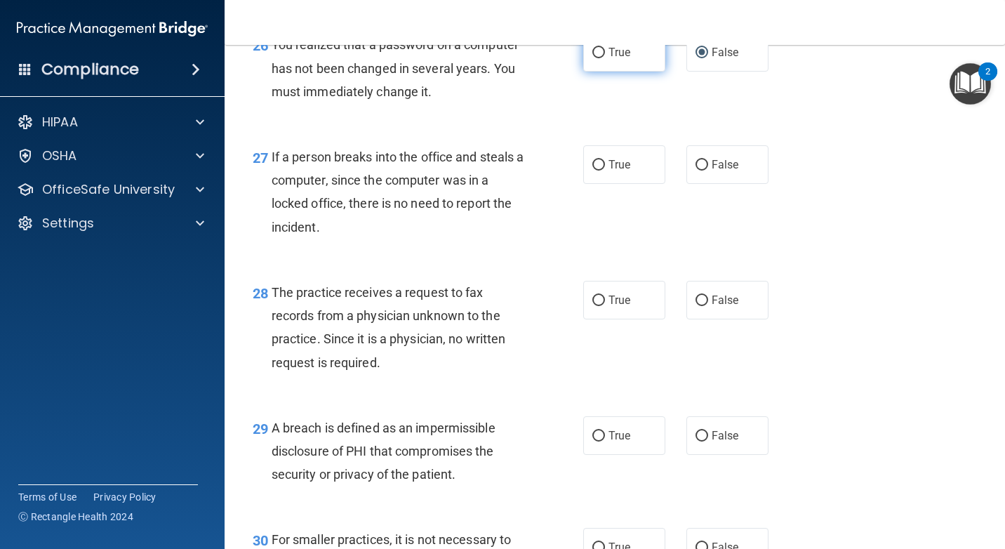
click at [621, 72] on label "True" at bounding box center [624, 52] width 82 height 39
click at [605, 58] on input "True" at bounding box center [598, 53] width 13 height 11
radio input "true"
radio input "false"
click at [712, 171] on span "False" at bounding box center [725, 164] width 27 height 13
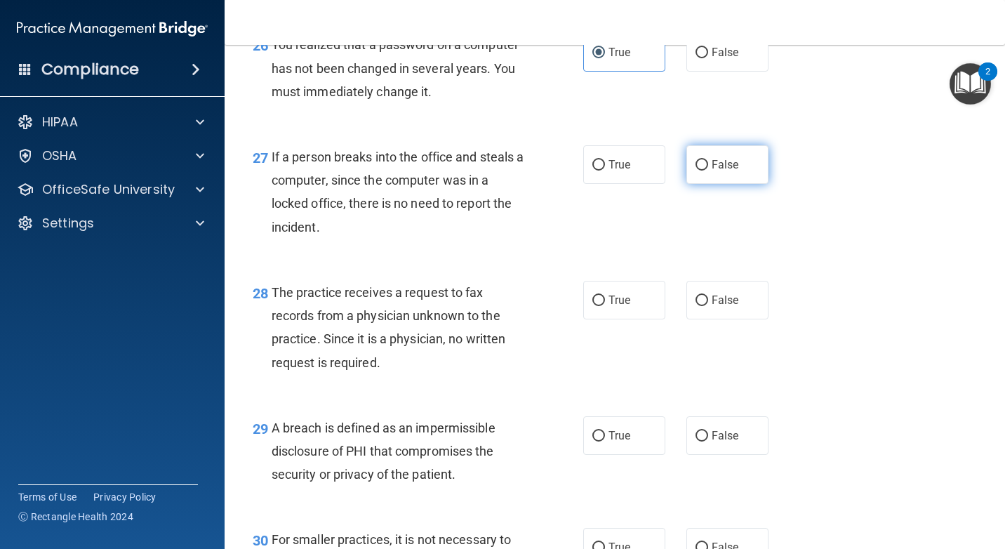
click at [708, 171] on input "False" at bounding box center [702, 165] width 13 height 11
radio input "true"
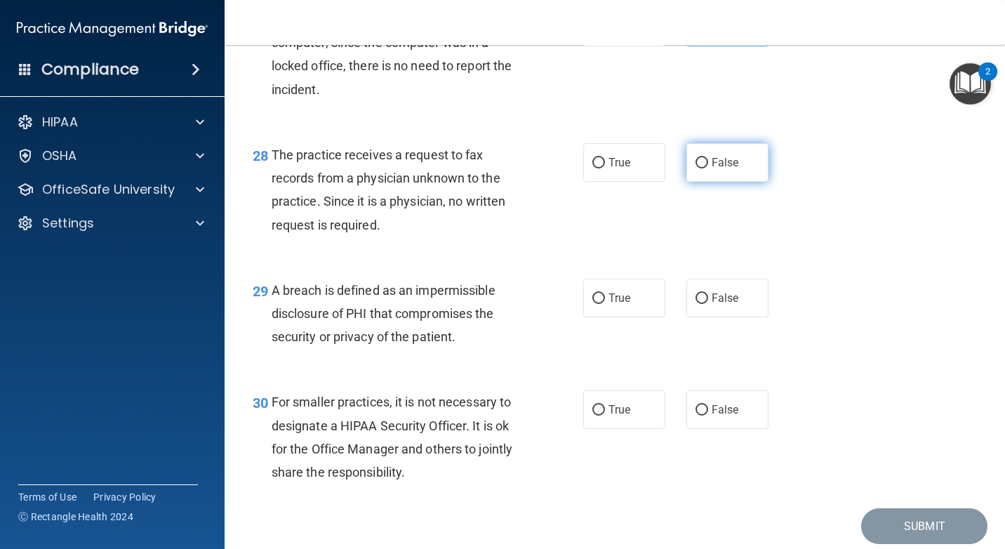
scroll to position [3510, 0]
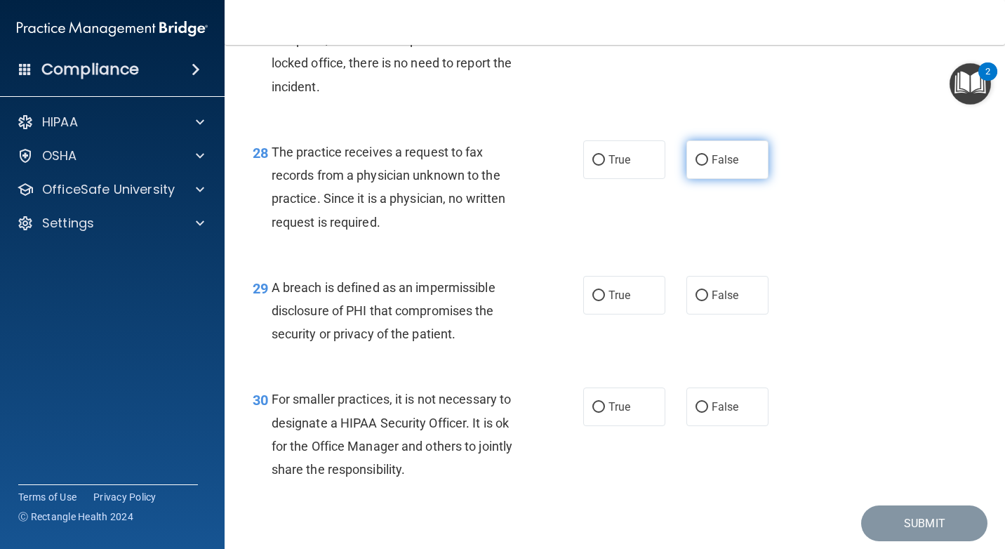
click at [686, 179] on label "False" at bounding box center [727, 159] width 82 height 39
click at [696, 166] on input "False" at bounding box center [702, 160] width 13 height 11
radio input "true"
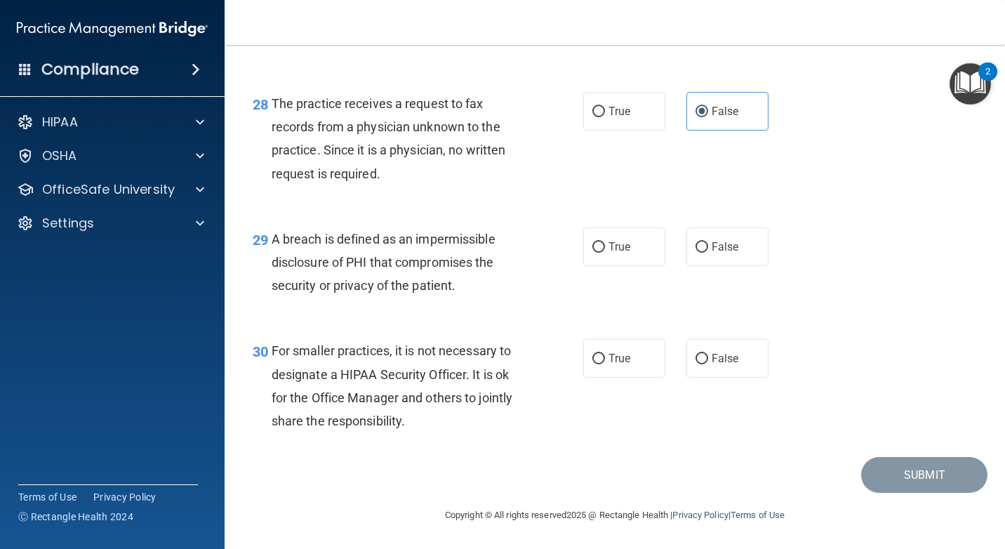
scroll to position [3604, 0]
click at [613, 245] on span "True" at bounding box center [620, 246] width 22 height 13
click at [605, 245] on input "True" at bounding box center [598, 247] width 13 height 11
radio input "true"
click at [618, 367] on label "True" at bounding box center [624, 358] width 82 height 39
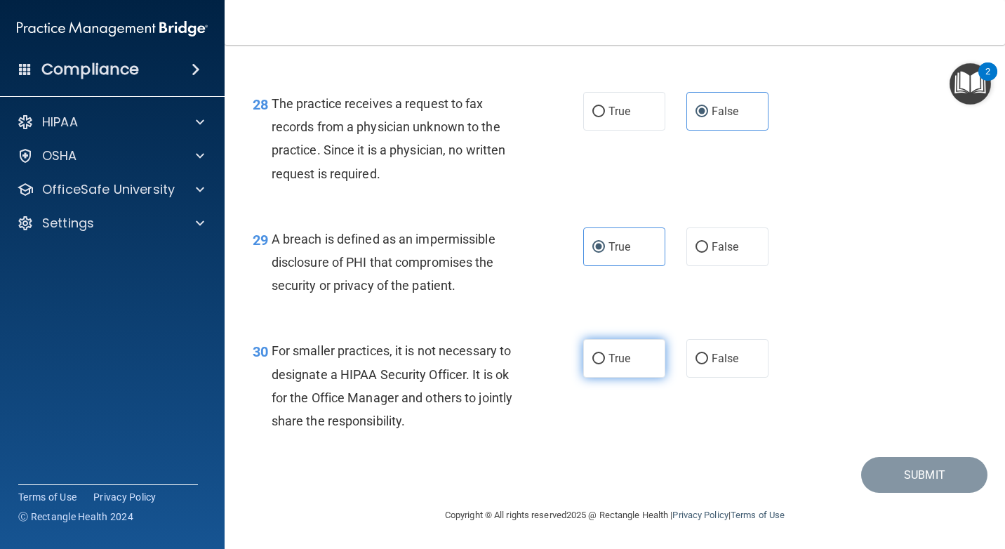
click at [605, 364] on input "True" at bounding box center [598, 359] width 13 height 11
radio input "true"
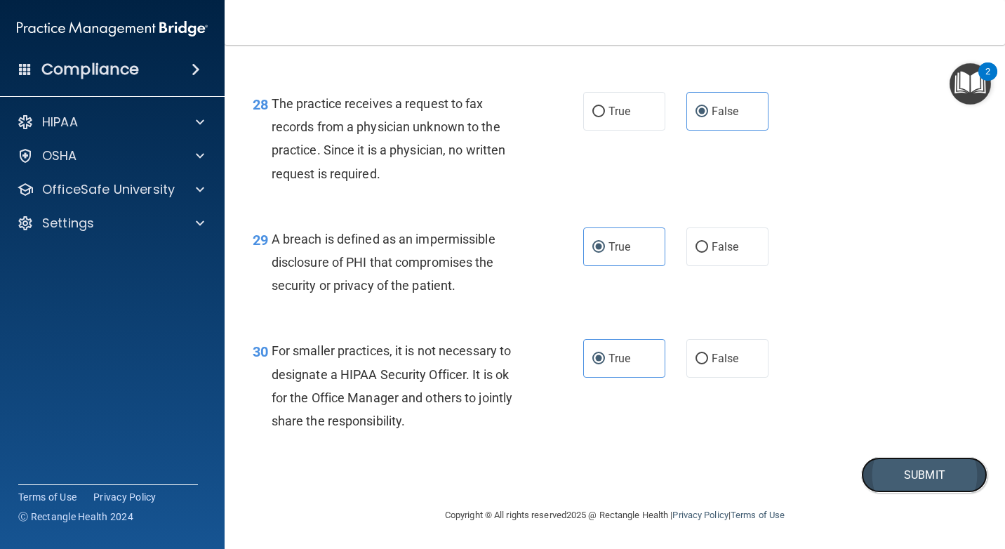
click at [873, 477] on button "Submit" at bounding box center [924, 475] width 126 height 36
click at [946, 465] on button "Submit" at bounding box center [924, 475] width 126 height 36
click at [934, 486] on button "Submit" at bounding box center [924, 475] width 126 height 36
click at [913, 472] on button "Submit" at bounding box center [924, 475] width 126 height 36
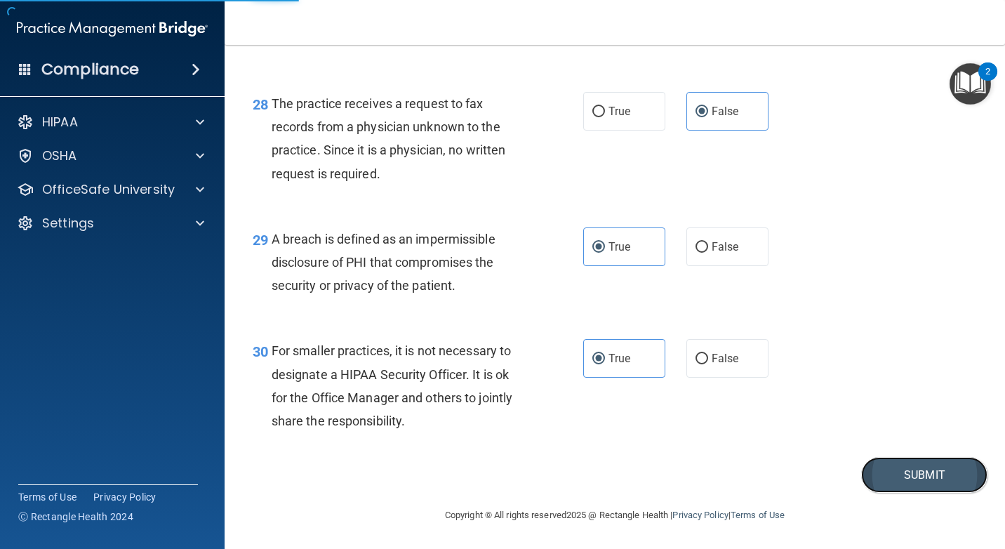
click at [915, 473] on button "Submit" at bounding box center [924, 475] width 126 height 36
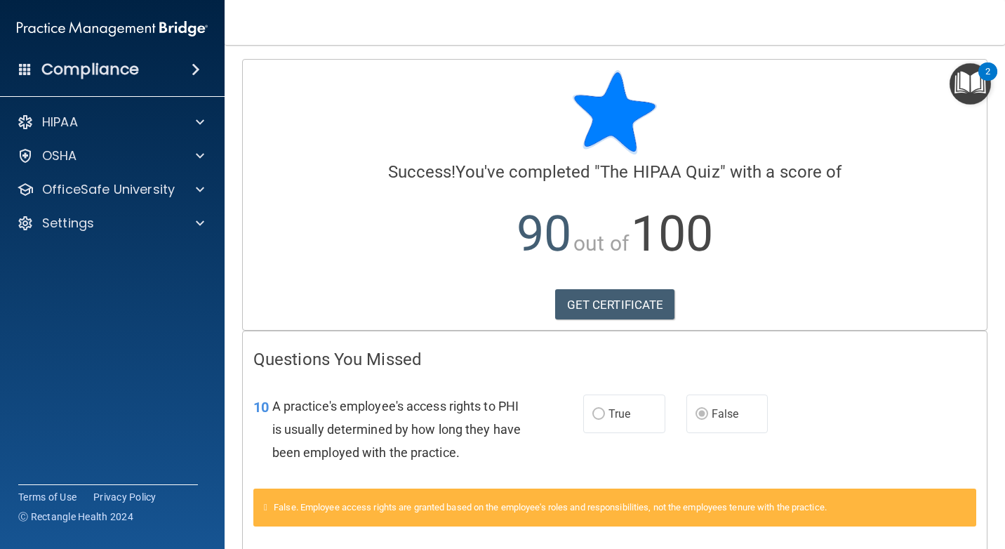
drag, startPoint x: 1001, startPoint y: 197, endPoint x: 901, endPoint y: 109, distance: 133.3
click at [901, 109] on div at bounding box center [614, 112] width 723 height 84
click at [626, 309] on link "GET CERTIFICATE" at bounding box center [615, 304] width 120 height 31
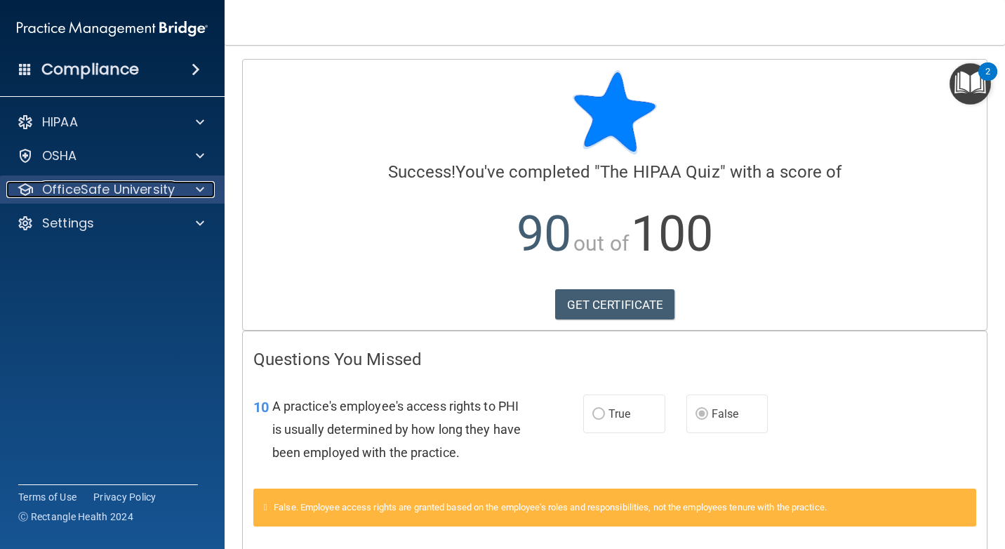
click at [159, 192] on p "OfficeSafe University" at bounding box center [108, 189] width 133 height 17
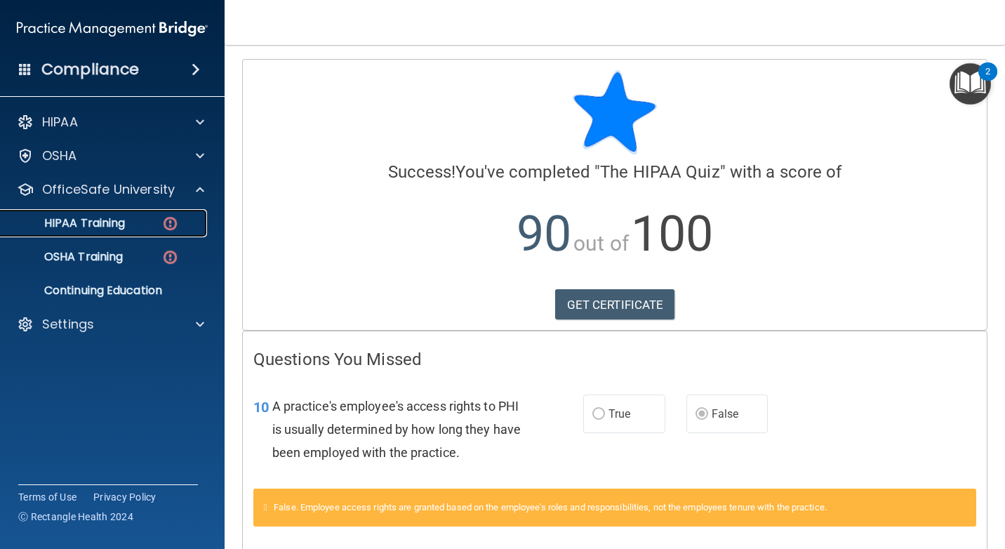
click at [160, 219] on div "HIPAA Training" at bounding box center [105, 223] width 192 height 14
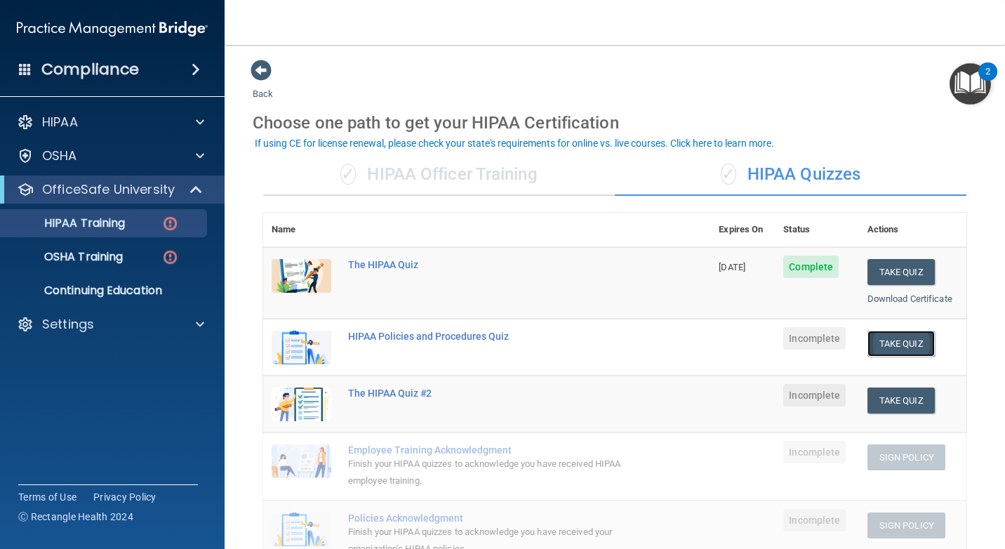
click at [891, 342] on button "Take Quiz" at bounding box center [901, 344] width 67 height 26
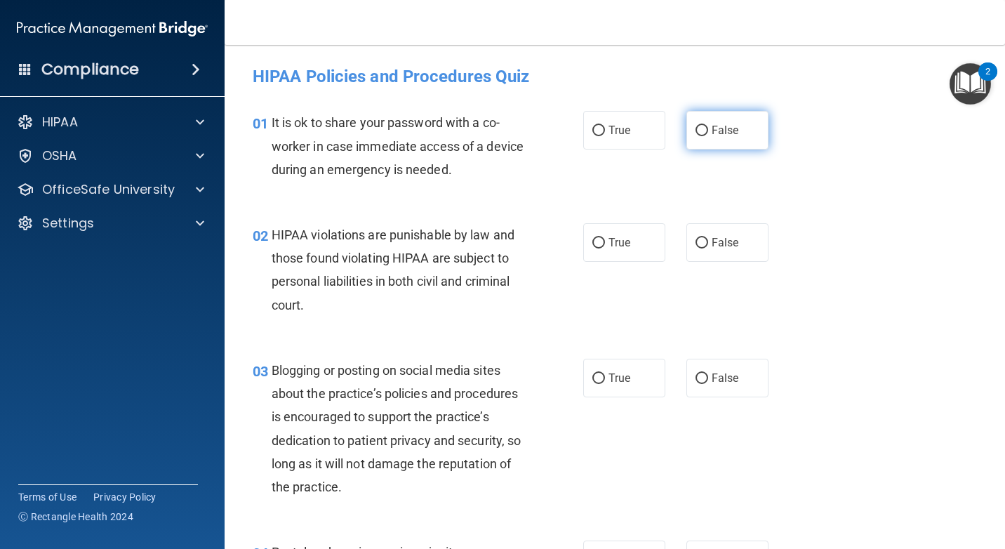
click at [736, 132] on label "False" at bounding box center [727, 130] width 82 height 39
click at [708, 132] on input "False" at bounding box center [702, 131] width 13 height 11
radio input "true"
click at [628, 232] on label "True" at bounding box center [624, 242] width 82 height 39
click at [605, 238] on input "True" at bounding box center [598, 243] width 13 height 11
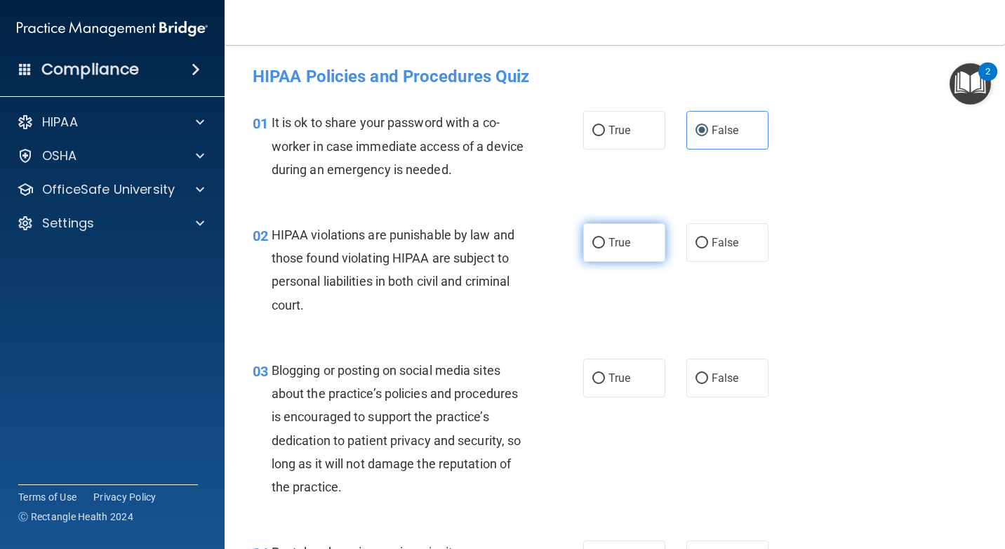
radio input "true"
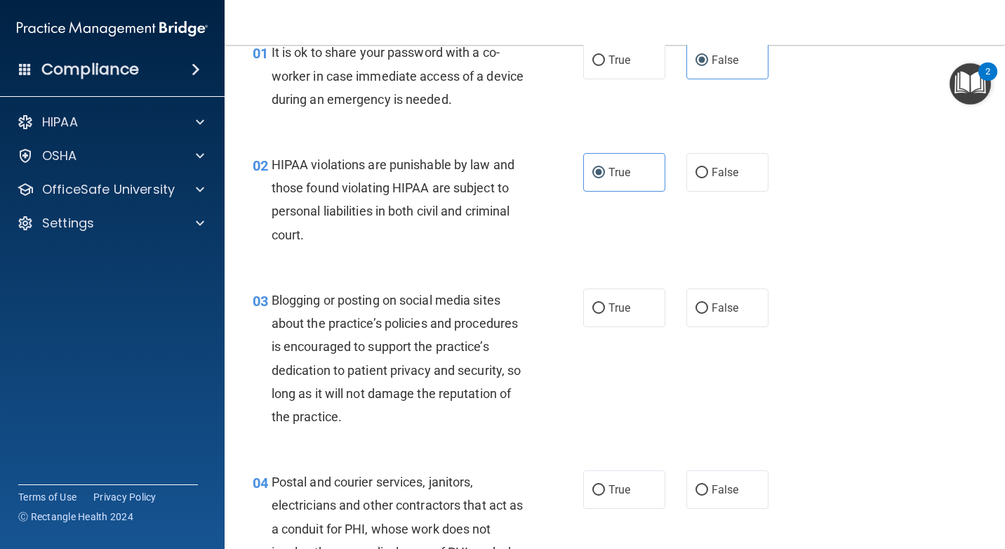
scroll to position [140, 0]
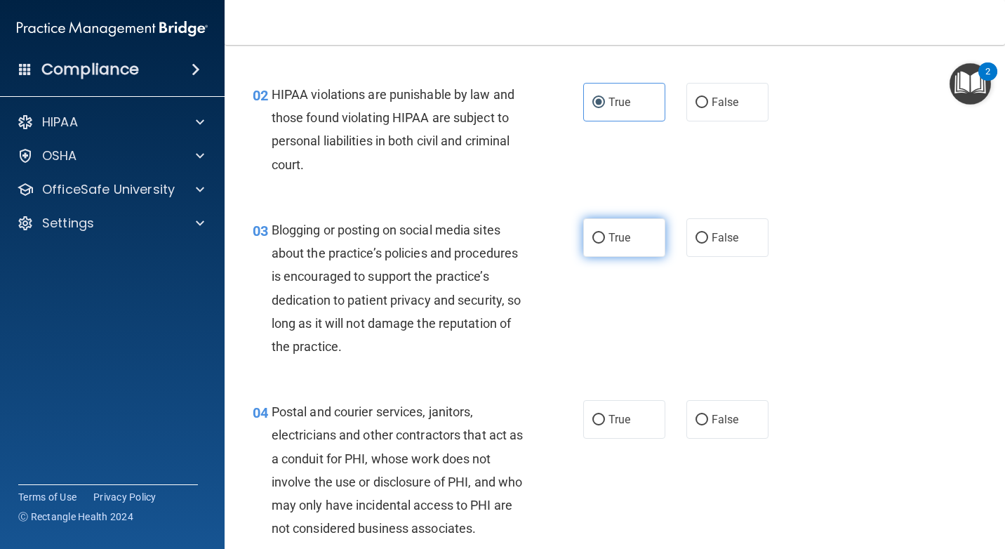
click at [596, 247] on label "True" at bounding box center [624, 237] width 82 height 39
click at [596, 244] on input "True" at bounding box center [598, 238] width 13 height 11
radio input "true"
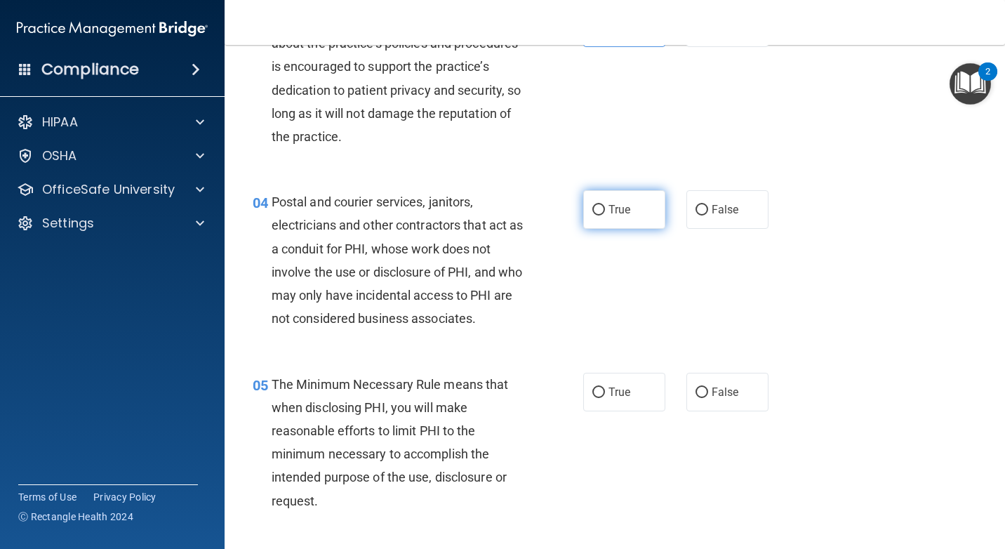
scroll to position [351, 0]
click at [715, 225] on label "False" at bounding box center [727, 209] width 82 height 39
click at [708, 215] on input "False" at bounding box center [702, 209] width 13 height 11
radio input "true"
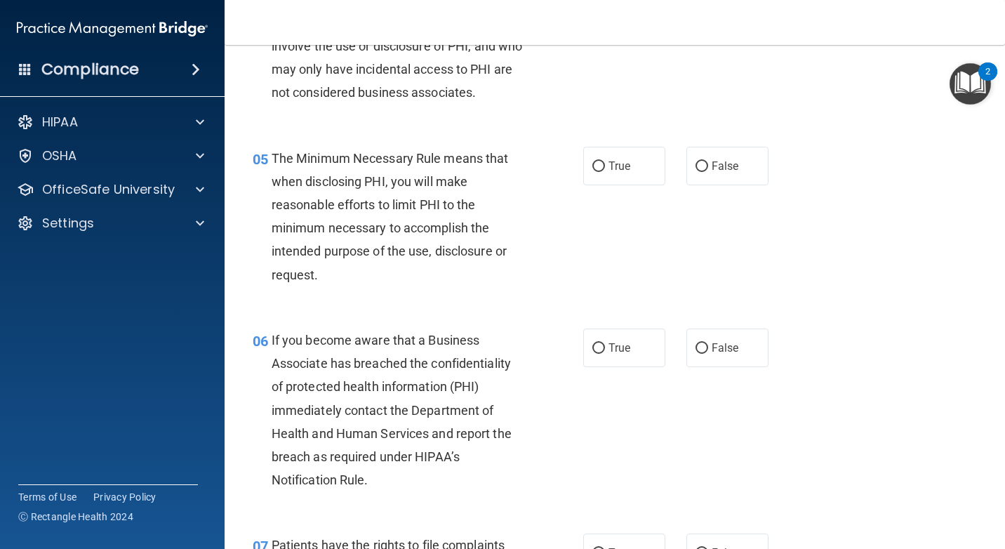
scroll to position [603, 0]
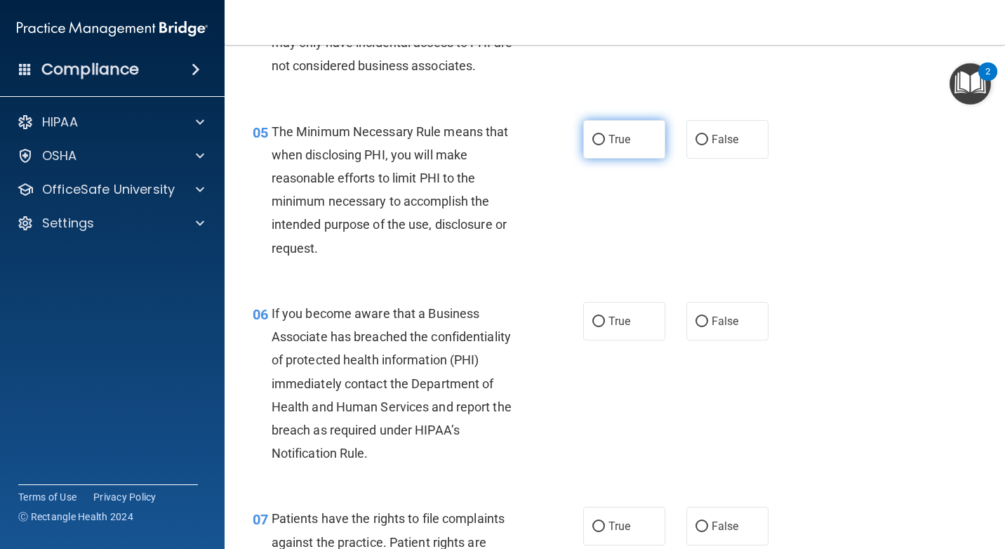
click at [625, 151] on label "True" at bounding box center [624, 139] width 82 height 39
click at [605, 145] on input "True" at bounding box center [598, 140] width 13 height 11
radio input "true"
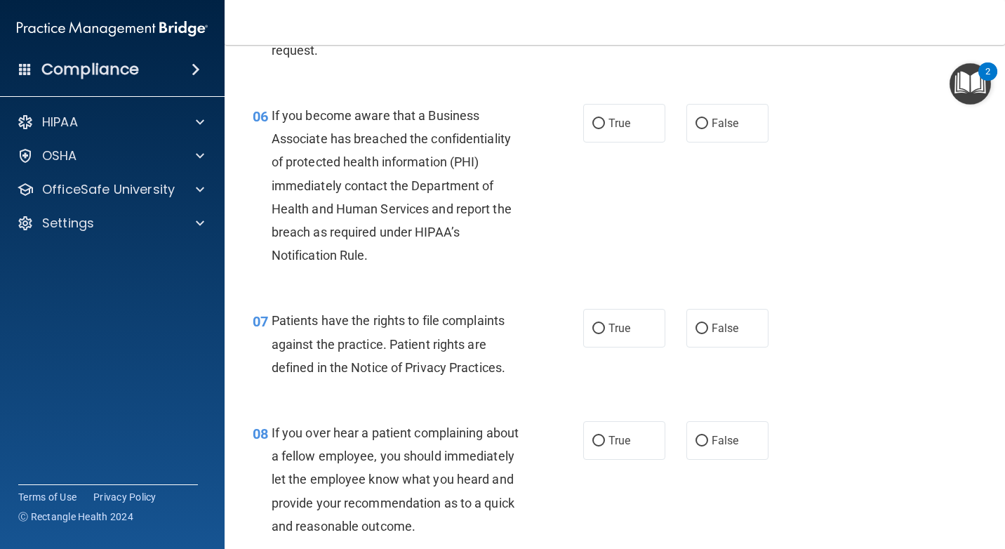
scroll to position [814, 0]
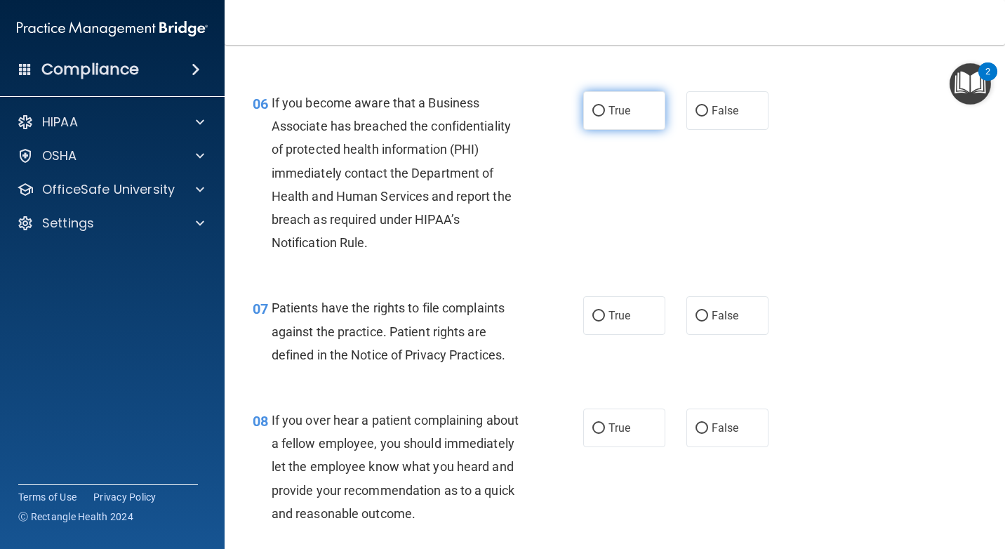
click at [649, 107] on label "True" at bounding box center [624, 110] width 82 height 39
click at [605, 107] on input "True" at bounding box center [598, 111] width 13 height 11
radio input "true"
click at [642, 317] on label "True" at bounding box center [624, 315] width 82 height 39
click at [605, 317] on input "True" at bounding box center [598, 316] width 13 height 11
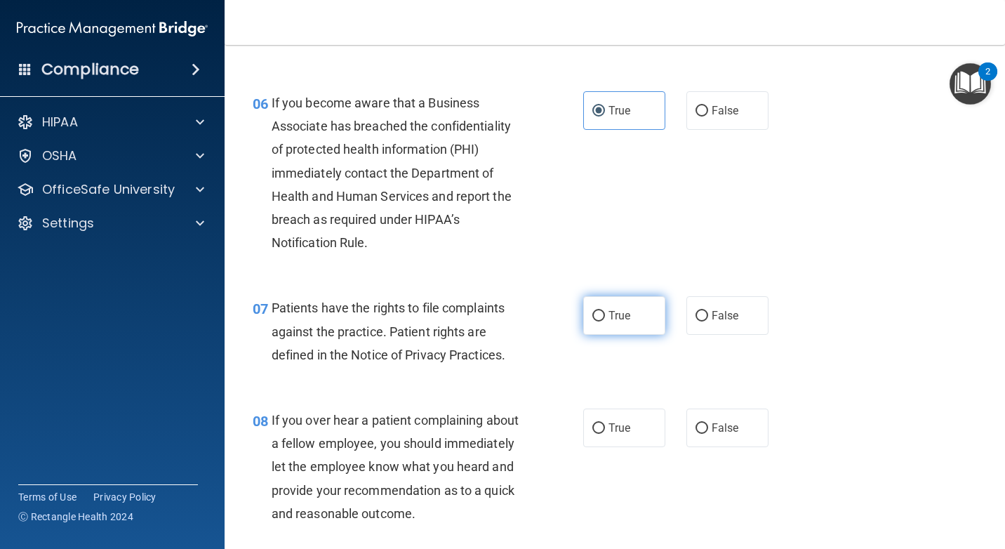
radio input "true"
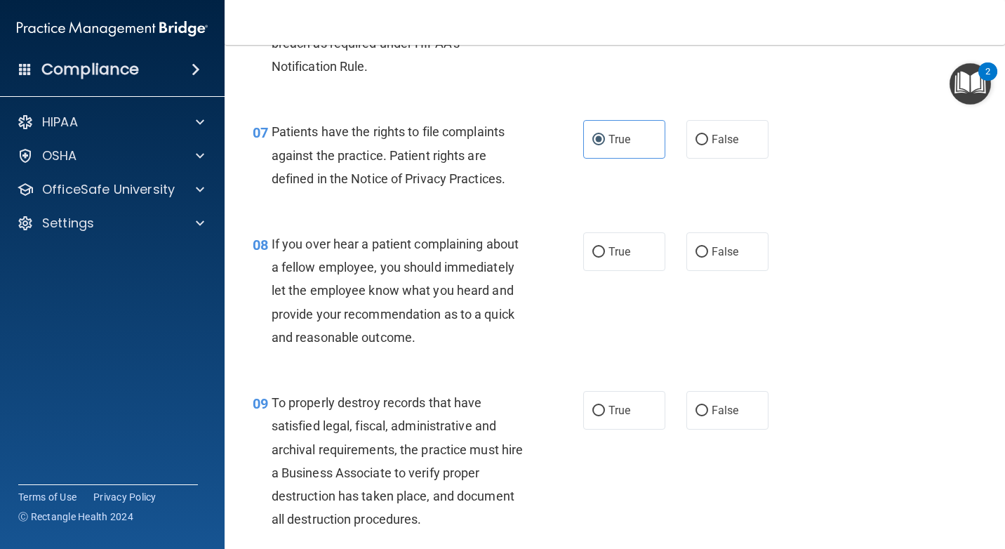
scroll to position [1024, 0]
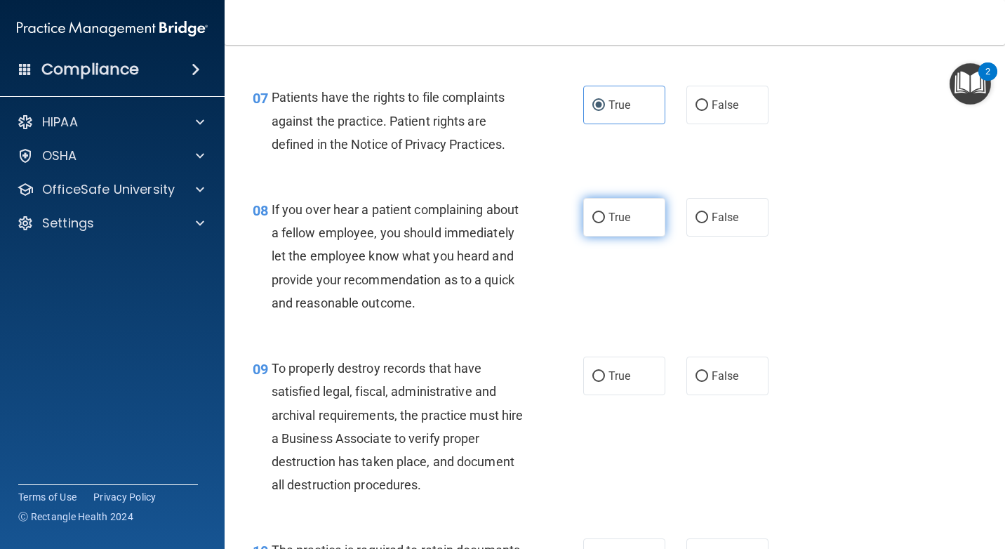
click at [611, 230] on label "True" at bounding box center [624, 217] width 82 height 39
click at [605, 223] on input "True" at bounding box center [598, 218] width 13 height 11
radio input "true"
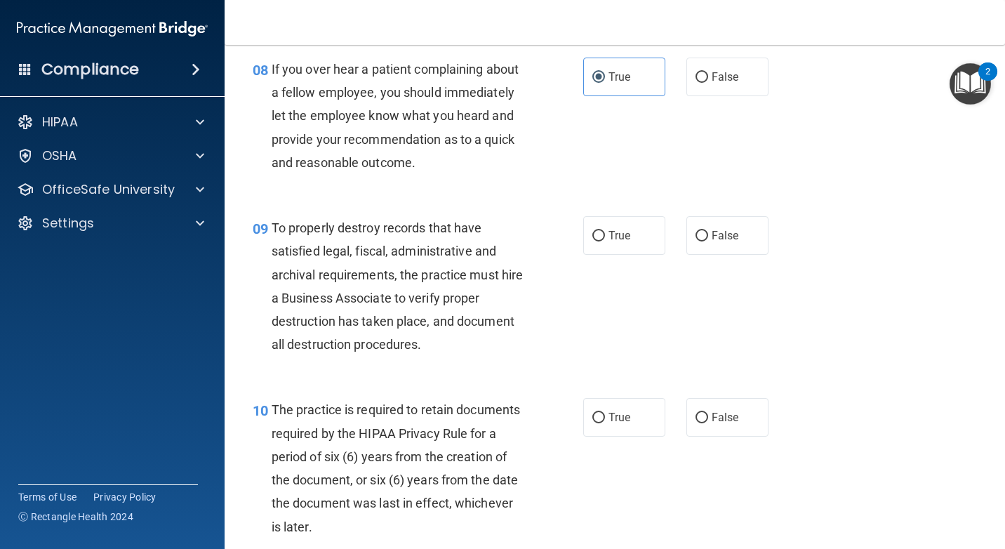
scroll to position [1235, 0]
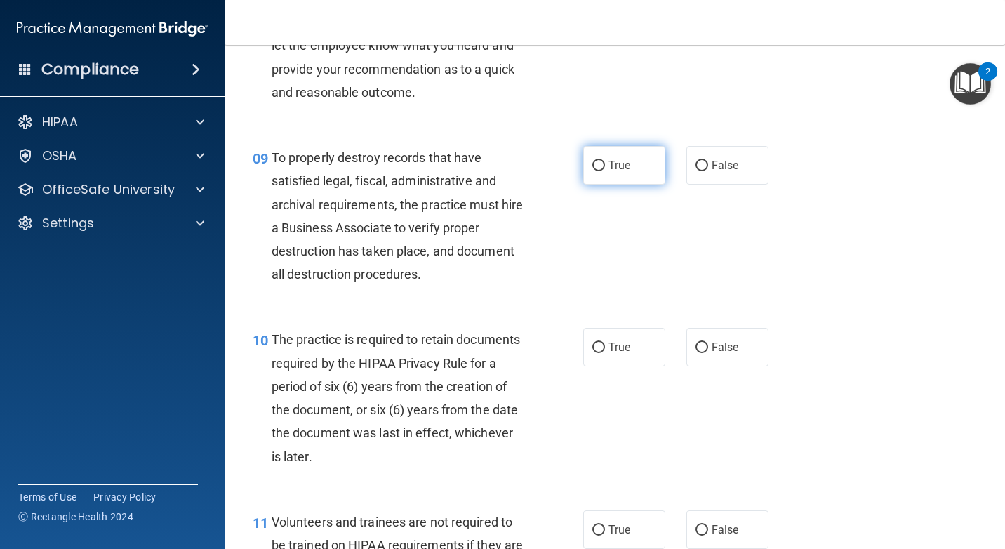
click at [621, 164] on span "True" at bounding box center [620, 165] width 22 height 13
click at [605, 164] on input "True" at bounding box center [598, 166] width 13 height 11
radio input "true"
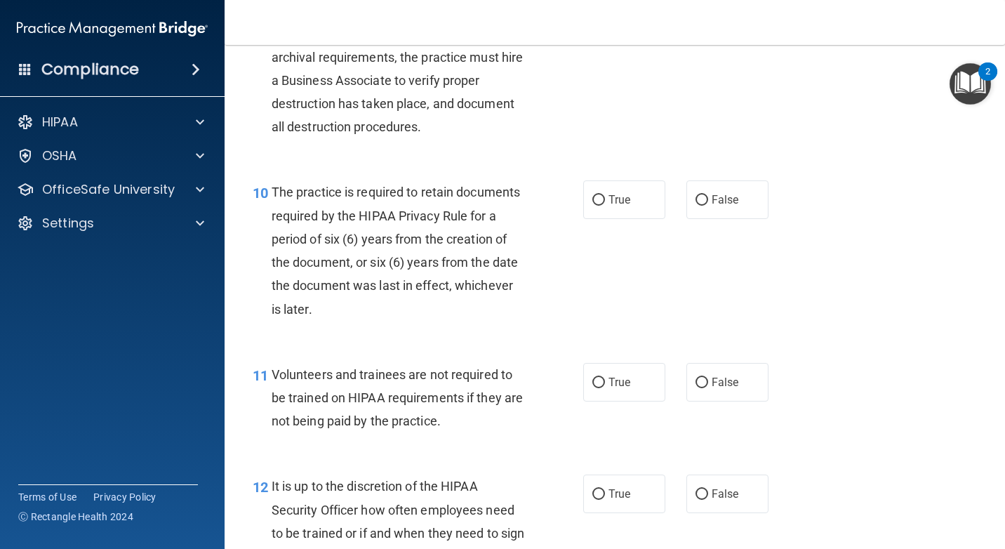
scroll to position [1445, 0]
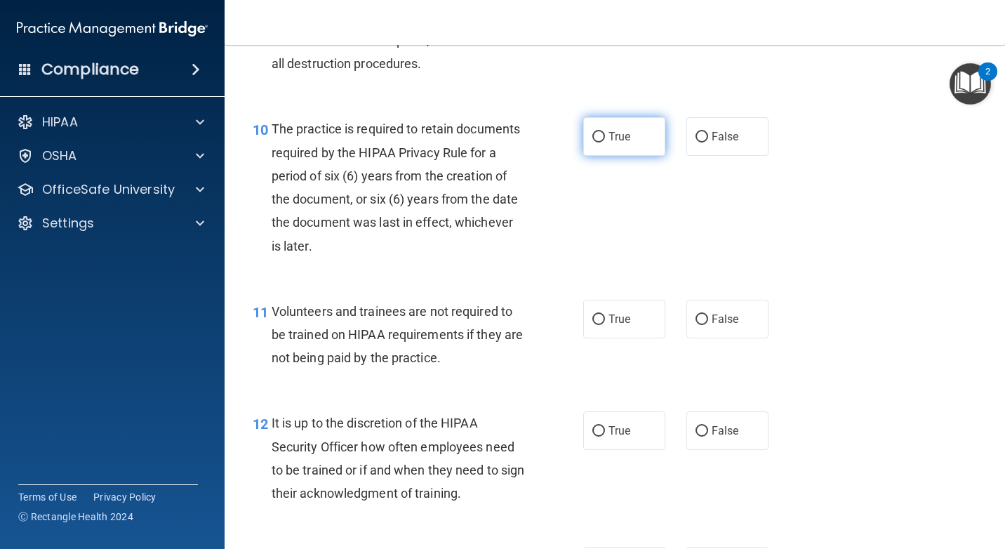
click at [632, 140] on label "True" at bounding box center [624, 136] width 82 height 39
click at [605, 140] on input "True" at bounding box center [598, 137] width 13 height 11
radio input "true"
click at [697, 327] on label "False" at bounding box center [727, 319] width 82 height 39
click at [697, 325] on input "False" at bounding box center [702, 319] width 13 height 11
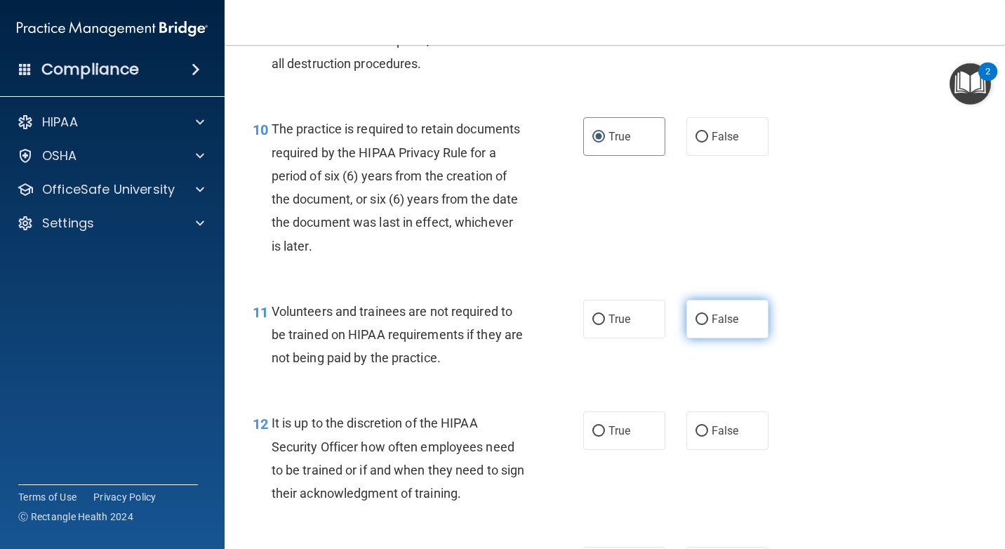
radio input "true"
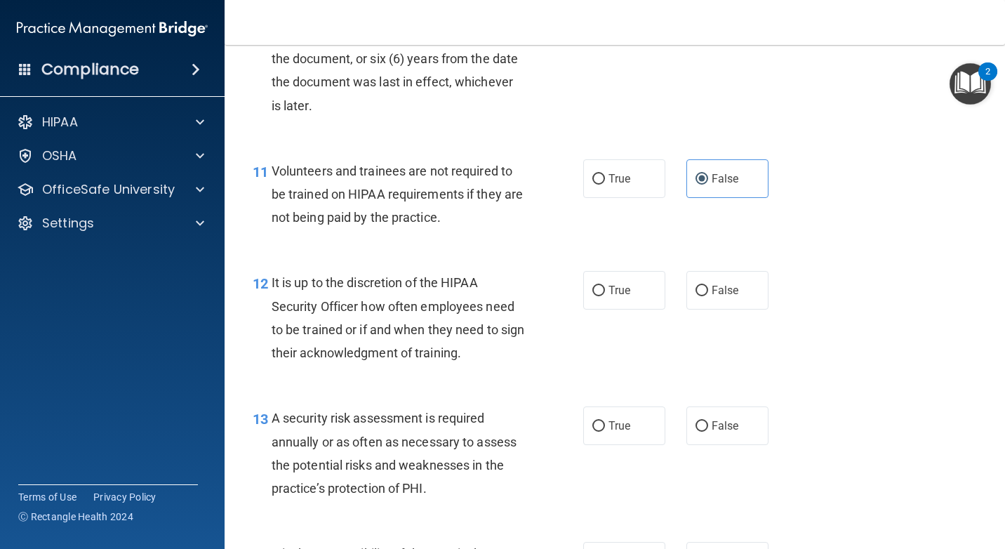
scroll to position [1656, 0]
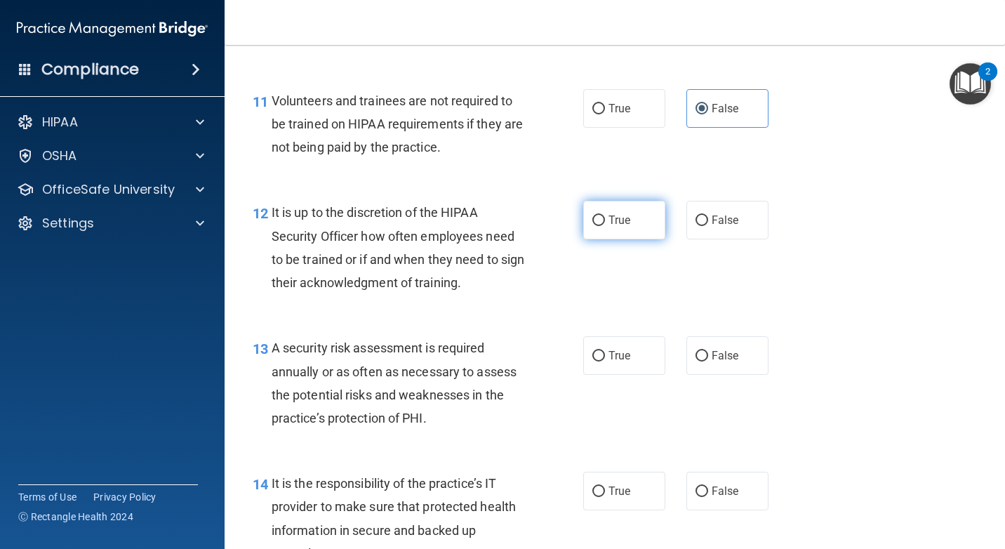
click at [619, 228] on label "True" at bounding box center [624, 220] width 82 height 39
click at [605, 226] on input "True" at bounding box center [598, 220] width 13 height 11
radio input "true"
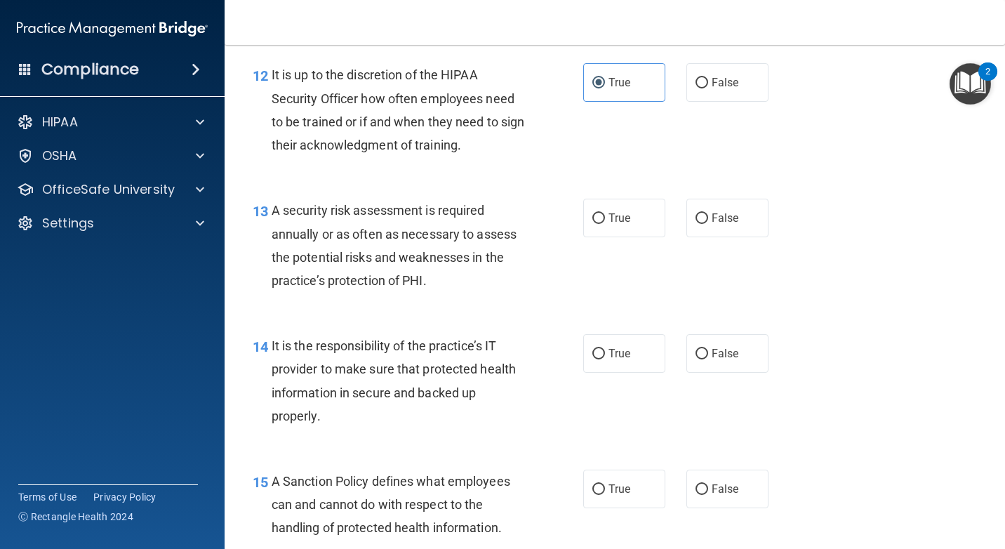
scroll to position [1796, 0]
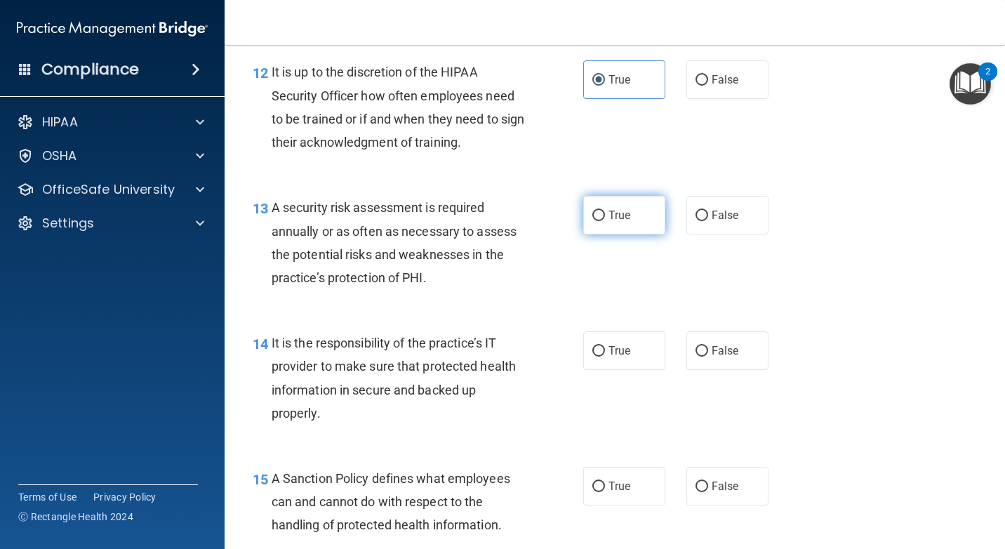
click at [650, 198] on label "True" at bounding box center [624, 215] width 82 height 39
click at [605, 211] on input "True" at bounding box center [598, 216] width 13 height 11
radio input "true"
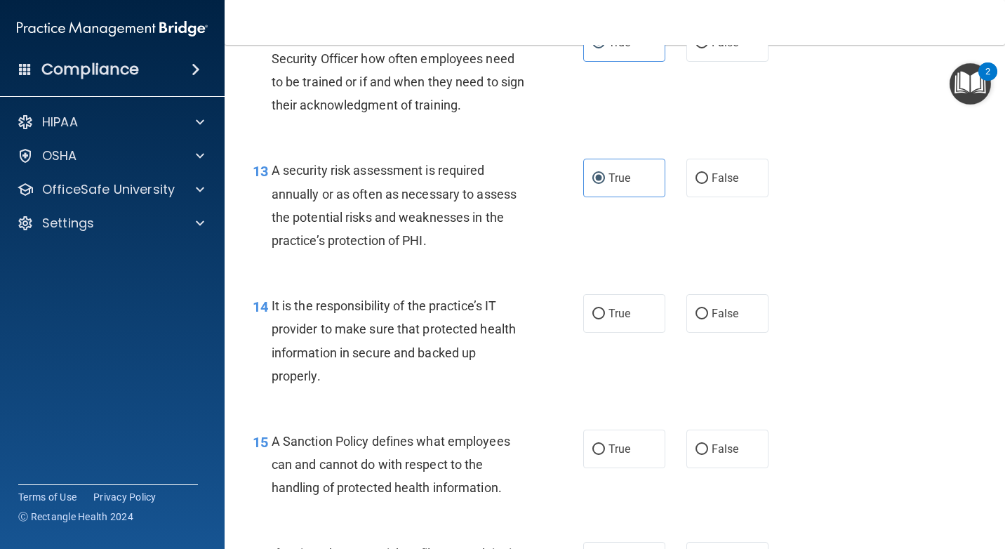
scroll to position [1866, 0]
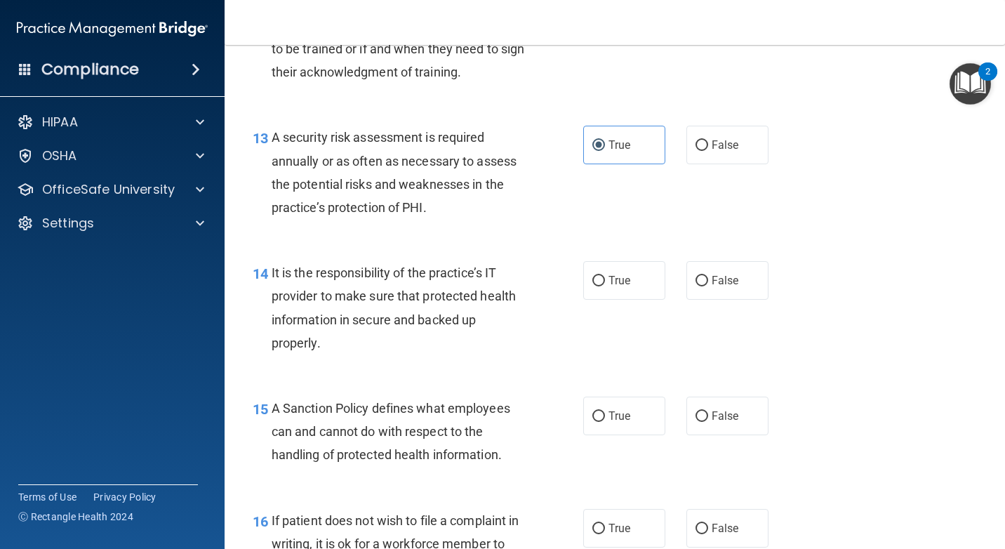
click at [661, 291] on div "True False" at bounding box center [681, 280] width 197 height 39
click at [621, 279] on span "True" at bounding box center [620, 280] width 22 height 13
click at [605, 279] on input "True" at bounding box center [598, 281] width 13 height 11
radio input "true"
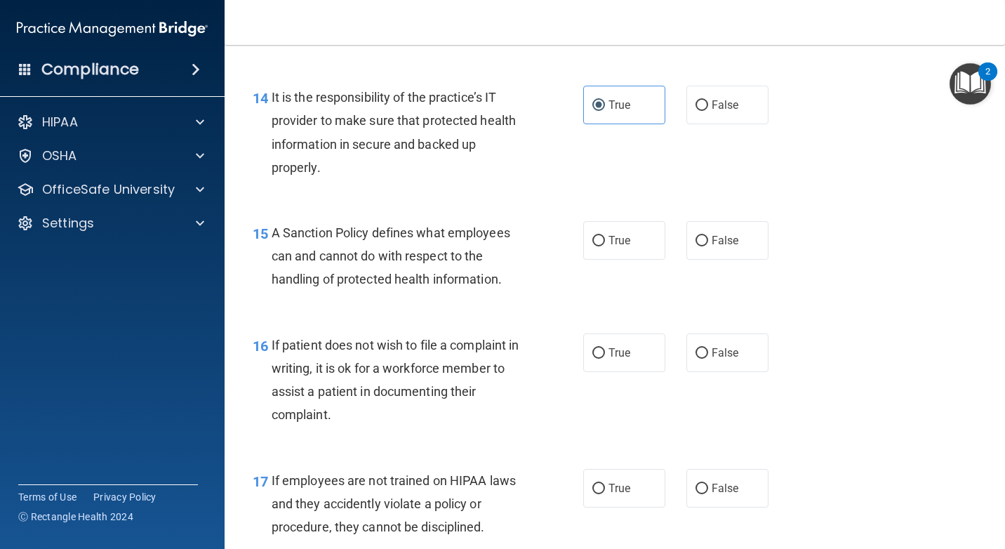
scroll to position [2077, 0]
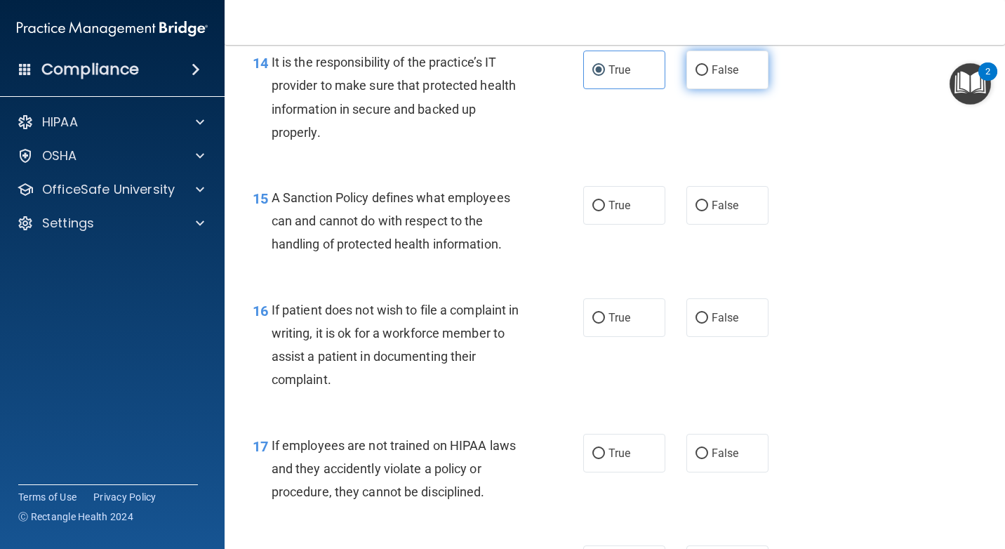
click at [690, 79] on label "False" at bounding box center [727, 70] width 82 height 39
click at [696, 76] on input "False" at bounding box center [702, 70] width 13 height 11
radio input "true"
radio input "false"
drag, startPoint x: 639, startPoint y: 203, endPoint x: 665, endPoint y: 217, distance: 29.5
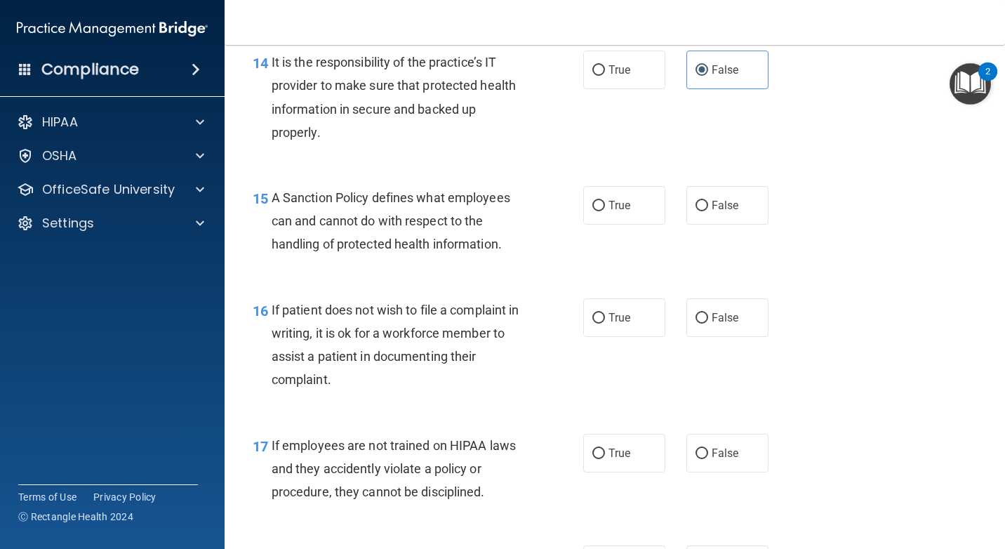
click at [639, 203] on label "True" at bounding box center [624, 205] width 82 height 39
click at [605, 203] on input "True" at bounding box center [598, 206] width 13 height 11
radio input "true"
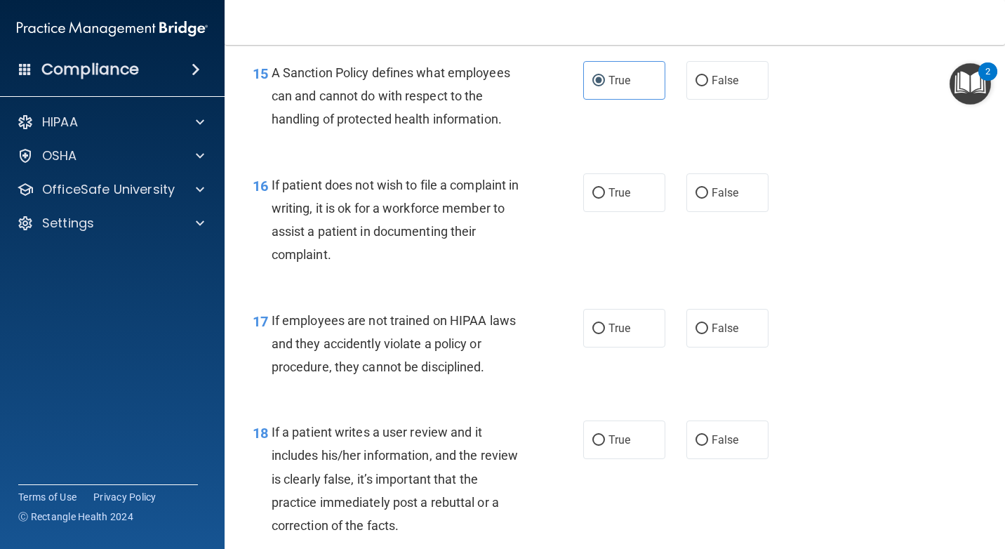
scroll to position [2217, 0]
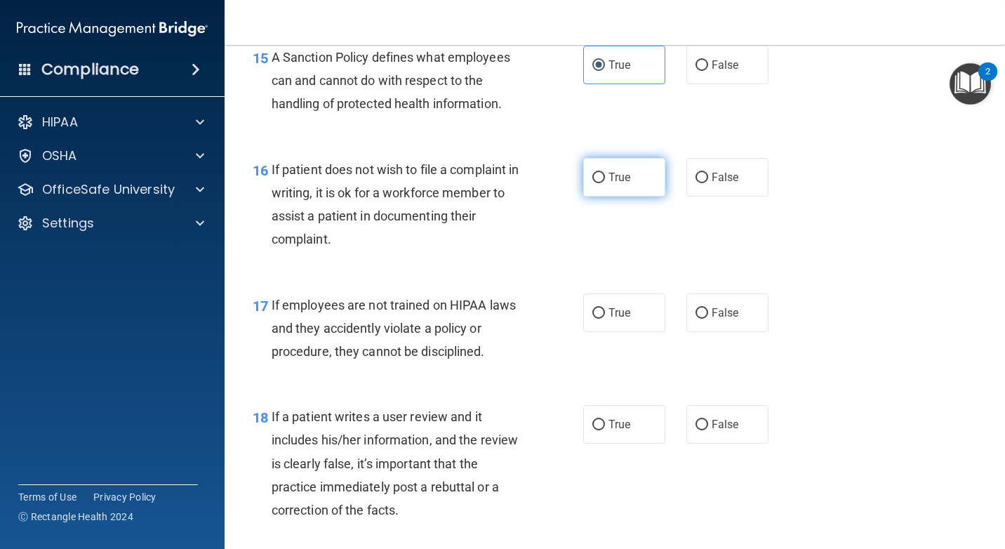
click at [630, 171] on label "True" at bounding box center [624, 177] width 82 height 39
click at [605, 173] on input "True" at bounding box center [598, 178] width 13 height 11
radio input "true"
click at [696, 179] on input "False" at bounding box center [702, 178] width 13 height 11
radio input "true"
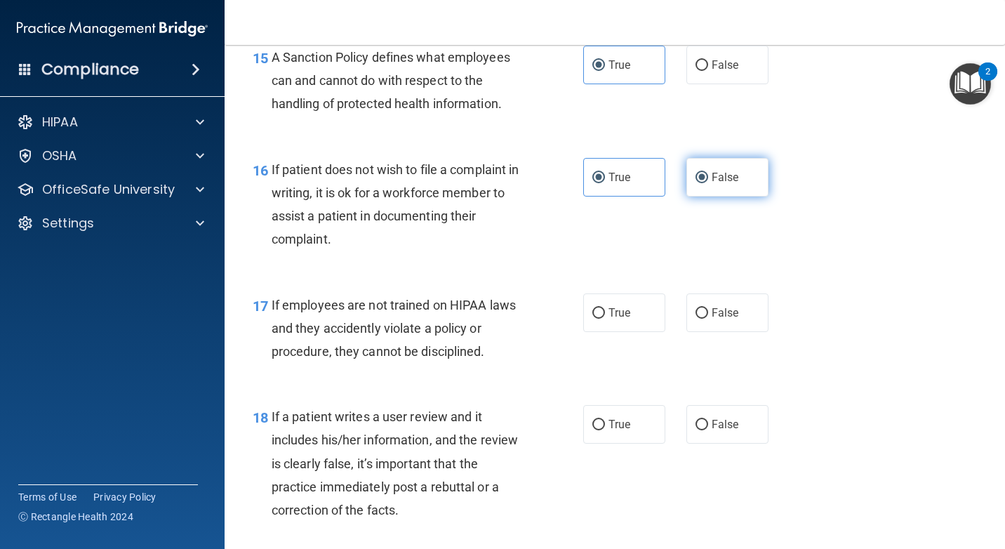
radio input "false"
click at [604, 303] on label "True" at bounding box center [624, 312] width 82 height 39
click at [604, 308] on input "True" at bounding box center [598, 313] width 13 height 11
radio input "true"
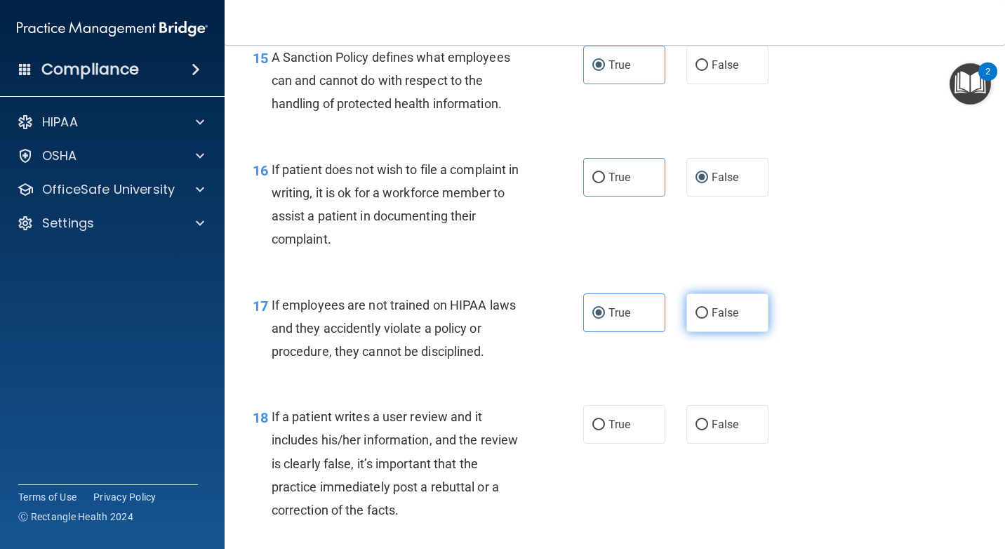
click at [700, 321] on label "False" at bounding box center [727, 312] width 82 height 39
click at [700, 319] on input "False" at bounding box center [702, 313] width 13 height 11
radio input "true"
radio input "false"
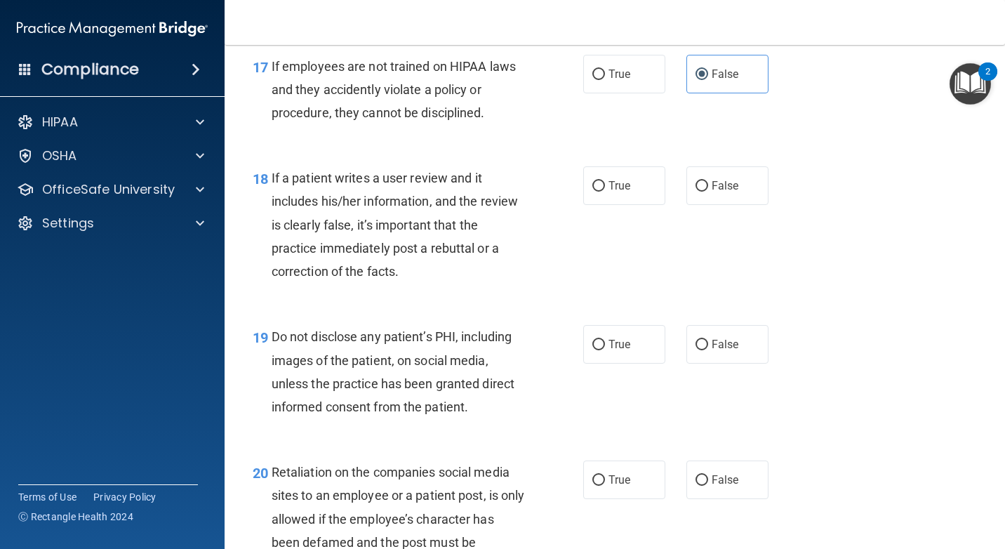
scroll to position [2498, 0]
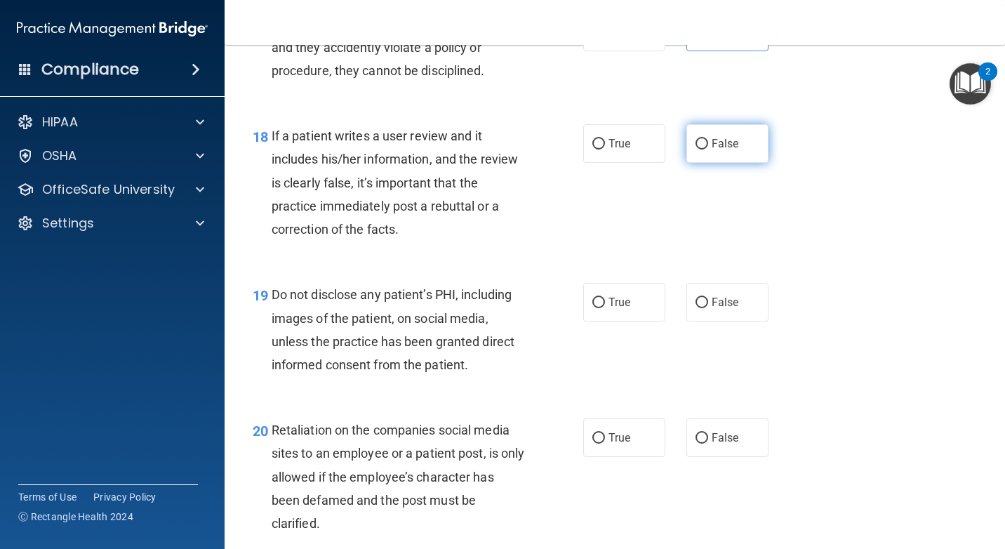
click at [694, 152] on label "False" at bounding box center [727, 143] width 82 height 39
click at [696, 150] on input "False" at bounding box center [702, 144] width 13 height 11
radio input "true"
click at [643, 124] on div "18 If a patient writes a user review and it includes his/her information, and t…" at bounding box center [614, 186] width 745 height 159
click at [640, 157] on label "True" at bounding box center [624, 143] width 82 height 39
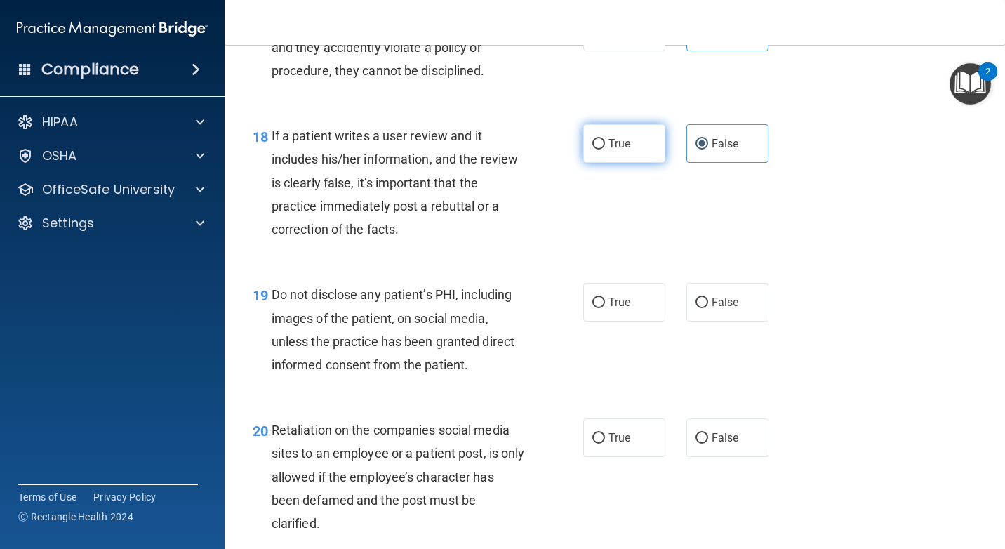
click at [605, 150] on input "True" at bounding box center [598, 144] width 13 height 11
radio input "true"
radio input "false"
click at [598, 298] on input "True" at bounding box center [598, 303] width 13 height 11
radio input "true"
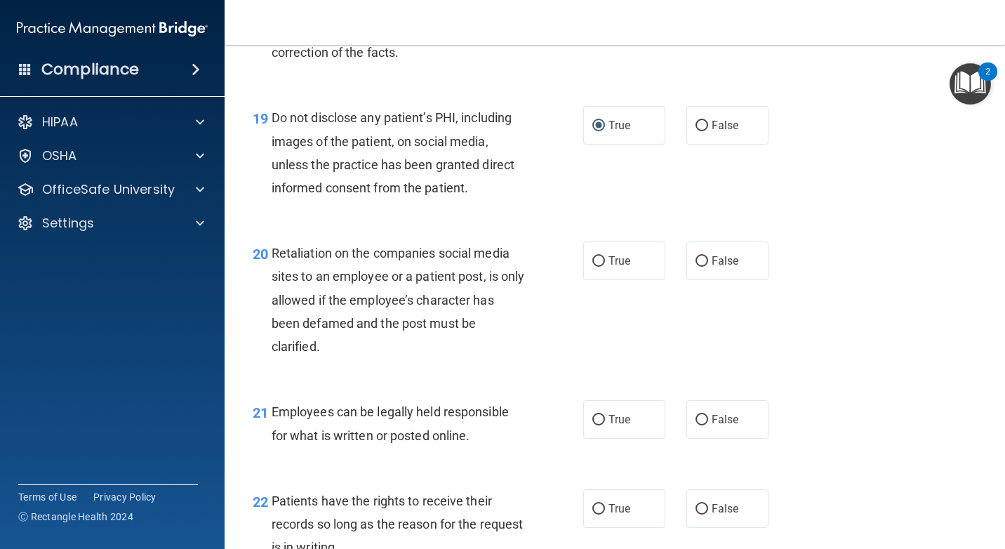
scroll to position [2709, 0]
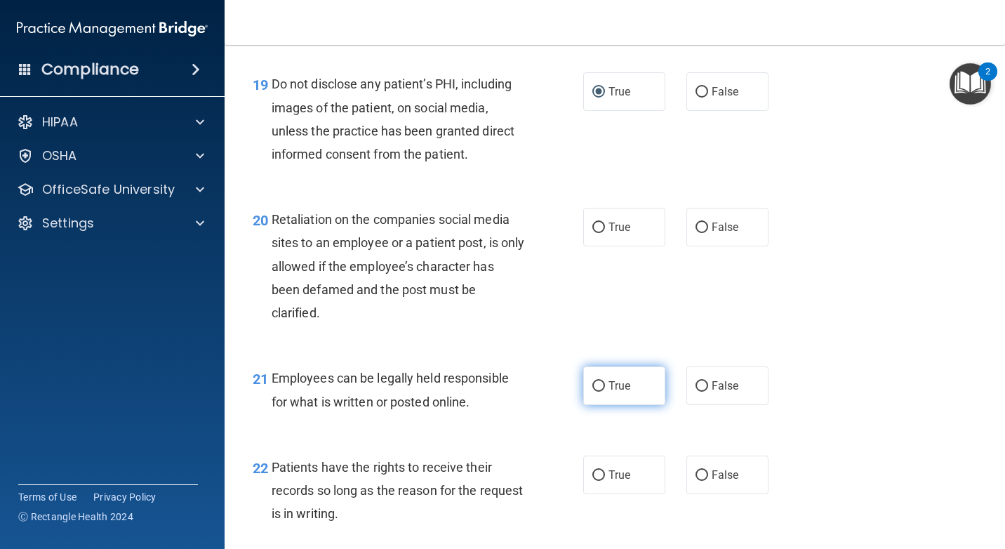
click at [646, 386] on label "True" at bounding box center [624, 385] width 82 height 39
click at [605, 386] on input "True" at bounding box center [598, 386] width 13 height 11
radio input "true"
click at [627, 237] on label "True" at bounding box center [624, 227] width 82 height 39
click at [605, 233] on input "True" at bounding box center [598, 228] width 13 height 11
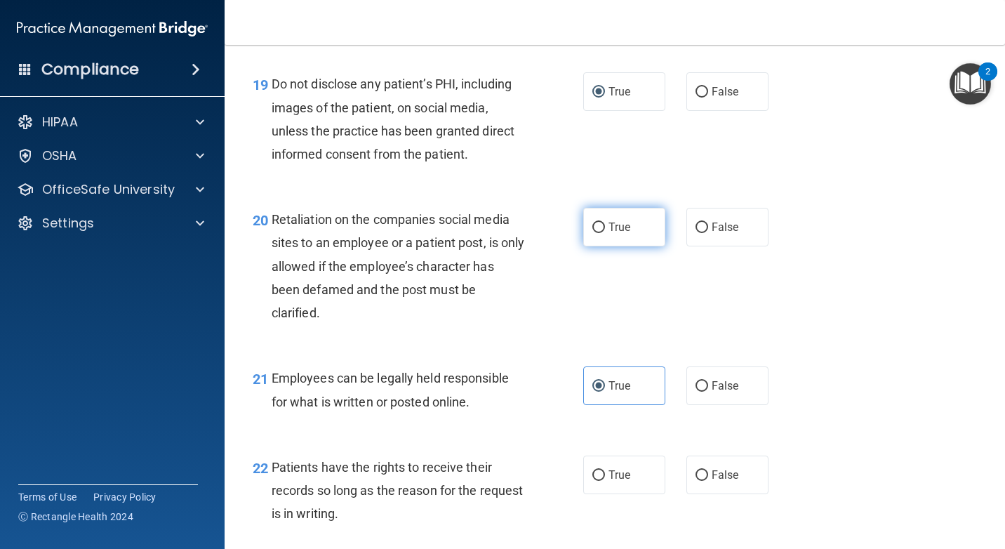
radio input "true"
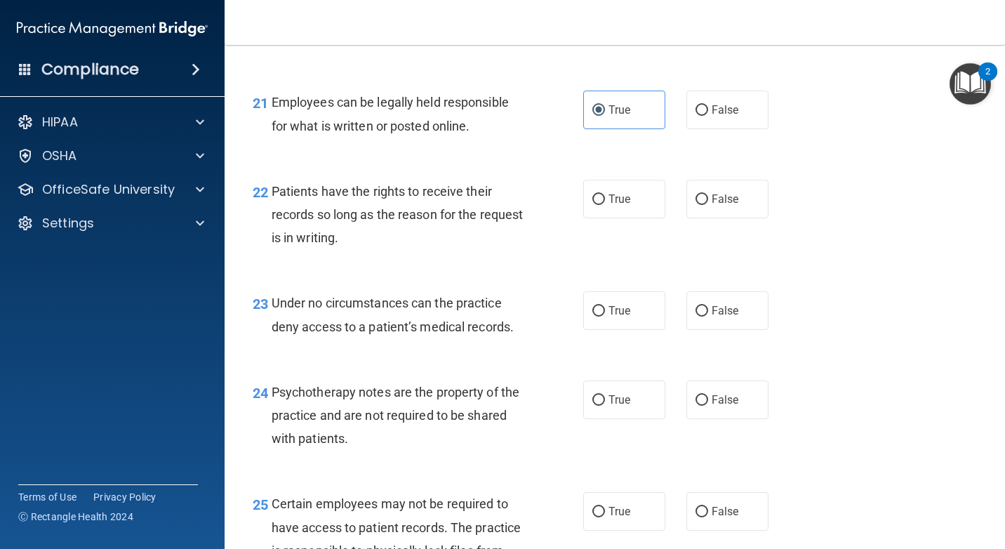
scroll to position [2990, 0]
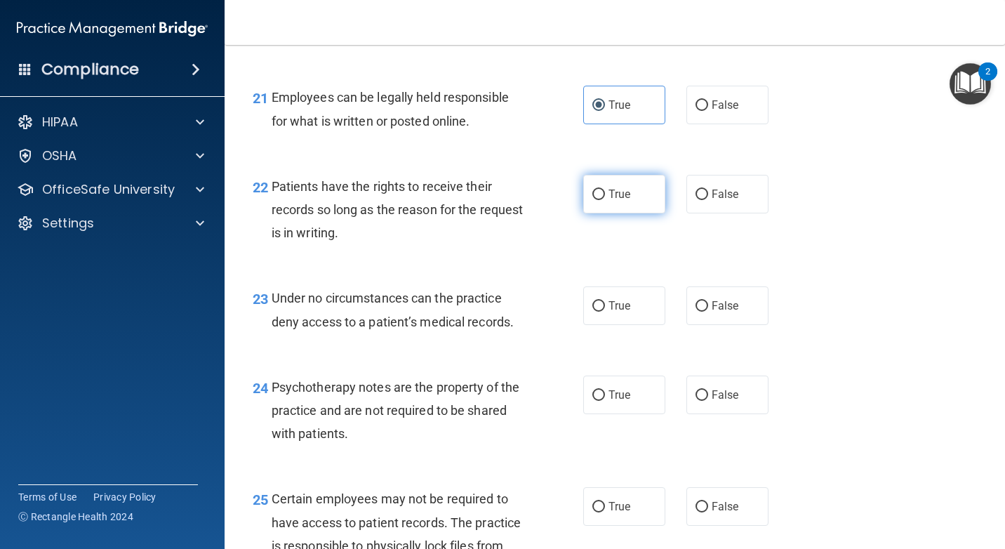
click at [610, 187] on span "True" at bounding box center [620, 193] width 22 height 13
click at [605, 190] on input "True" at bounding box center [598, 195] width 13 height 11
radio input "true"
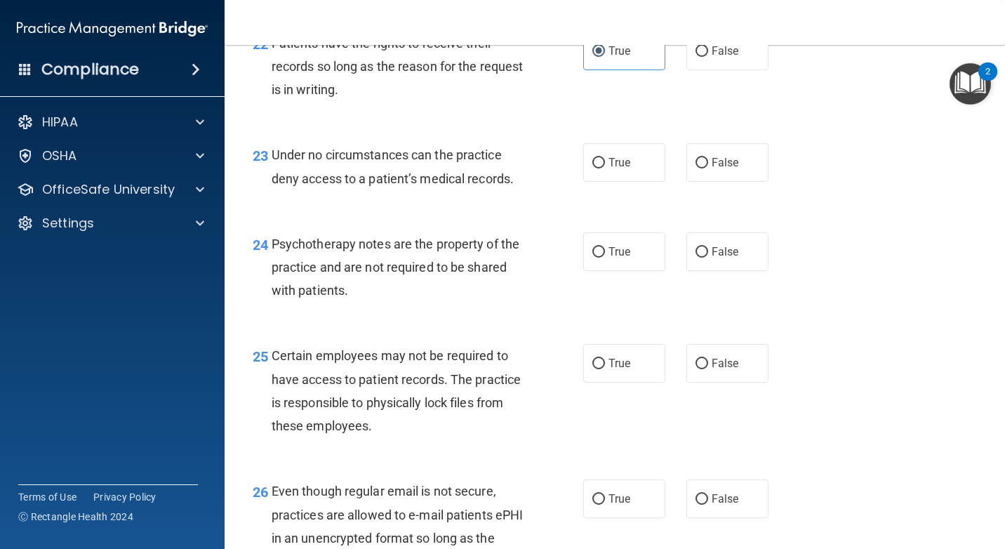
scroll to position [3200, 0]
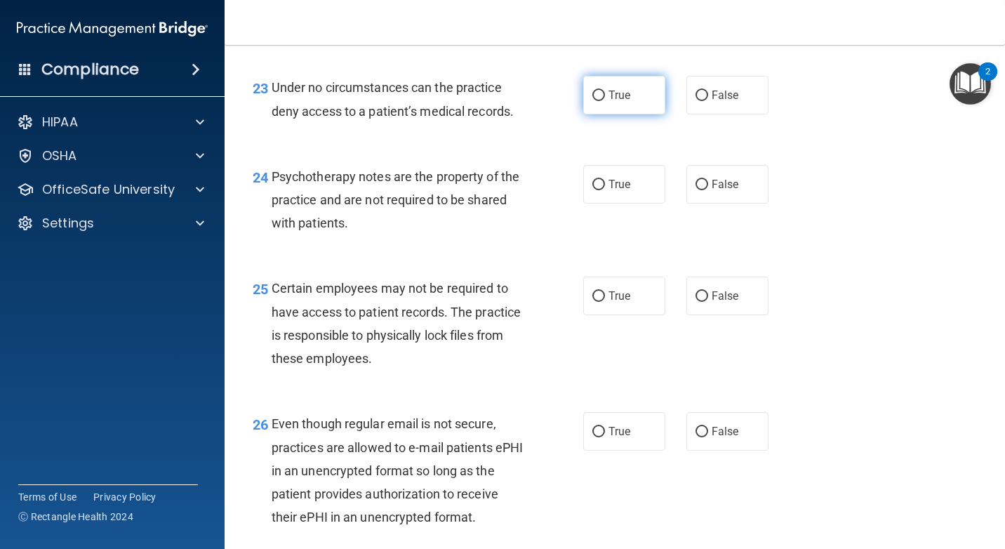
click at [635, 98] on label "True" at bounding box center [624, 95] width 82 height 39
click at [605, 98] on input "True" at bounding box center [598, 96] width 13 height 11
radio input "true"
click at [729, 93] on span "False" at bounding box center [725, 94] width 27 height 13
click at [708, 93] on input "False" at bounding box center [702, 96] width 13 height 11
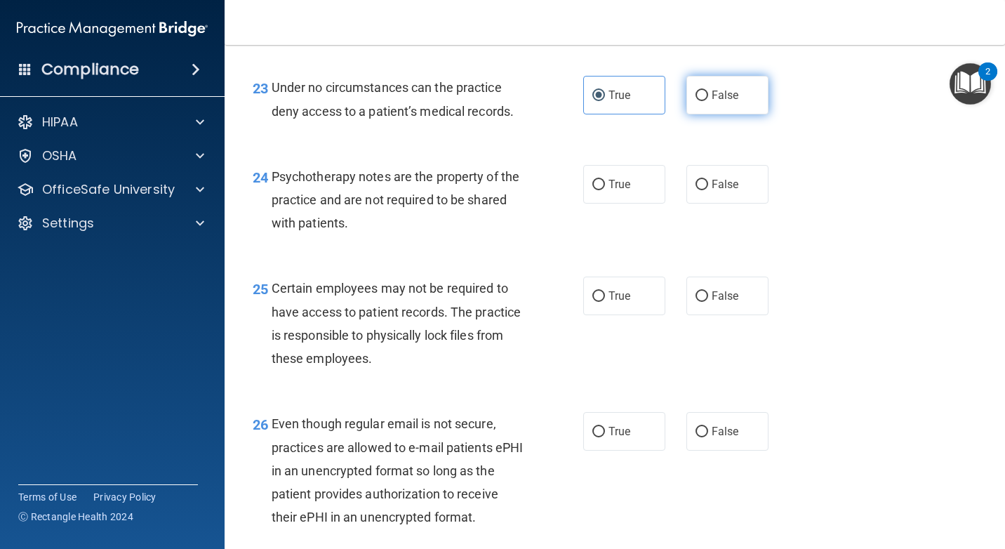
radio input "true"
click at [621, 86] on label "True" at bounding box center [624, 95] width 82 height 39
click at [605, 91] on input "True" at bounding box center [598, 96] width 13 height 11
radio input "true"
radio input "false"
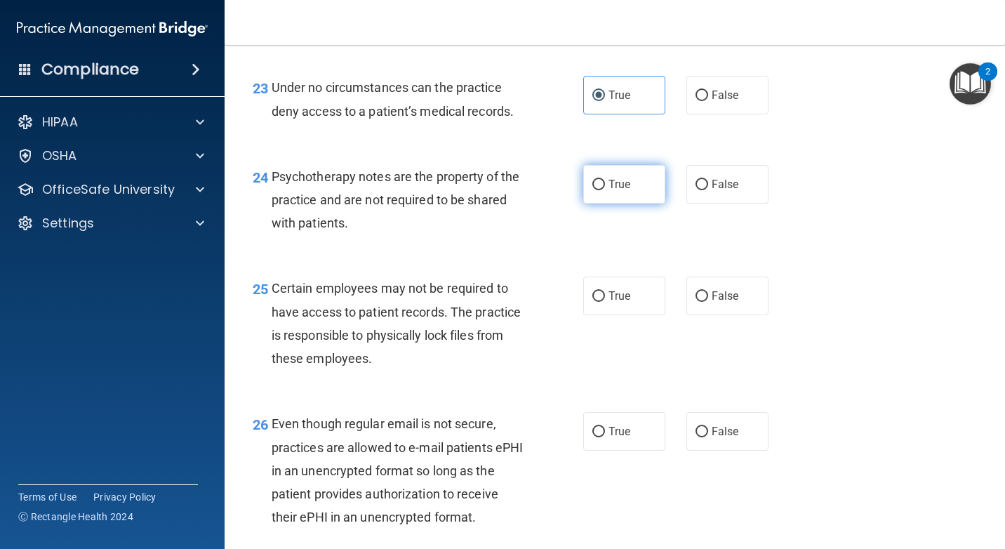
click at [637, 194] on label "True" at bounding box center [624, 184] width 82 height 39
click at [605, 190] on input "True" at bounding box center [598, 185] width 13 height 11
radio input "true"
click at [620, 298] on span "True" at bounding box center [620, 295] width 22 height 13
click at [605, 298] on input "True" at bounding box center [598, 296] width 13 height 11
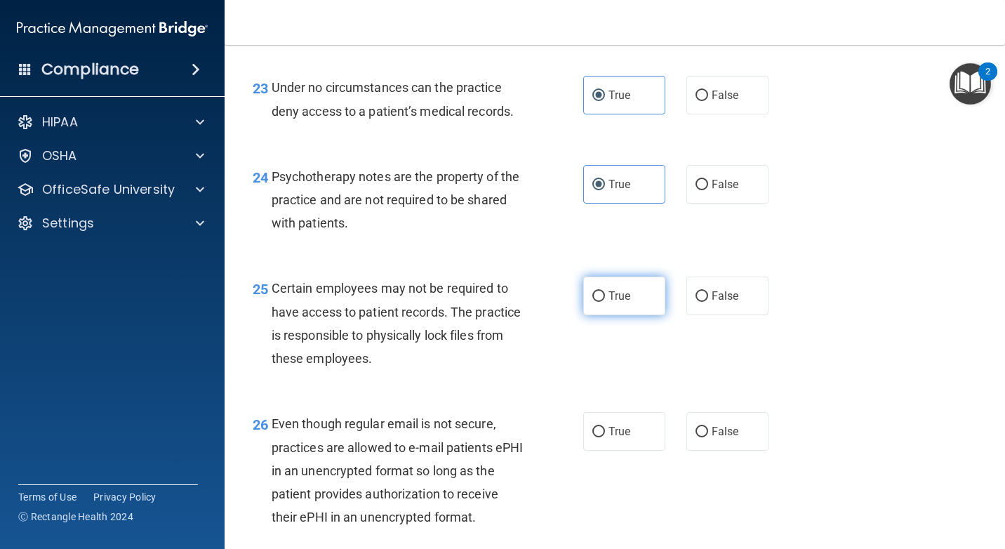
radio input "true"
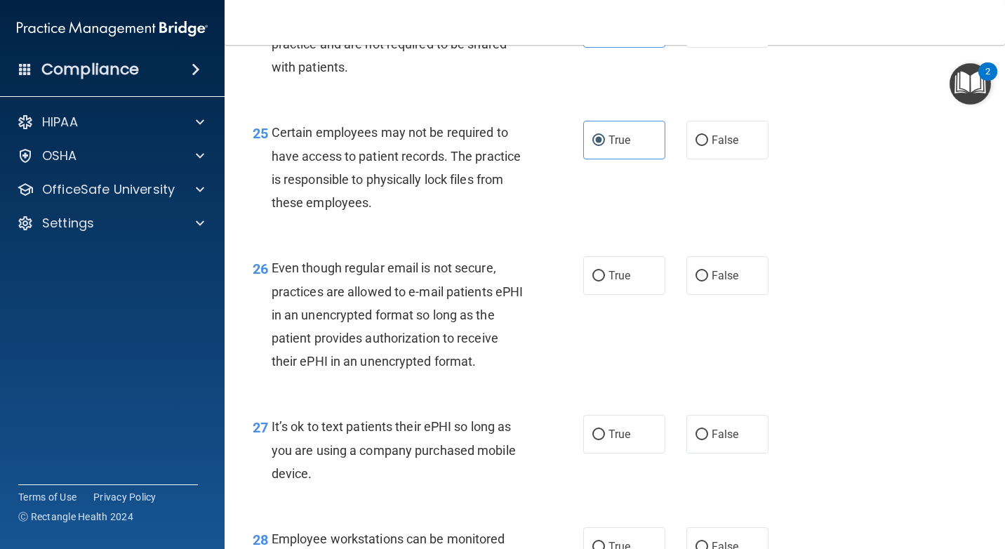
scroll to position [3411, 0]
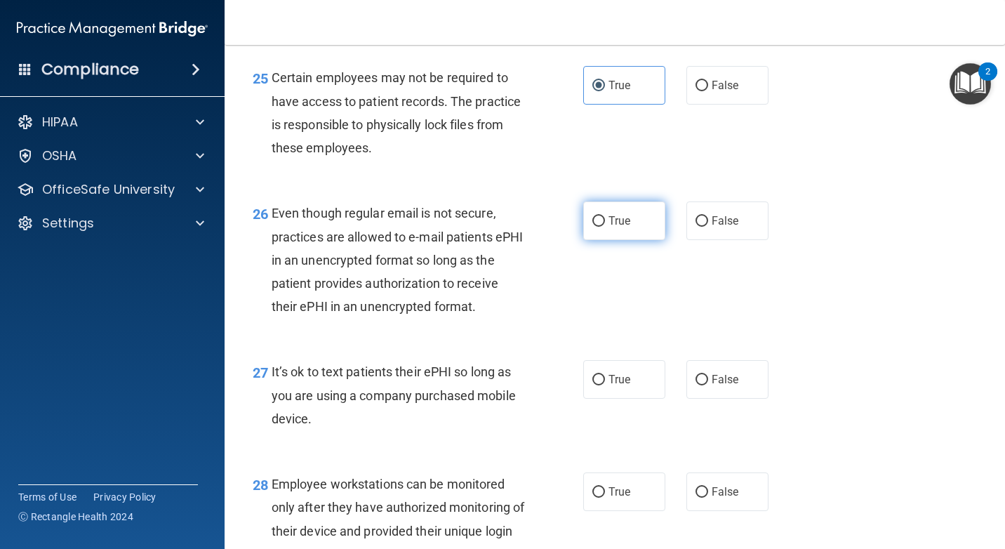
click at [627, 225] on label "True" at bounding box center [624, 220] width 82 height 39
click at [605, 225] on input "True" at bounding box center [598, 221] width 13 height 11
radio input "true"
click at [614, 388] on label "True" at bounding box center [624, 379] width 82 height 39
click at [605, 385] on input "True" at bounding box center [598, 380] width 13 height 11
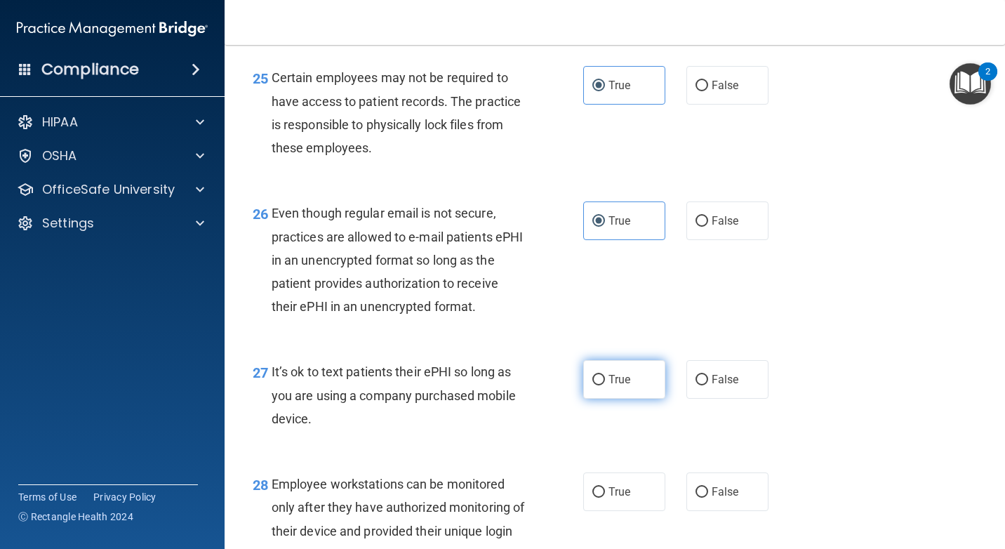
radio input "true"
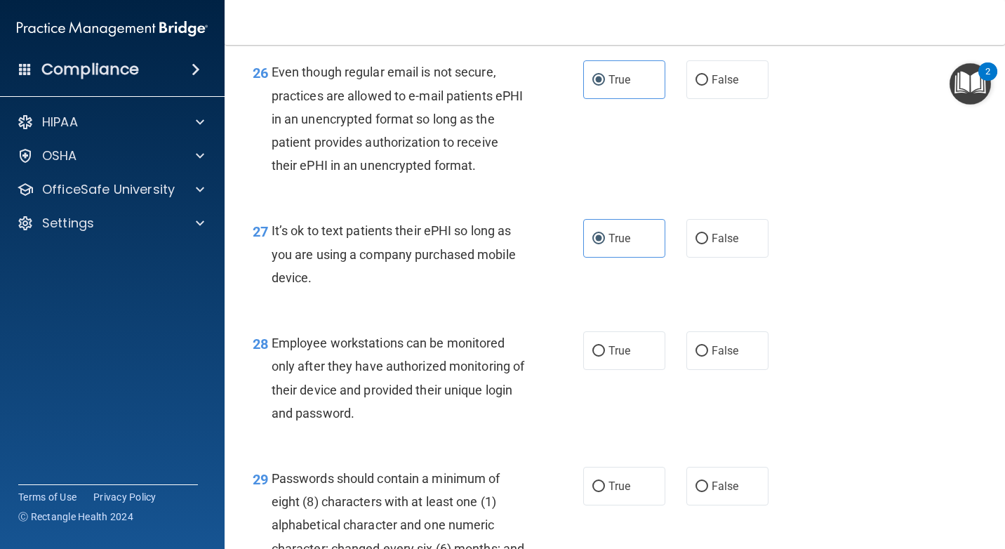
scroll to position [3621, 0]
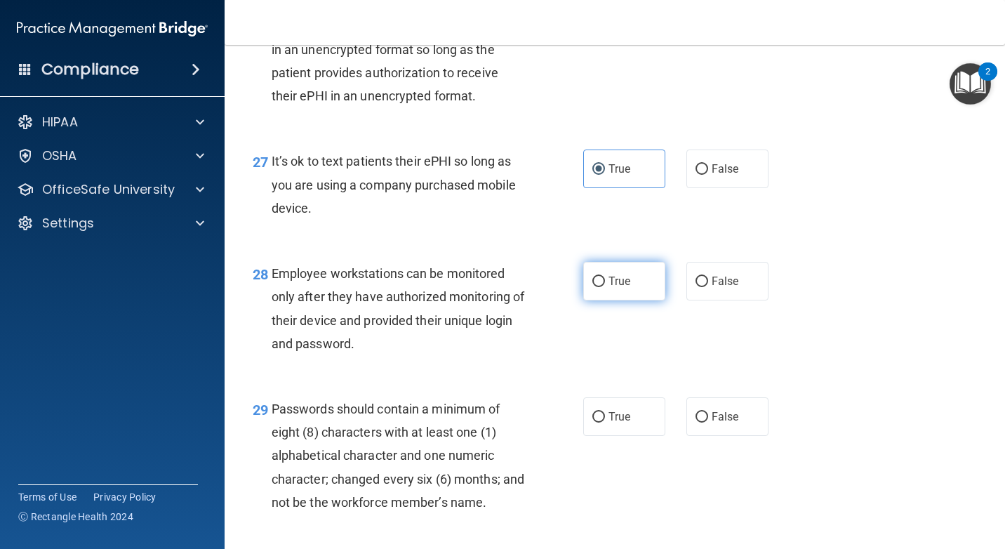
click at [642, 289] on label "True" at bounding box center [624, 281] width 82 height 39
click at [605, 287] on input "True" at bounding box center [598, 282] width 13 height 11
radio input "true"
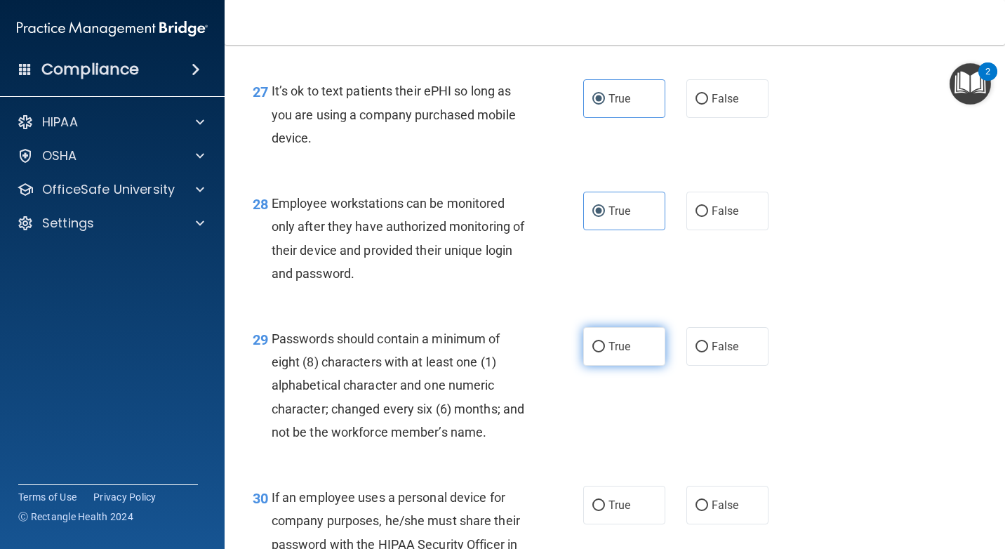
click at [653, 355] on label "True" at bounding box center [624, 346] width 82 height 39
click at [605, 352] on input "True" at bounding box center [598, 347] width 13 height 11
radio input "true"
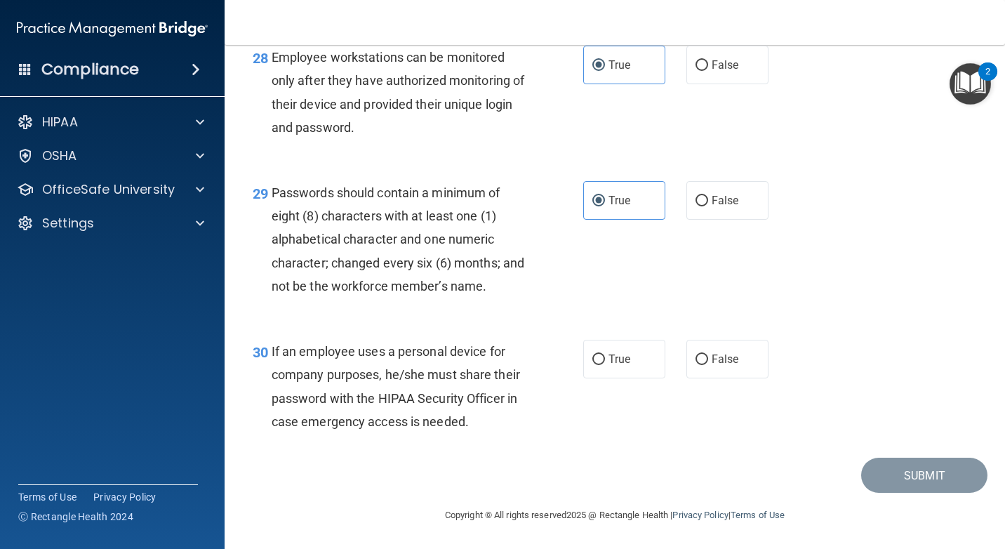
scroll to position [3861, 0]
click at [623, 342] on label "True" at bounding box center [624, 359] width 82 height 39
click at [605, 354] on input "True" at bounding box center [598, 359] width 13 height 11
radio input "true"
click at [917, 466] on button "Submit" at bounding box center [924, 476] width 126 height 36
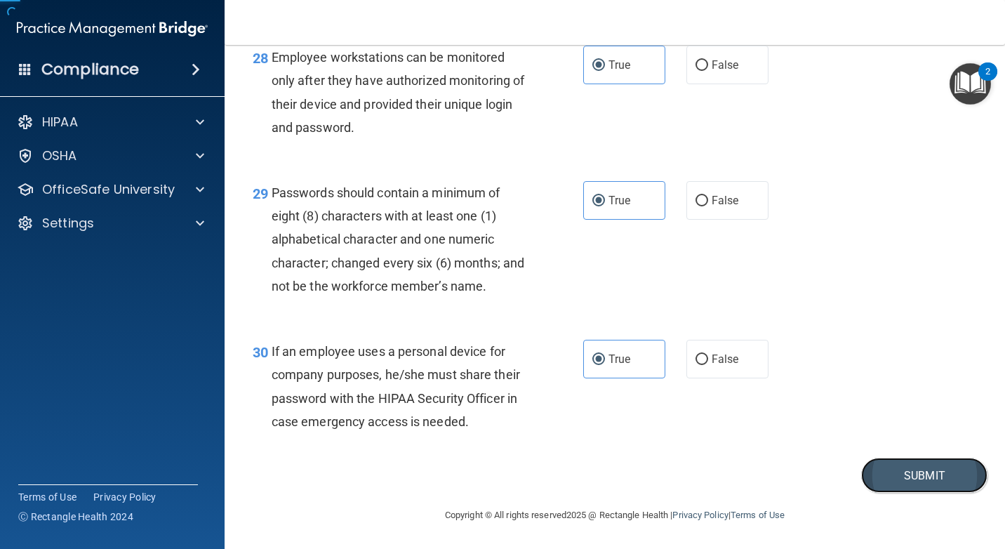
click at [916, 465] on button "Submit" at bounding box center [924, 476] width 126 height 36
click at [905, 460] on button "Submit" at bounding box center [924, 476] width 126 height 36
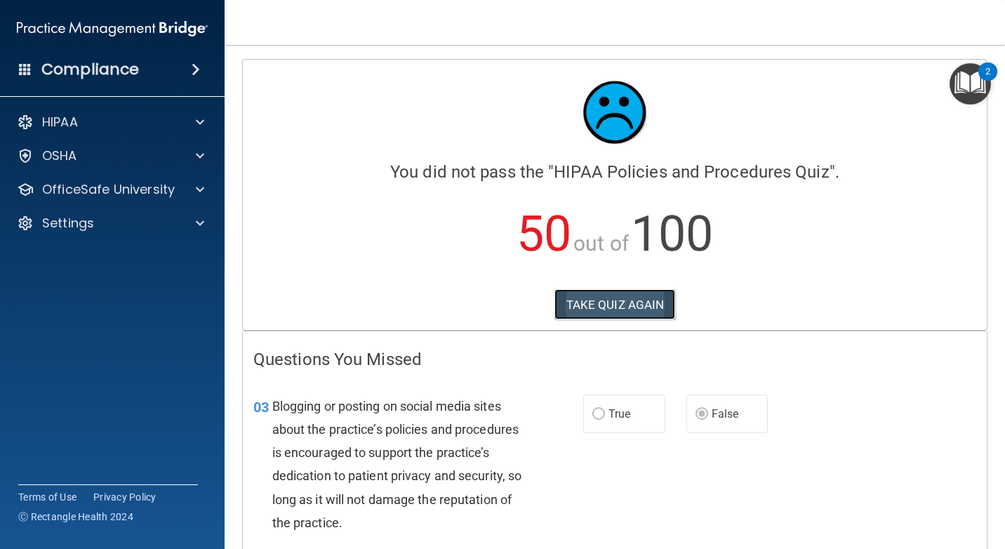
click at [617, 304] on button "TAKE QUIZ AGAIN" at bounding box center [615, 304] width 121 height 31
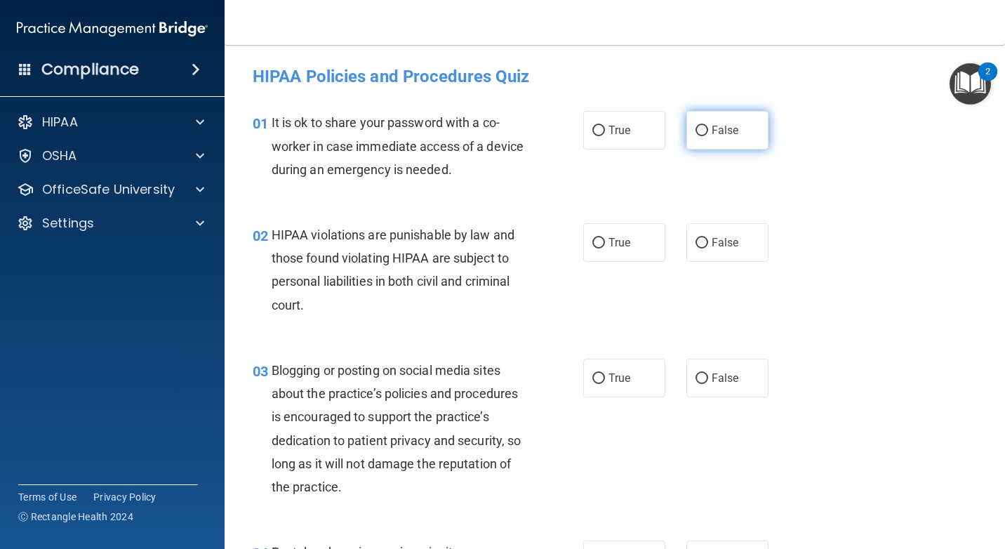
click at [720, 132] on span "False" at bounding box center [725, 130] width 27 height 13
click at [708, 132] on input "False" at bounding box center [702, 131] width 13 height 11
radio input "true"
click at [613, 240] on span "True" at bounding box center [620, 242] width 22 height 13
click at [605, 240] on input "True" at bounding box center [598, 243] width 13 height 11
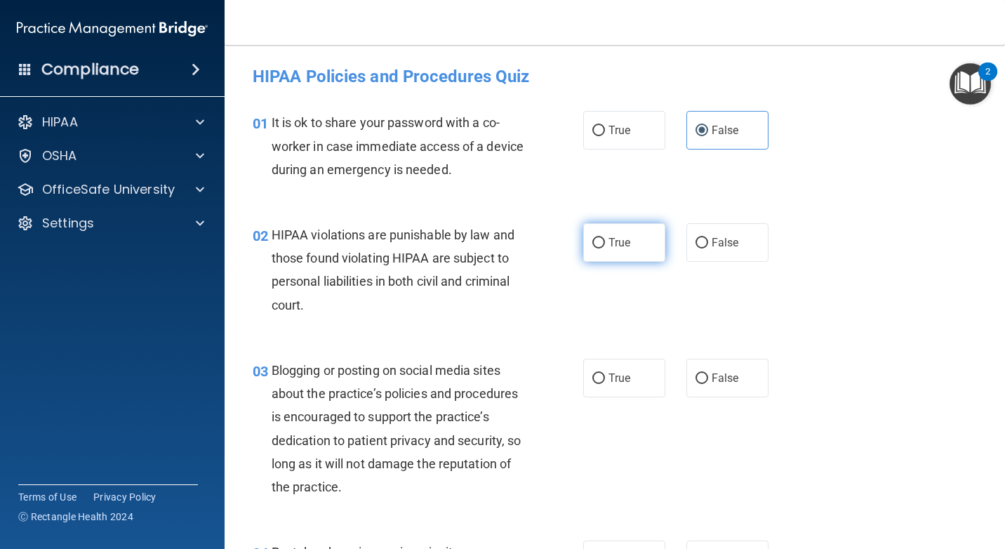
radio input "true"
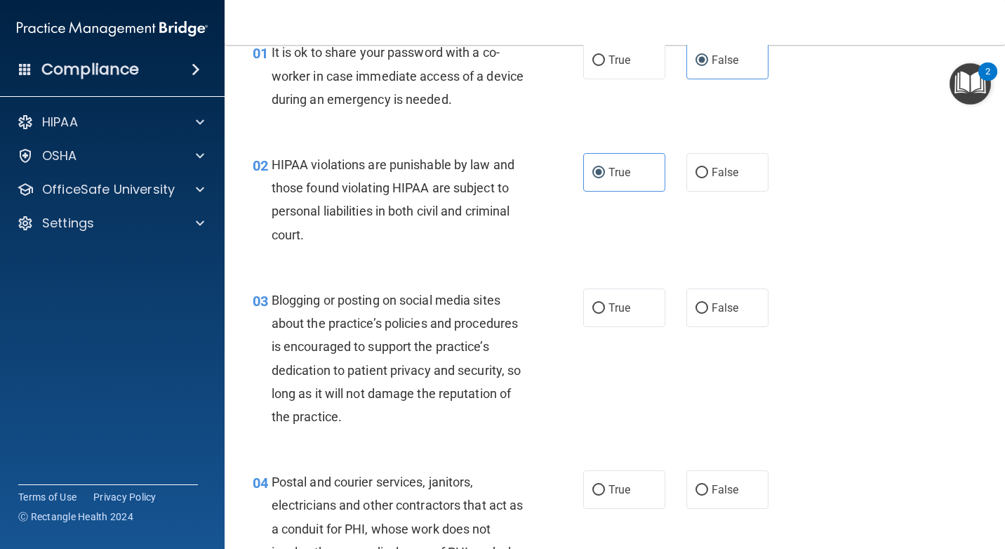
scroll to position [140, 0]
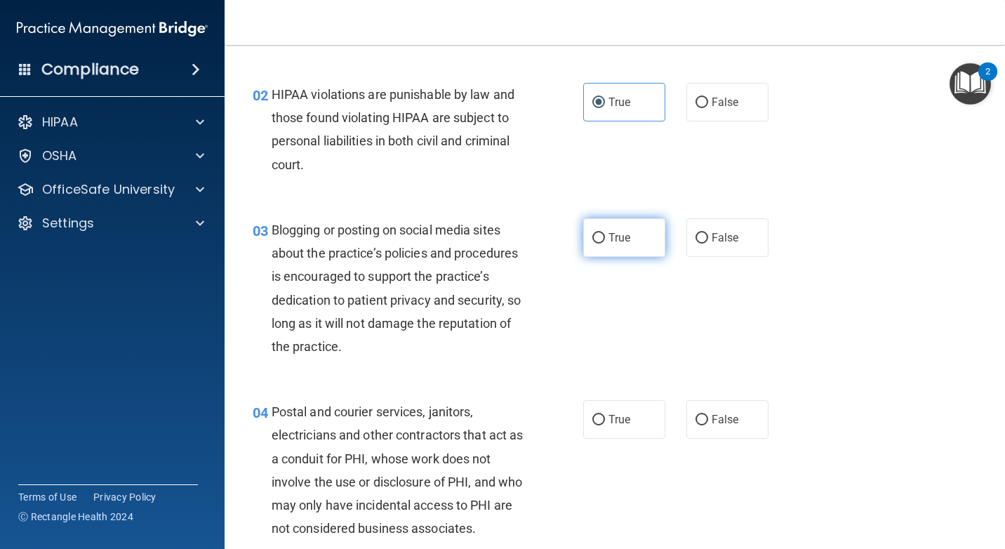
click at [638, 239] on label "True" at bounding box center [624, 237] width 82 height 39
click at [605, 239] on input "True" at bounding box center [598, 238] width 13 height 11
radio input "true"
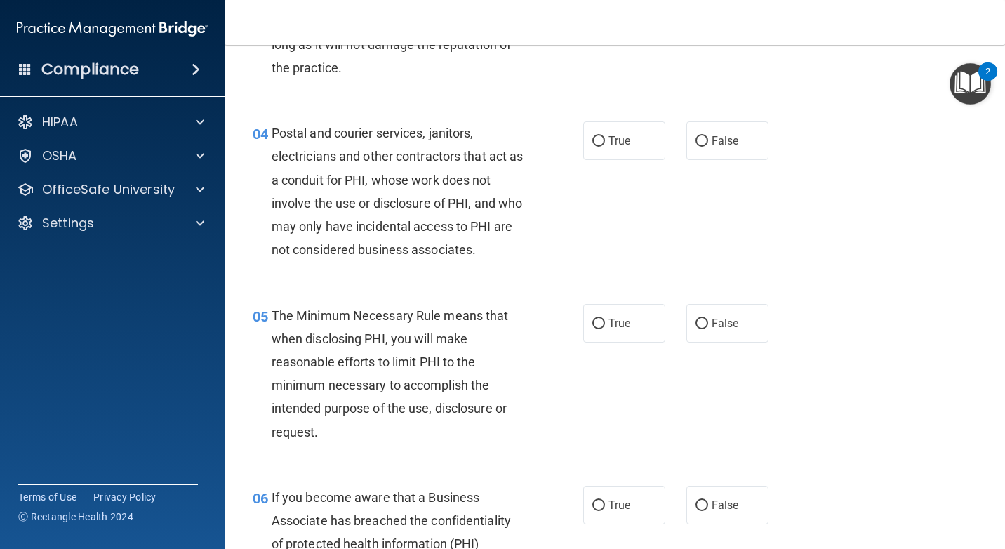
scroll to position [421, 0]
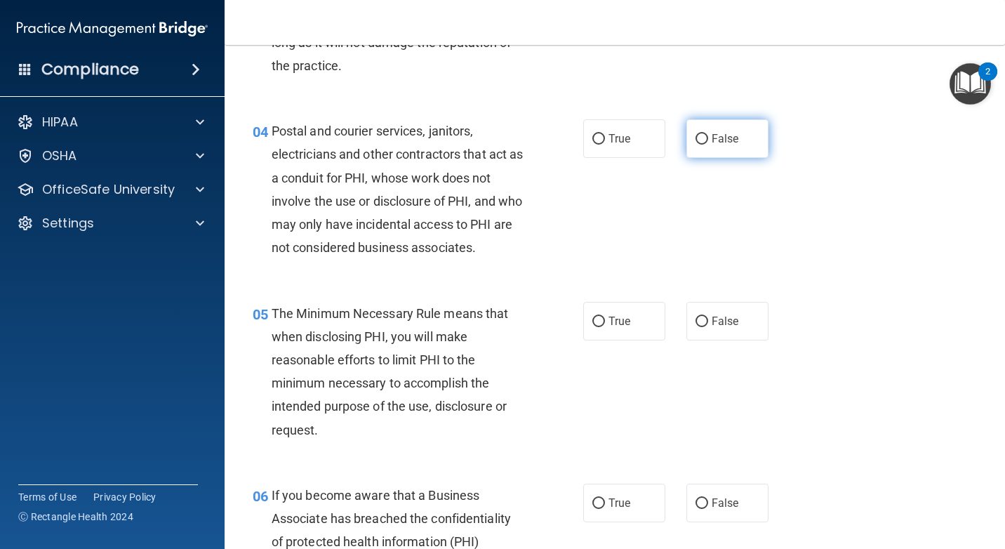
click at [696, 150] on label "False" at bounding box center [727, 138] width 82 height 39
click at [696, 145] on input "False" at bounding box center [702, 139] width 13 height 11
radio input "true"
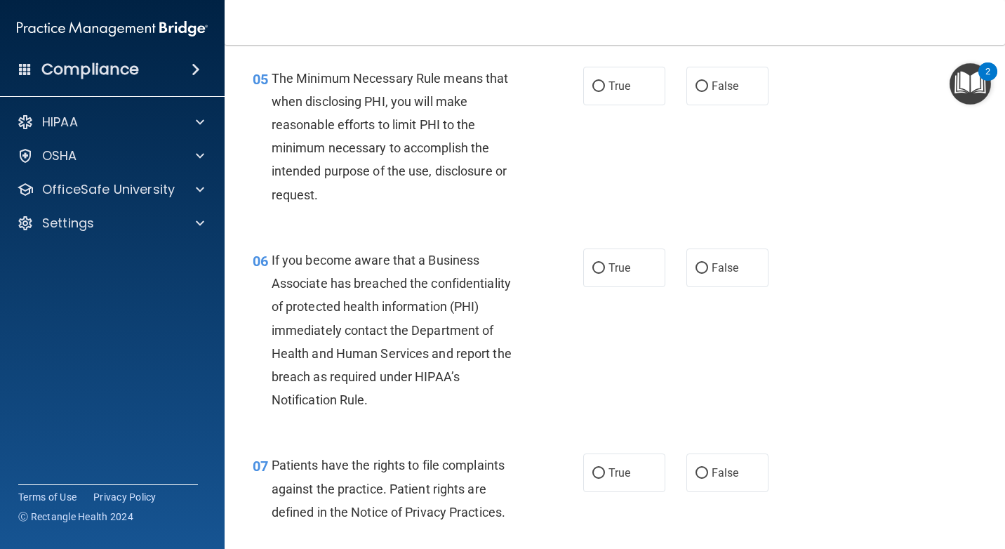
scroll to position [632, 0]
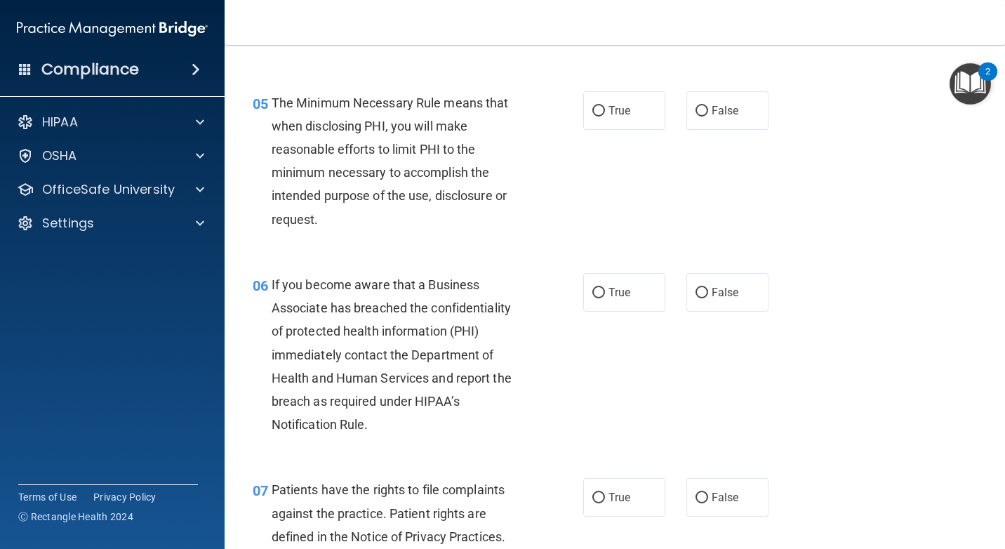
click at [659, 113] on div "True False" at bounding box center [681, 110] width 197 height 39
click at [658, 113] on label "True" at bounding box center [624, 110] width 82 height 39
click at [605, 113] on input "True" at bounding box center [598, 111] width 13 height 11
radio input "true"
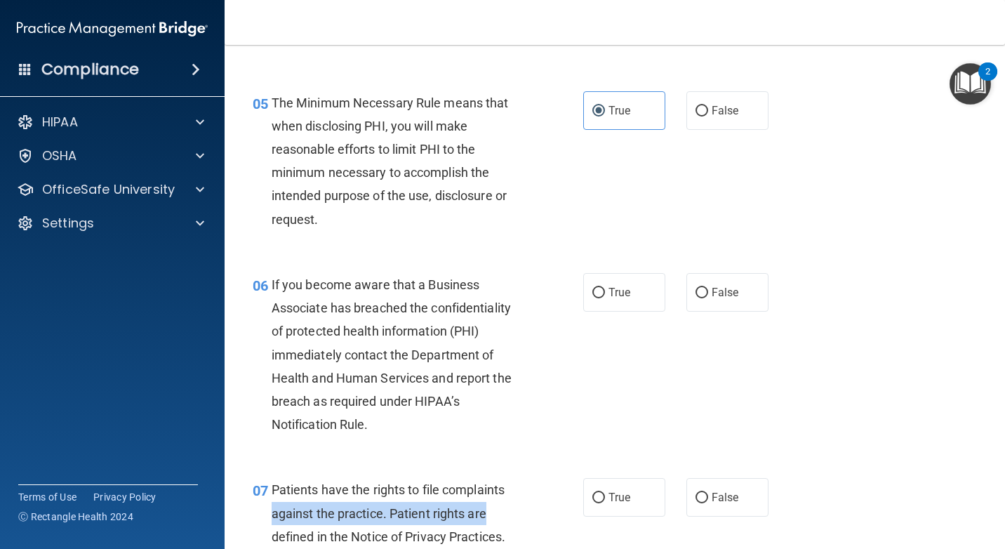
drag, startPoint x: 547, startPoint y: 497, endPoint x: 546, endPoint y: 516, distance: 19.0
click at [546, 516] on div "07 Patients have the rights to file complaints against the practice. Patient ri…" at bounding box center [418, 516] width 373 height 77
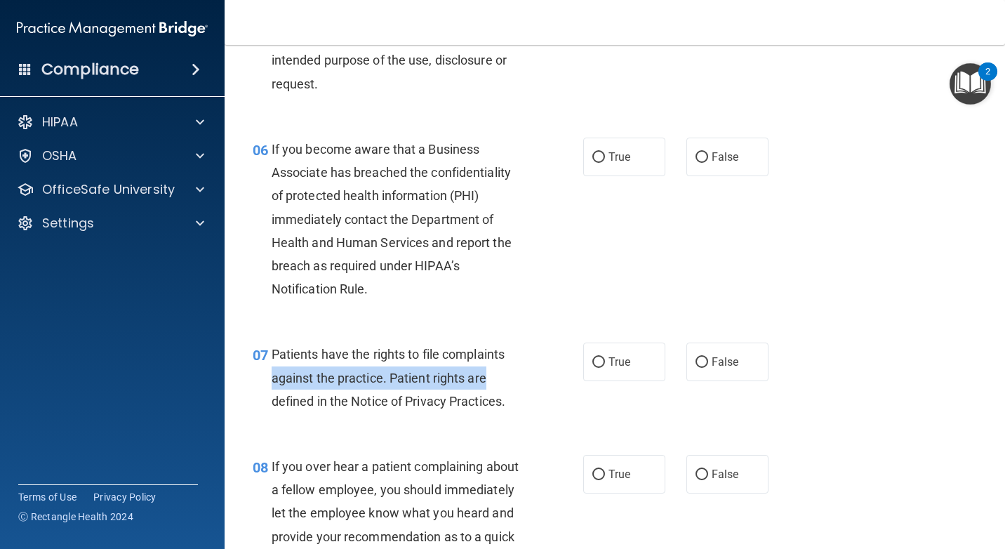
scroll to position [842, 0]
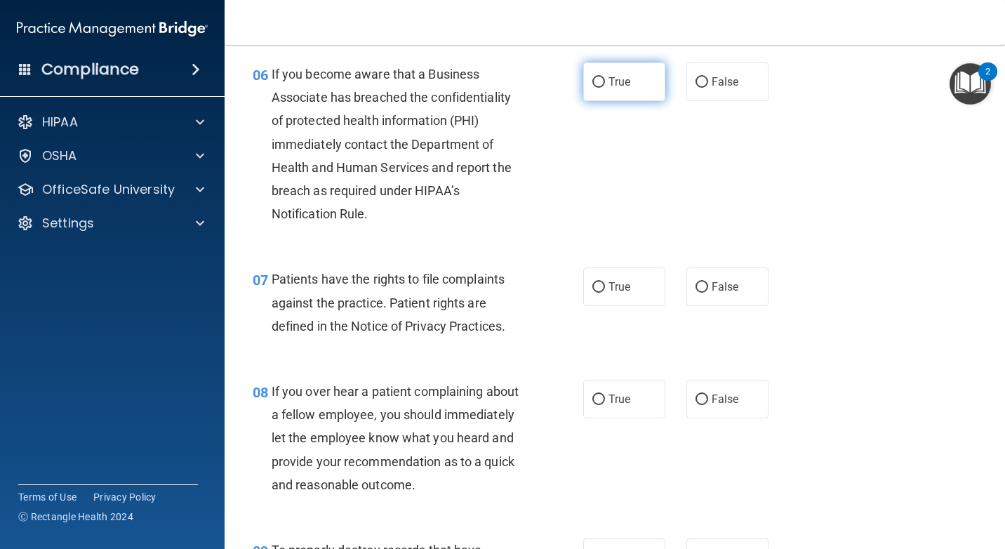
click at [658, 98] on label "True" at bounding box center [624, 81] width 82 height 39
click at [605, 88] on input "True" at bounding box center [598, 82] width 13 height 11
radio input "true"
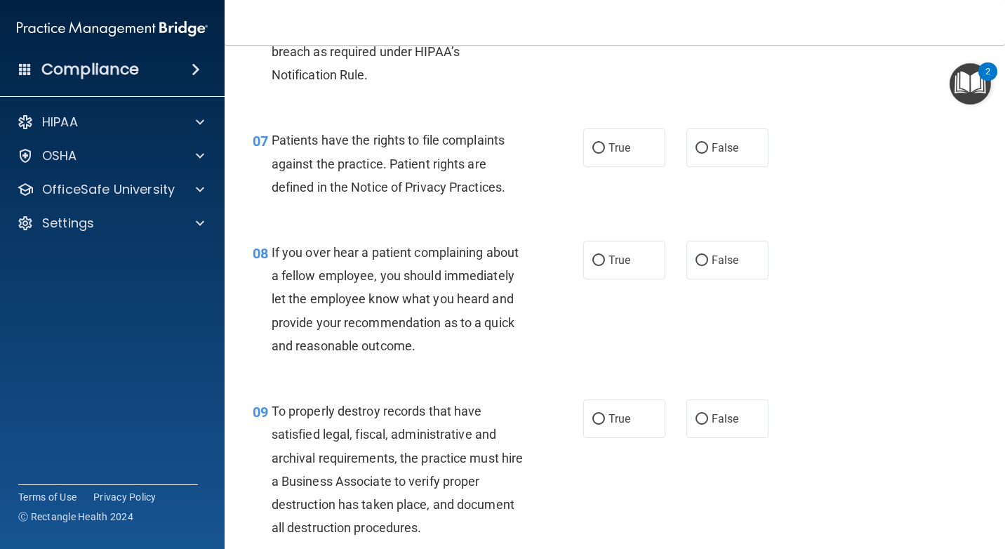
scroll to position [983, 0]
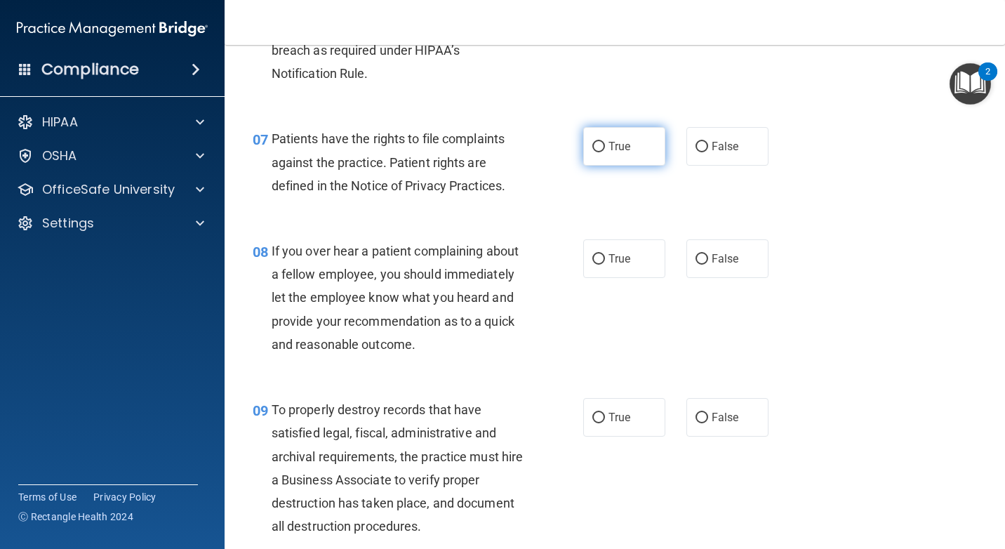
click at [620, 150] on span "True" at bounding box center [620, 146] width 22 height 13
click at [605, 150] on input "True" at bounding box center [598, 147] width 13 height 11
radio input "true"
click at [635, 270] on label "True" at bounding box center [624, 258] width 82 height 39
click at [605, 265] on input "True" at bounding box center [598, 259] width 13 height 11
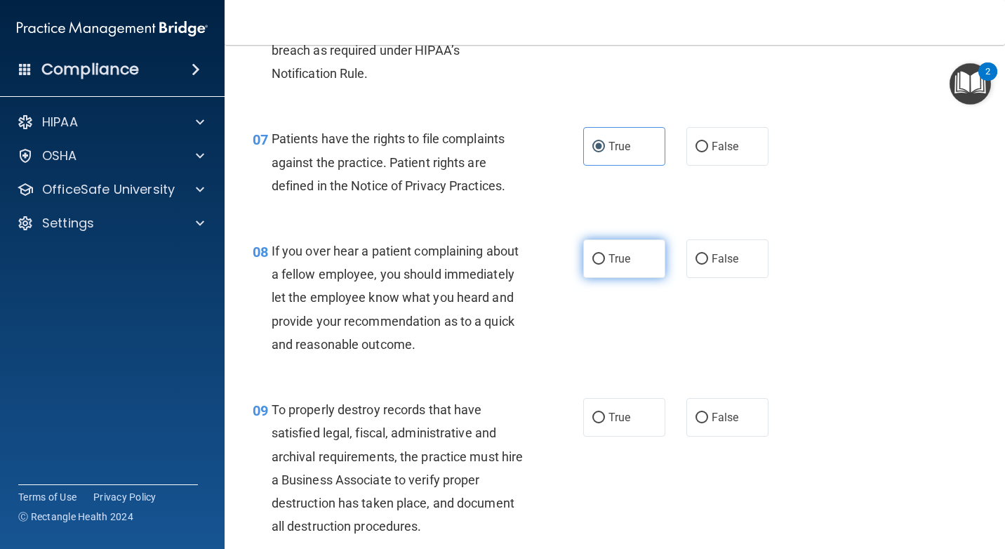
radio input "true"
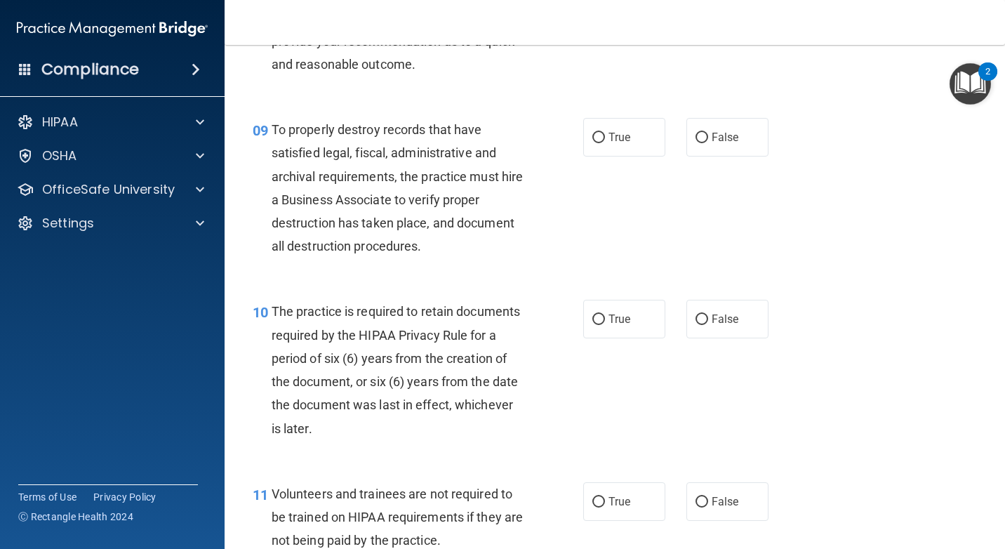
scroll to position [1263, 0]
click at [624, 152] on label "True" at bounding box center [624, 136] width 82 height 39
click at [605, 142] on input "True" at bounding box center [598, 137] width 13 height 11
radio input "true"
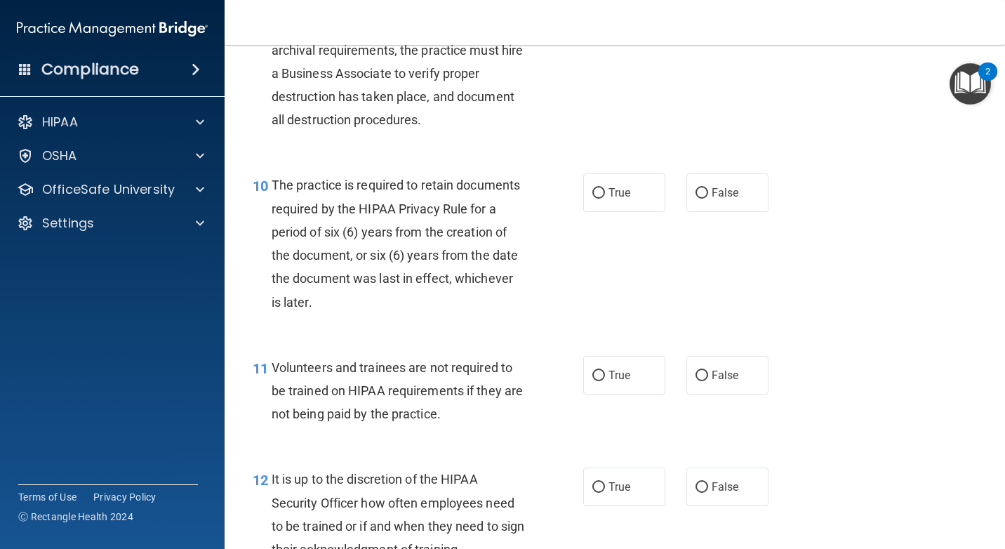
scroll to position [1474, 0]
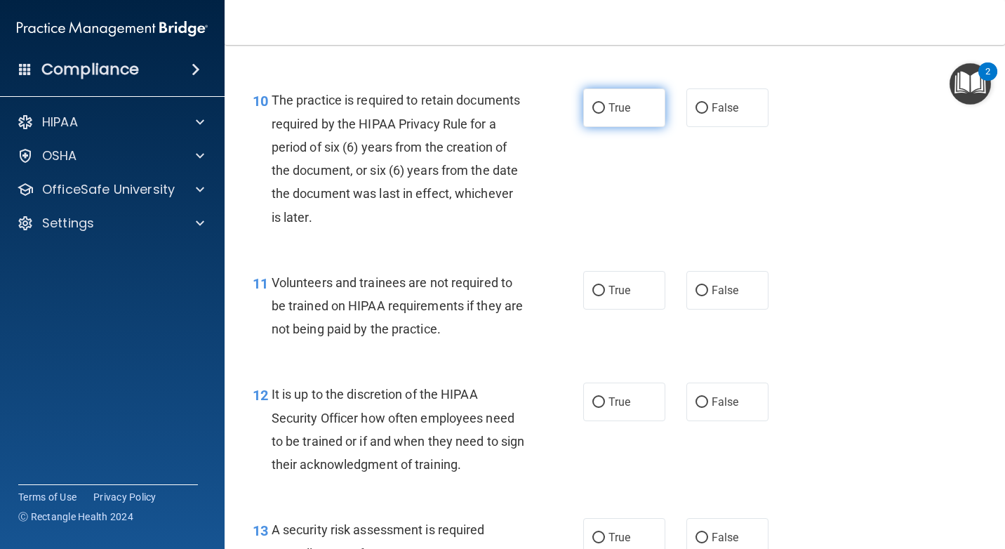
click at [612, 114] on span "True" at bounding box center [620, 107] width 22 height 13
click at [605, 114] on input "True" at bounding box center [598, 108] width 13 height 11
radio input "true"
click at [737, 289] on label "False" at bounding box center [727, 290] width 82 height 39
click at [708, 289] on input "False" at bounding box center [702, 291] width 13 height 11
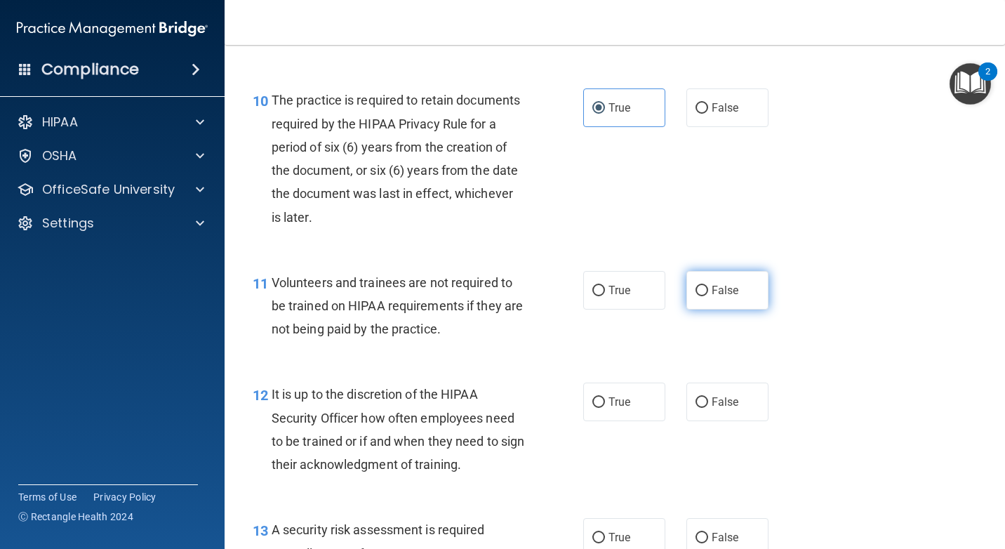
radio input "true"
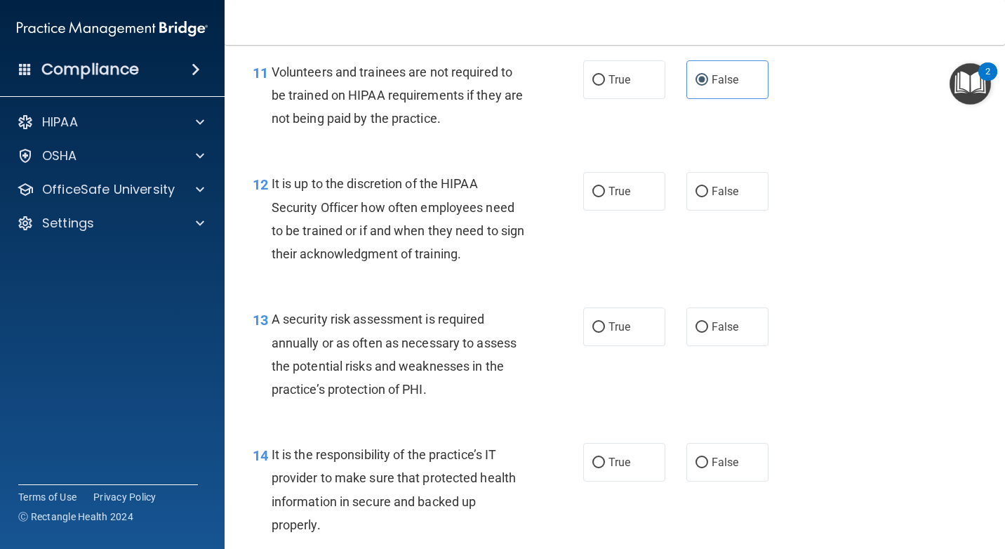
scroll to position [1755, 0]
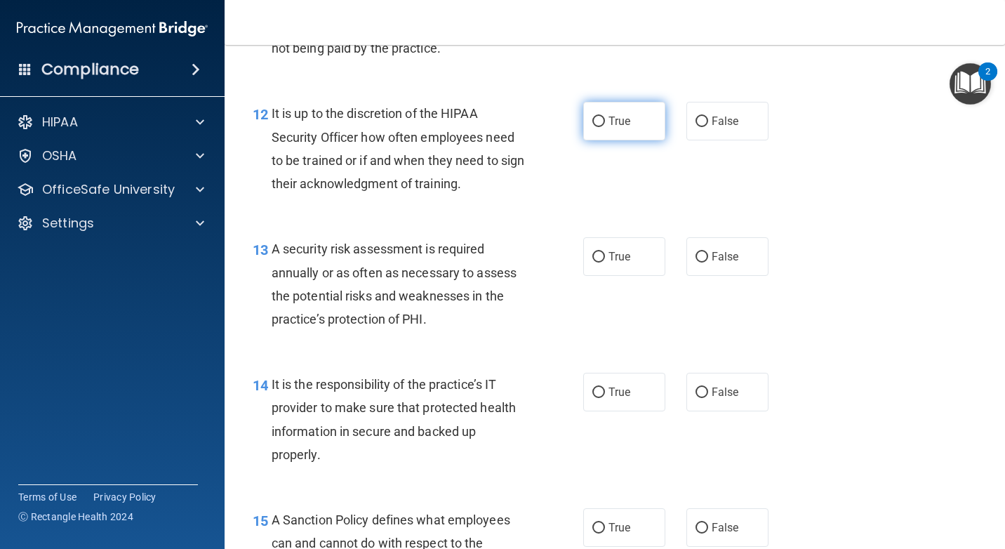
click at [626, 135] on label "True" at bounding box center [624, 121] width 82 height 39
click at [605, 127] on input "True" at bounding box center [598, 122] width 13 height 11
radio input "true"
click at [637, 400] on label "True" at bounding box center [624, 392] width 82 height 39
click at [605, 398] on input "True" at bounding box center [598, 392] width 13 height 11
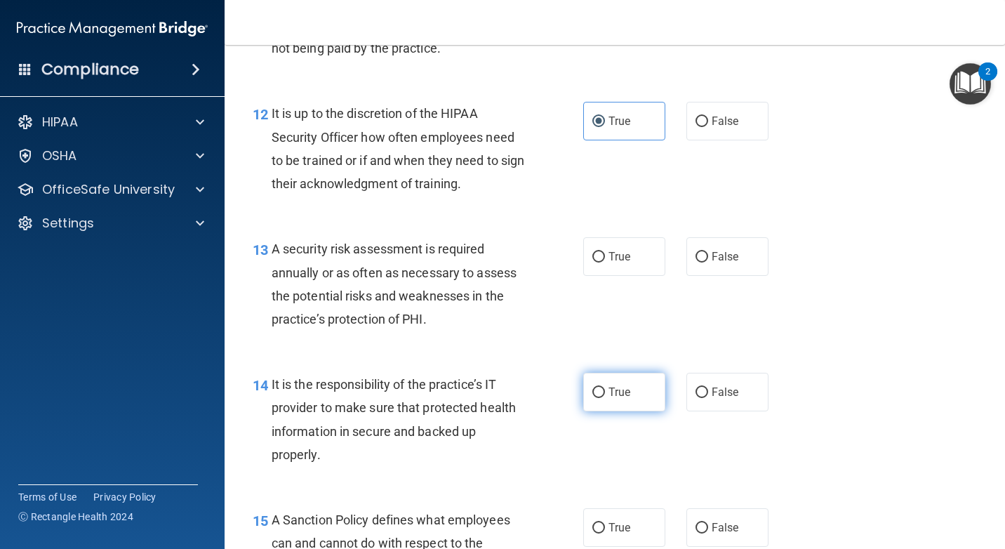
radio input "true"
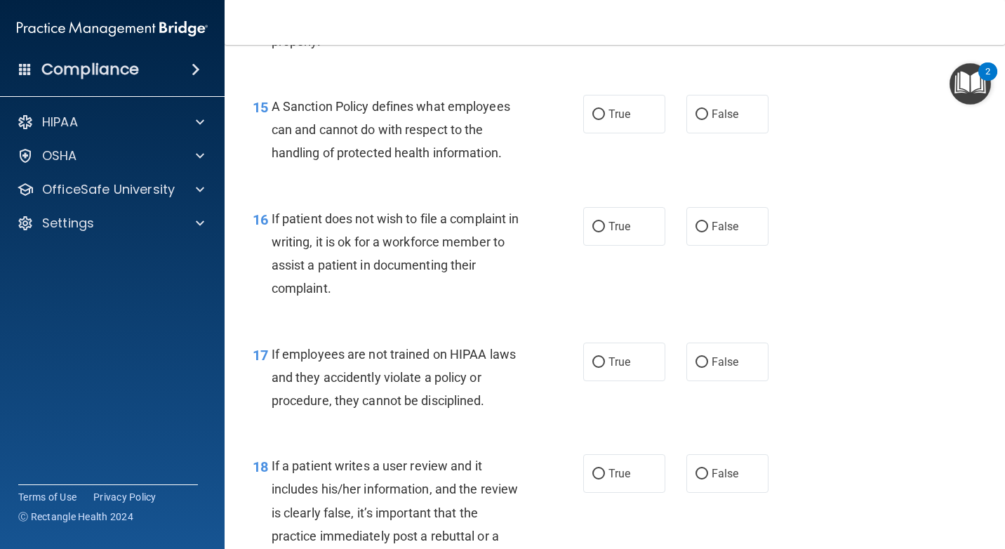
scroll to position [2176, 0]
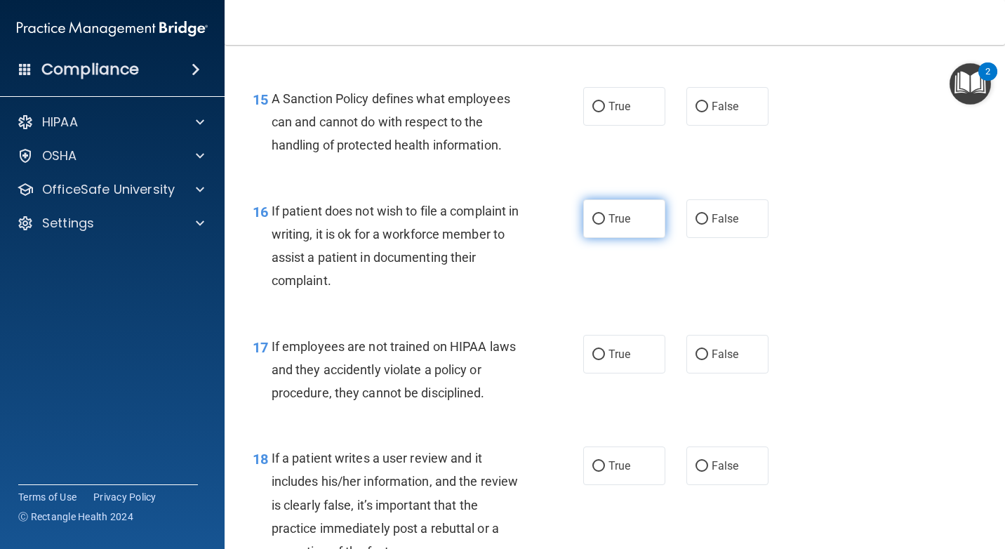
click at [602, 227] on label "True" at bounding box center [624, 218] width 82 height 39
click at [602, 225] on input "True" at bounding box center [598, 219] width 13 height 11
radio input "true"
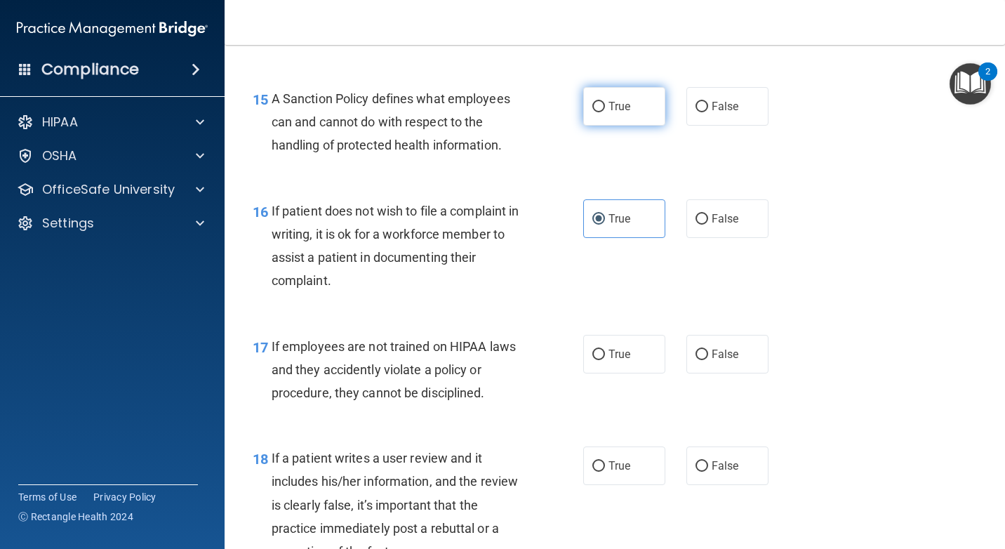
click at [617, 100] on span "True" at bounding box center [620, 106] width 22 height 13
click at [605, 102] on input "True" at bounding box center [598, 107] width 13 height 11
radio input "true"
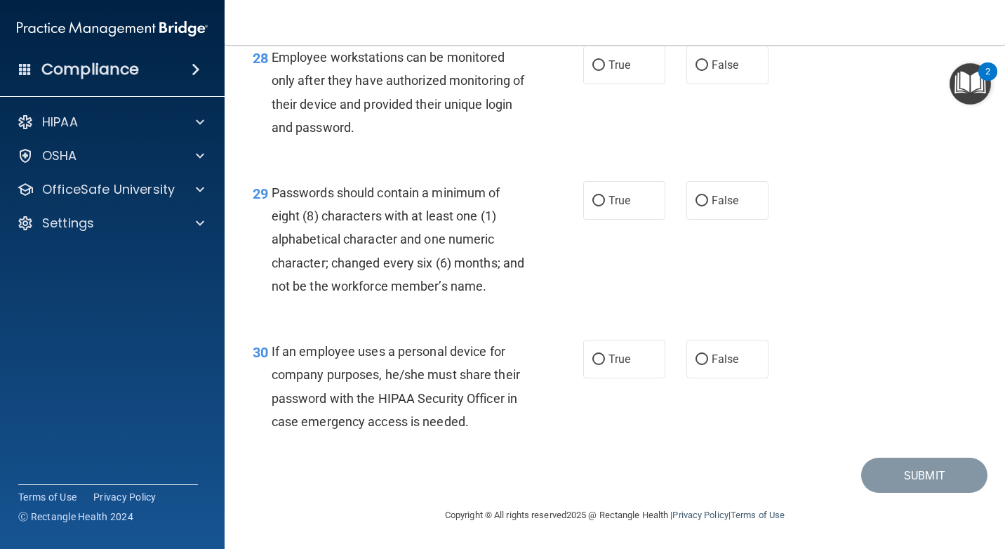
scroll to position [3861, 0]
click at [625, 352] on span "True" at bounding box center [620, 358] width 22 height 13
click at [605, 354] on input "True" at bounding box center [598, 359] width 13 height 11
radio input "true"
click at [625, 352] on span "True" at bounding box center [620, 358] width 22 height 13
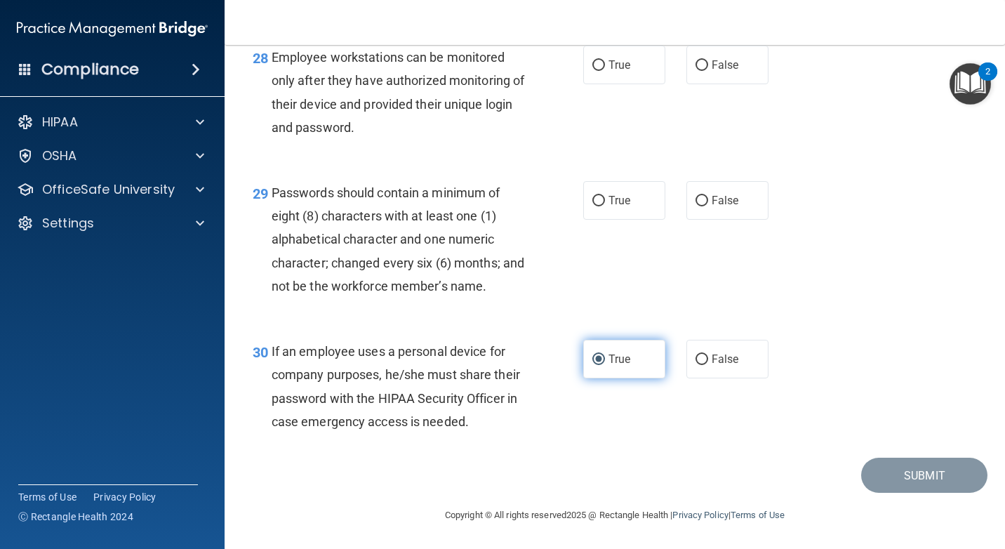
click at [605, 354] on input "True" at bounding box center [598, 359] width 13 height 11
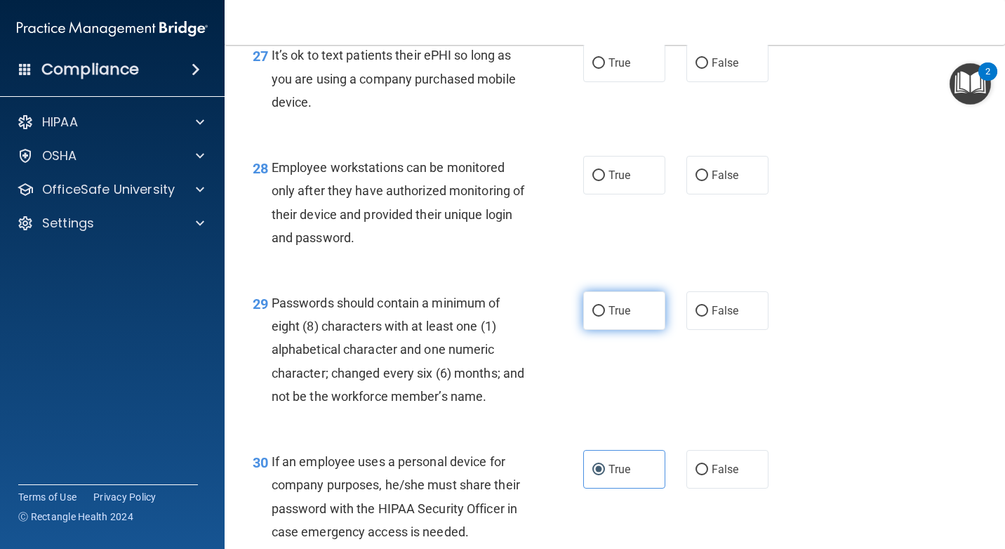
scroll to position [3721, 0]
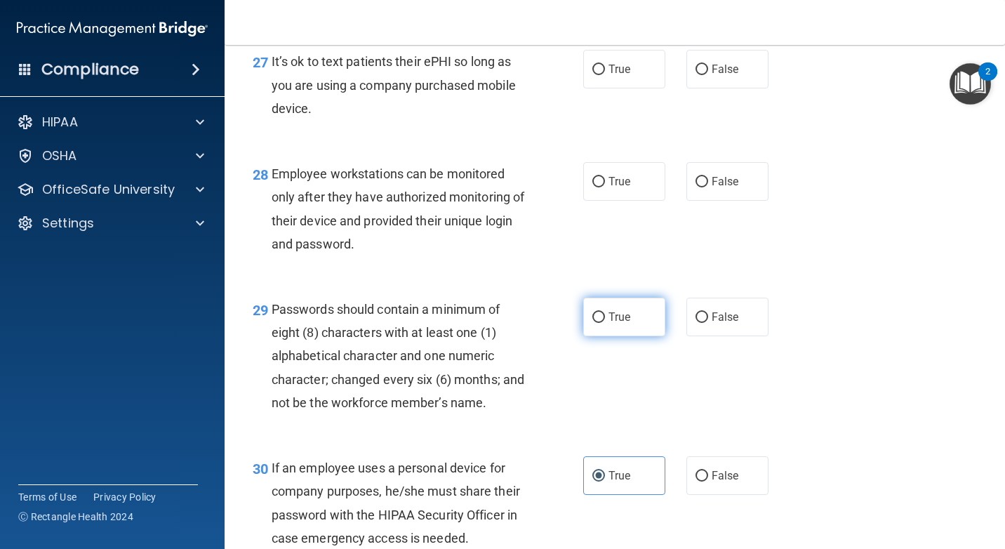
click at [621, 319] on span "True" at bounding box center [620, 316] width 22 height 13
click at [605, 319] on input "True" at bounding box center [598, 317] width 13 height 11
radio input "true"
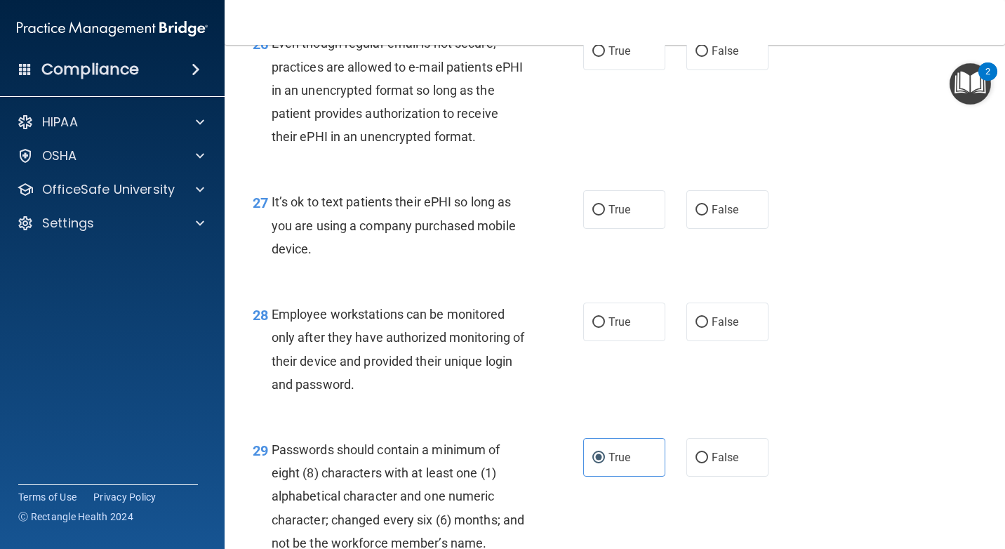
scroll to position [3510, 0]
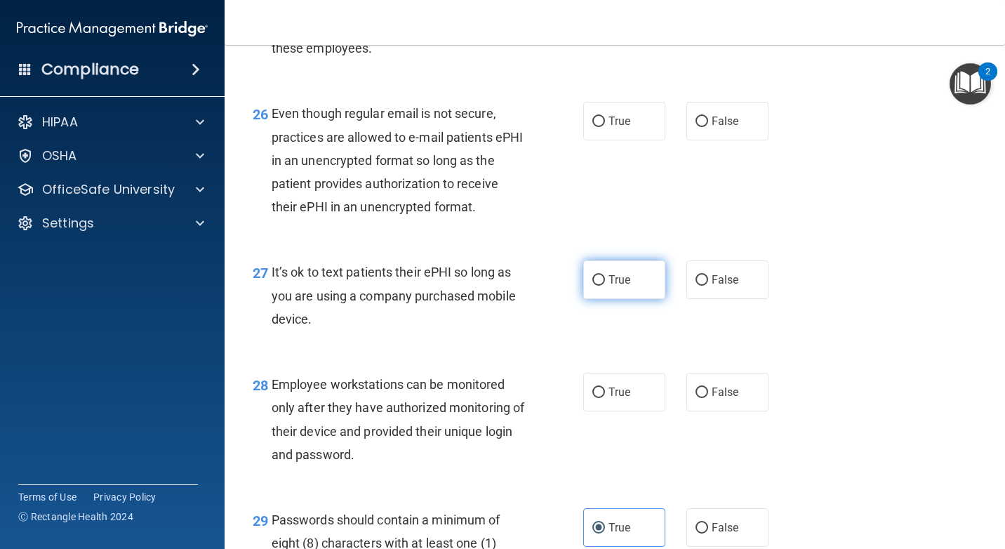
click at [656, 288] on label "True" at bounding box center [624, 279] width 82 height 39
click at [605, 286] on input "True" at bounding box center [598, 280] width 13 height 11
radio input "true"
click at [616, 390] on span "True" at bounding box center [620, 391] width 22 height 13
click at [605, 390] on input "True" at bounding box center [598, 392] width 13 height 11
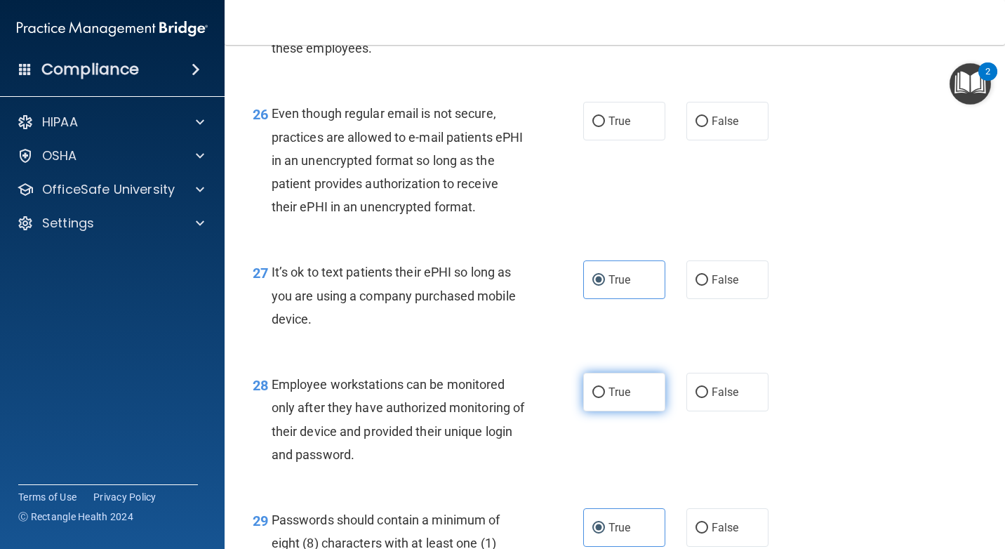
radio input "true"
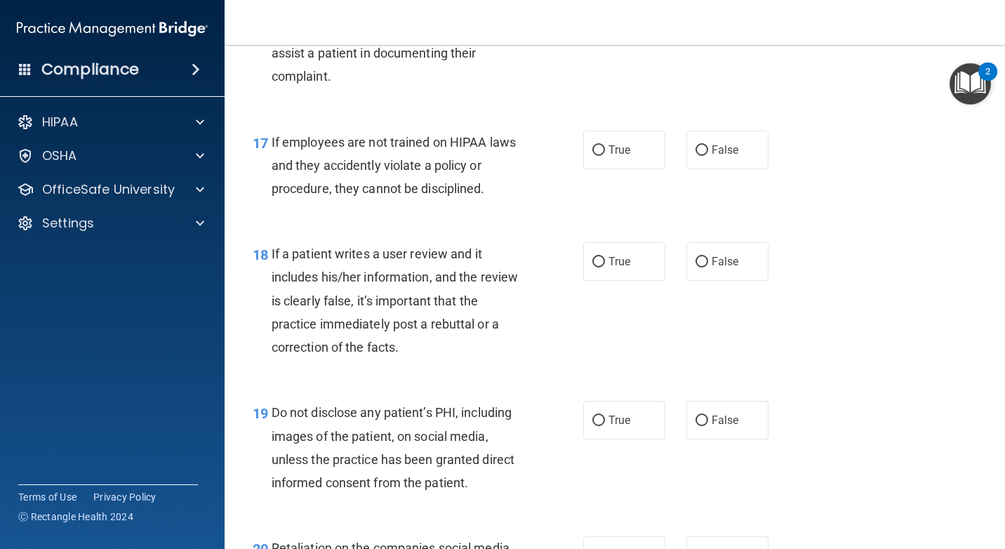
scroll to position [2387, 0]
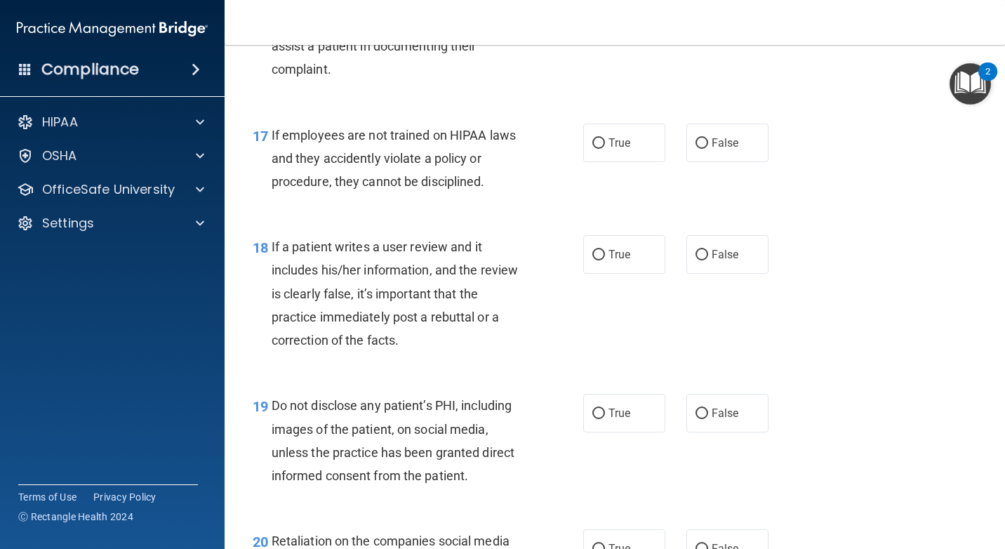
click at [727, 165] on div "17 If employees are not trained on HIPAA laws and they accidently violate a pol…" at bounding box center [614, 162] width 745 height 112
click at [742, 146] on label "False" at bounding box center [727, 143] width 82 height 39
click at [708, 146] on input "False" at bounding box center [702, 143] width 13 height 11
radio input "true"
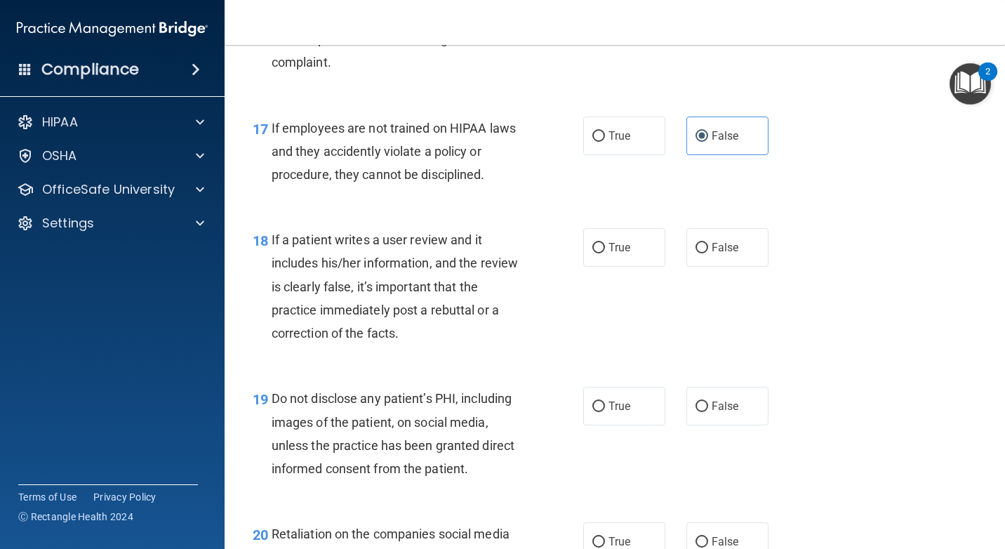
scroll to position [2457, 0]
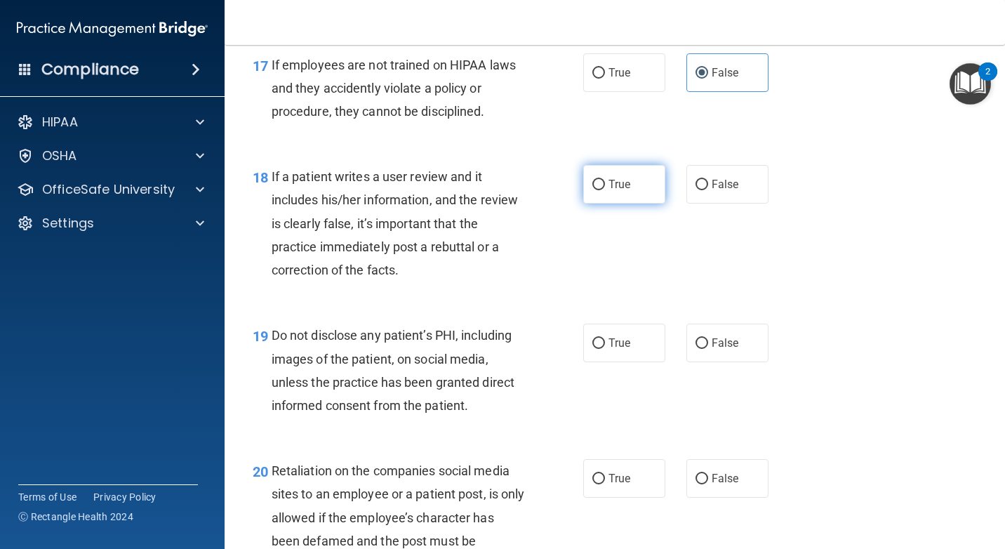
click at [647, 185] on label "True" at bounding box center [624, 184] width 82 height 39
click at [605, 185] on input "True" at bounding box center [598, 185] width 13 height 11
radio input "true"
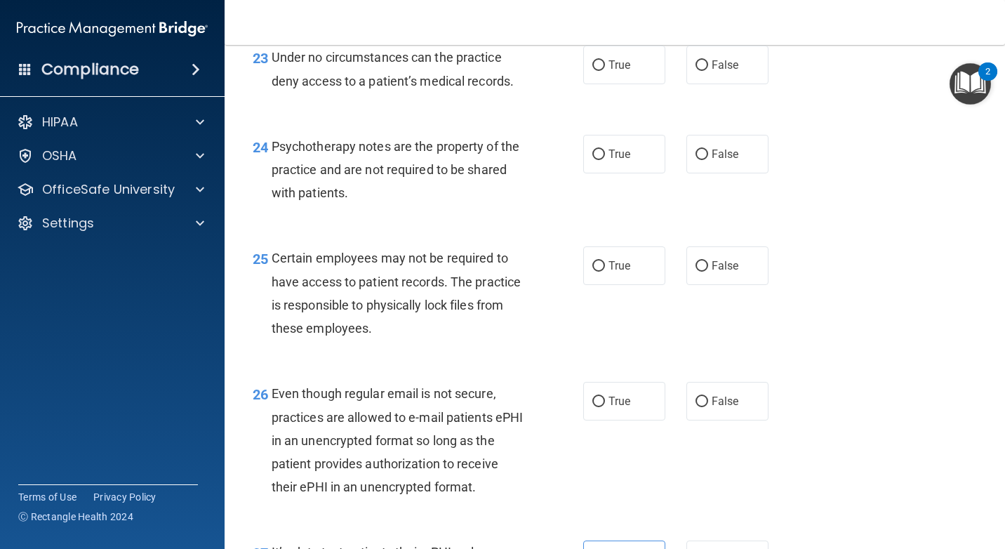
scroll to position [3230, 0]
click at [638, 404] on label "True" at bounding box center [624, 402] width 82 height 39
click at [605, 404] on input "True" at bounding box center [598, 402] width 13 height 11
radio input "true"
click at [638, 404] on label "True" at bounding box center [624, 402] width 82 height 39
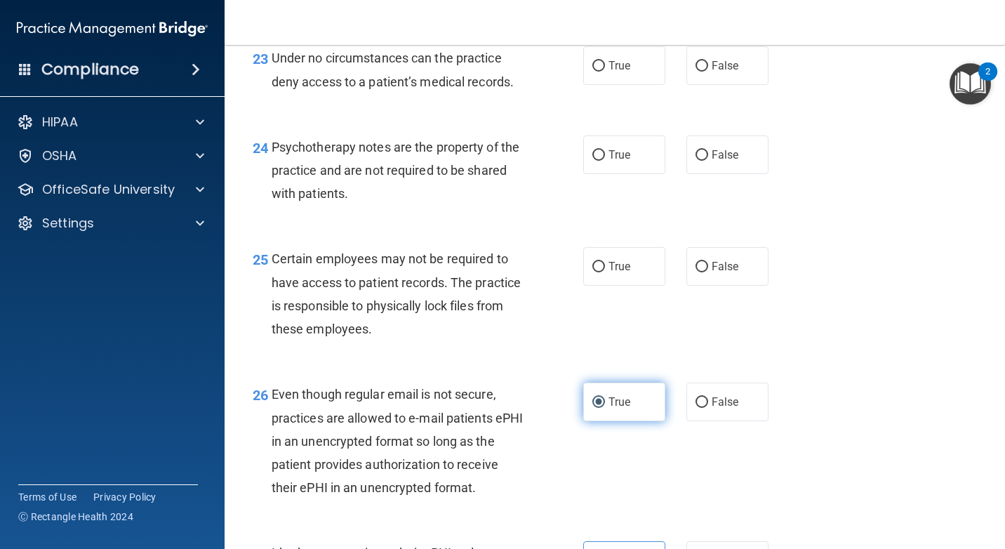
click at [605, 404] on input "True" at bounding box center [598, 402] width 13 height 11
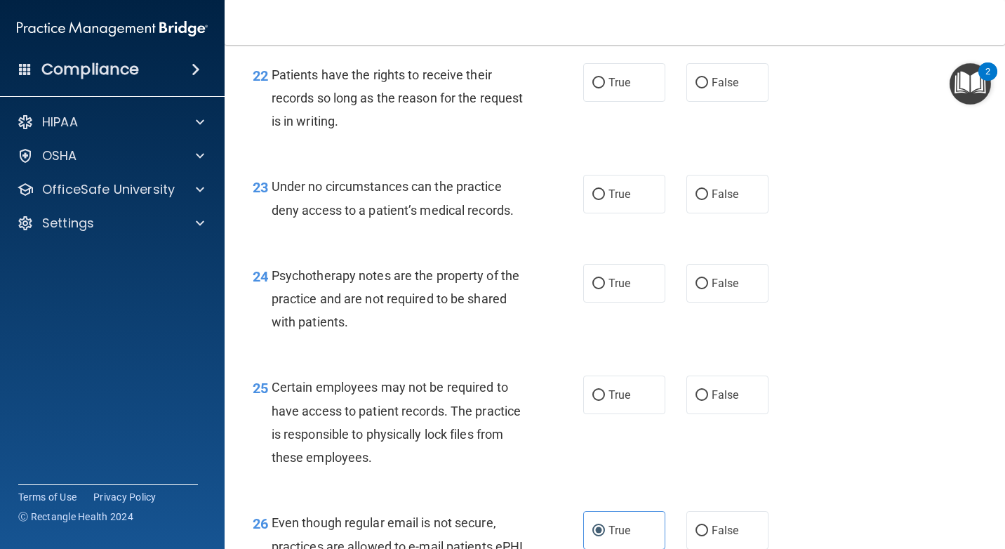
scroll to position [3089, 0]
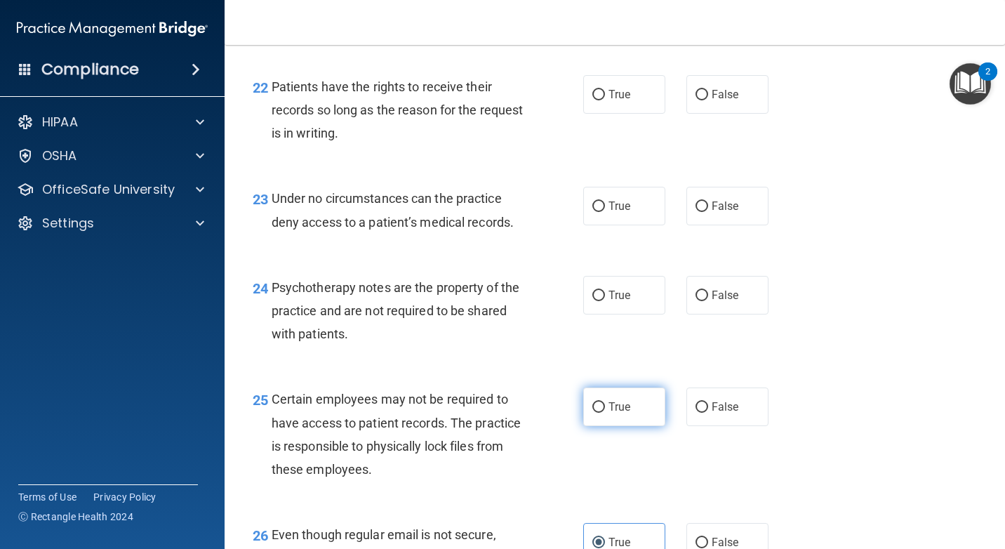
click at [597, 412] on input "True" at bounding box center [598, 407] width 13 height 11
radio input "true"
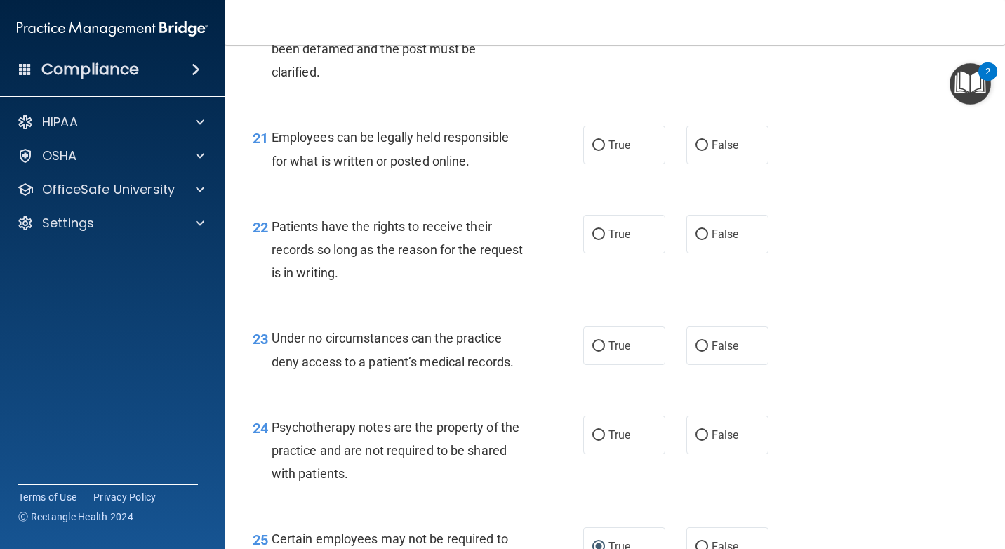
scroll to position [2949, 0]
click at [609, 425] on label "True" at bounding box center [624, 435] width 82 height 39
click at [605, 431] on input "True" at bounding box center [598, 436] width 13 height 11
radio input "true"
click at [704, 361] on label "False" at bounding box center [727, 346] width 82 height 39
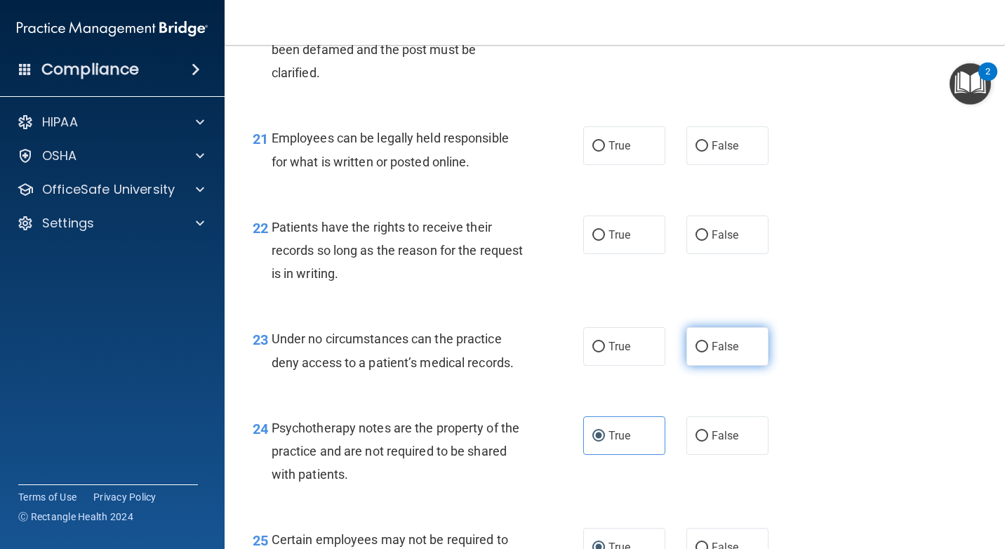
click at [704, 352] on input "False" at bounding box center [702, 347] width 13 height 11
radio input "true"
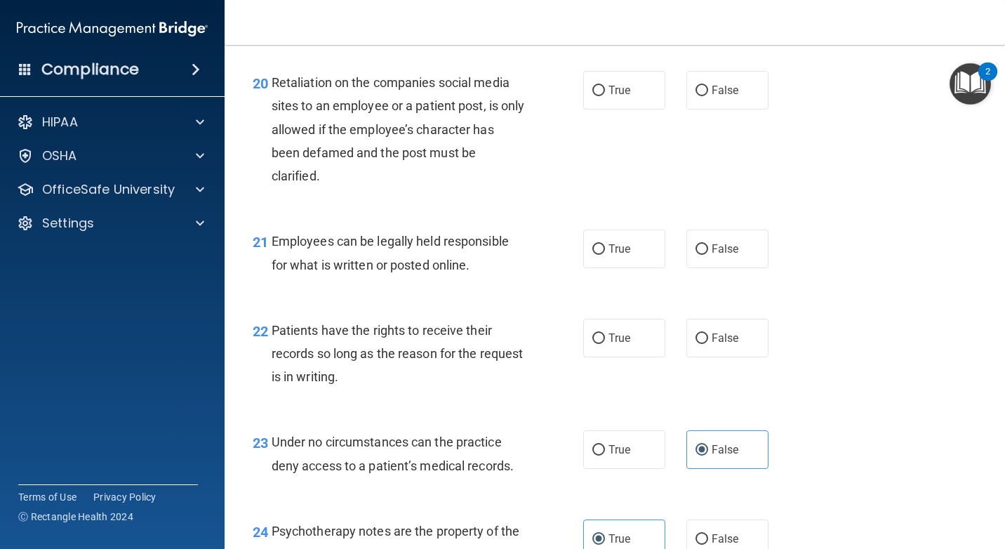
scroll to position [2808, 0]
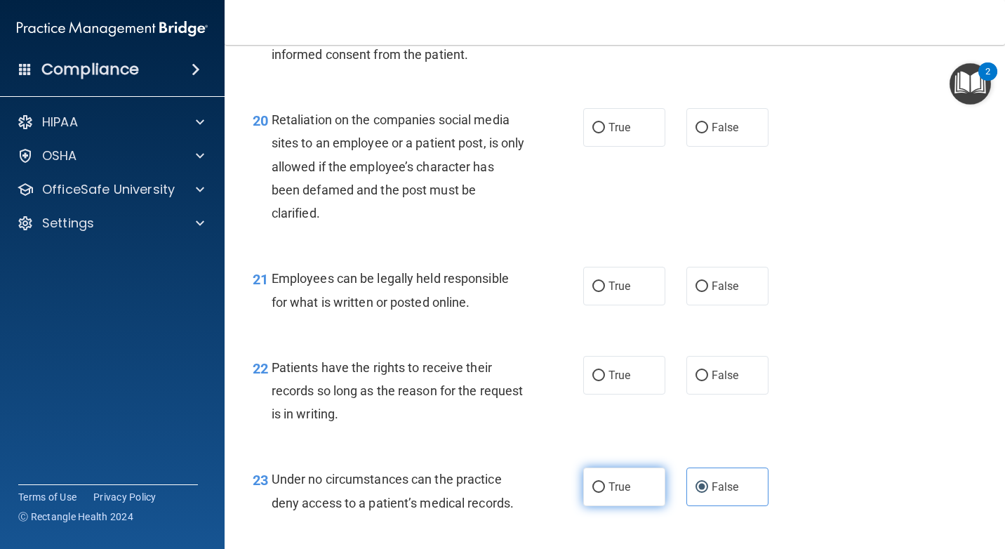
click at [601, 492] on label "True" at bounding box center [624, 486] width 82 height 39
click at [601, 492] on input "True" at bounding box center [598, 487] width 13 height 11
radio input "true"
radio input "false"
click at [642, 398] on div "22 Patients have the rights to receive their records so long as the reason for …" at bounding box center [614, 394] width 745 height 112
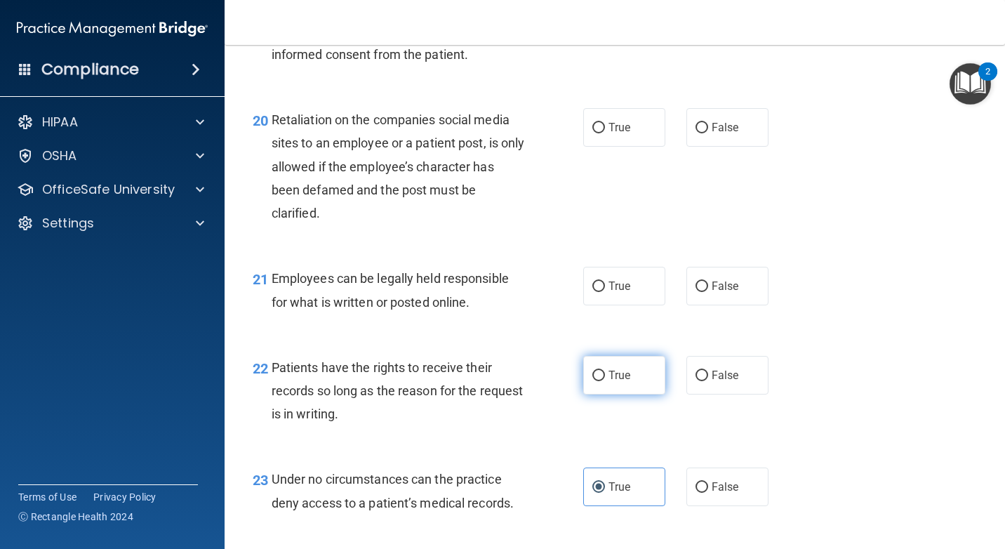
click at [642, 366] on label "True" at bounding box center [624, 375] width 82 height 39
click at [605, 371] on input "True" at bounding box center [598, 376] width 13 height 11
radio input "true"
click at [627, 296] on label "True" at bounding box center [624, 286] width 82 height 39
click at [605, 292] on input "True" at bounding box center [598, 286] width 13 height 11
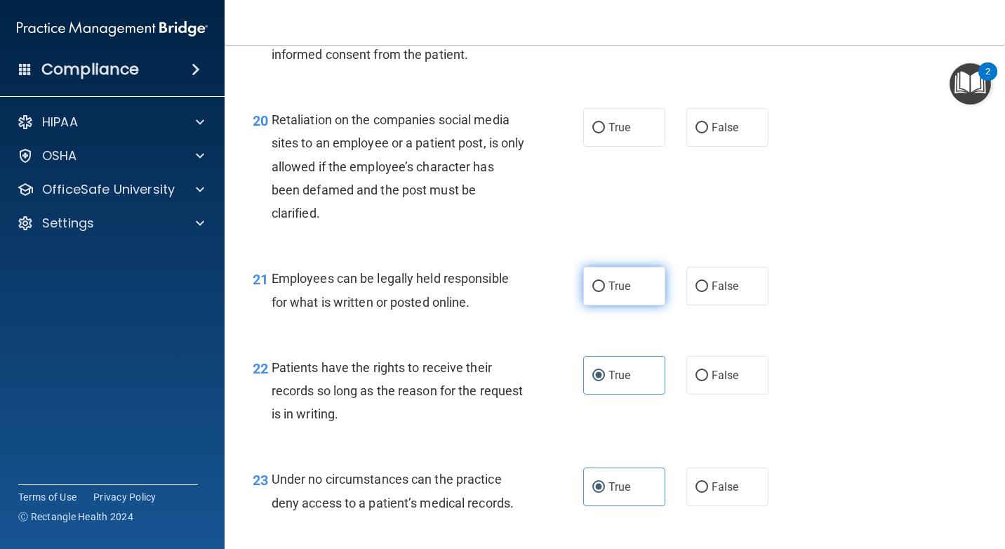
radio input "true"
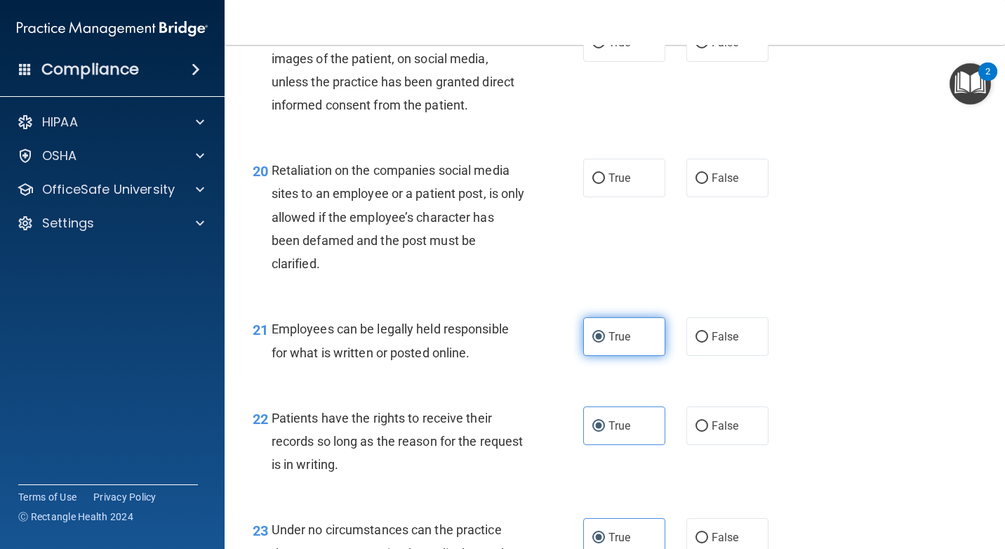
scroll to position [2668, 0]
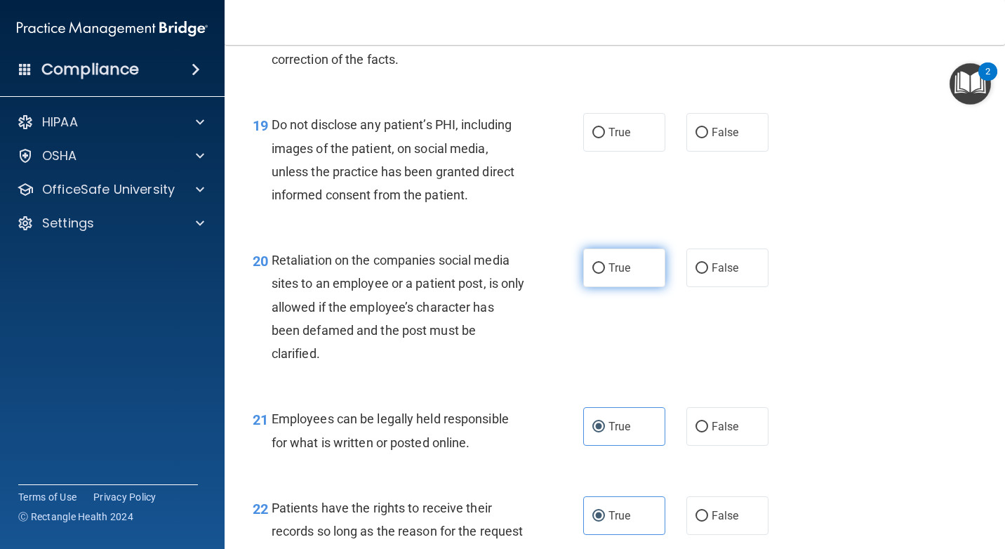
click at [609, 269] on span "True" at bounding box center [620, 267] width 22 height 13
click at [605, 269] on input "True" at bounding box center [598, 268] width 13 height 11
radio input "true"
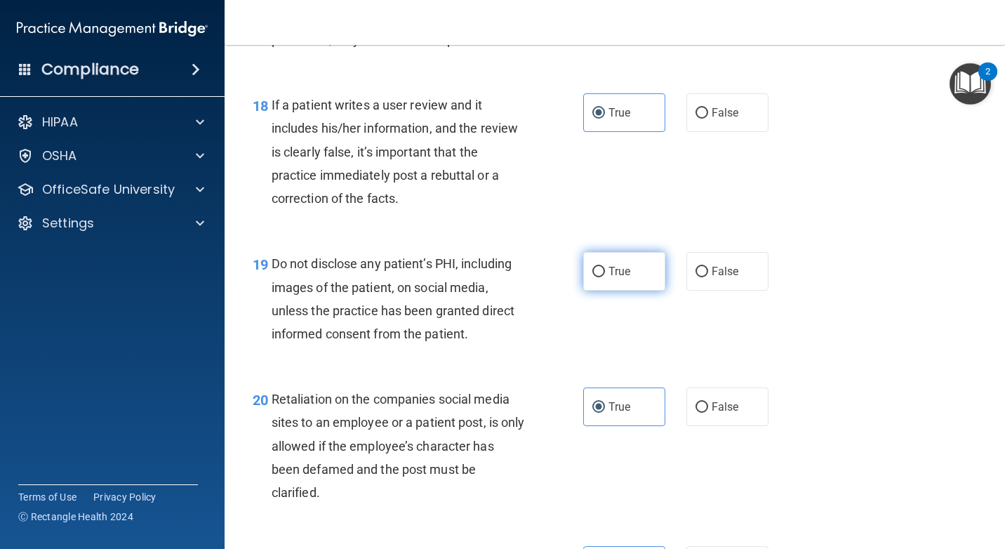
scroll to position [2528, 0]
click at [629, 271] on label "True" at bounding box center [624, 272] width 82 height 39
click at [605, 271] on input "True" at bounding box center [598, 273] width 13 height 11
radio input "true"
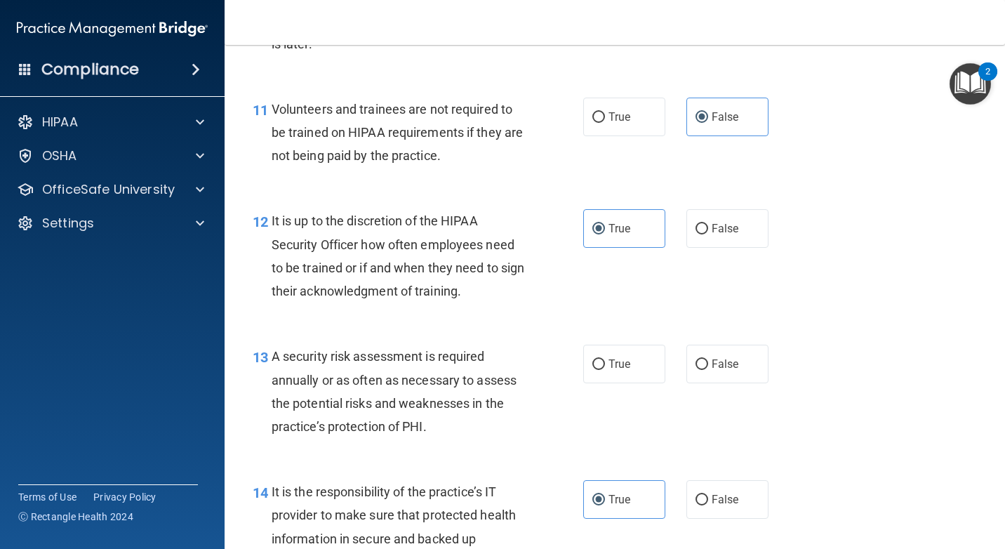
scroll to position [1685, 0]
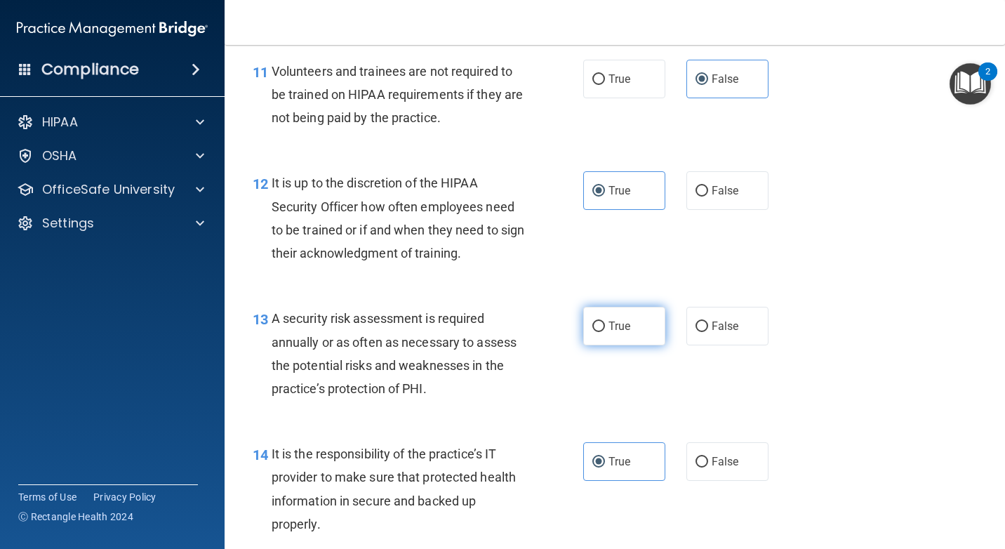
click at [624, 326] on span "True" at bounding box center [620, 325] width 22 height 13
click at [605, 326] on input "True" at bounding box center [598, 326] width 13 height 11
radio input "true"
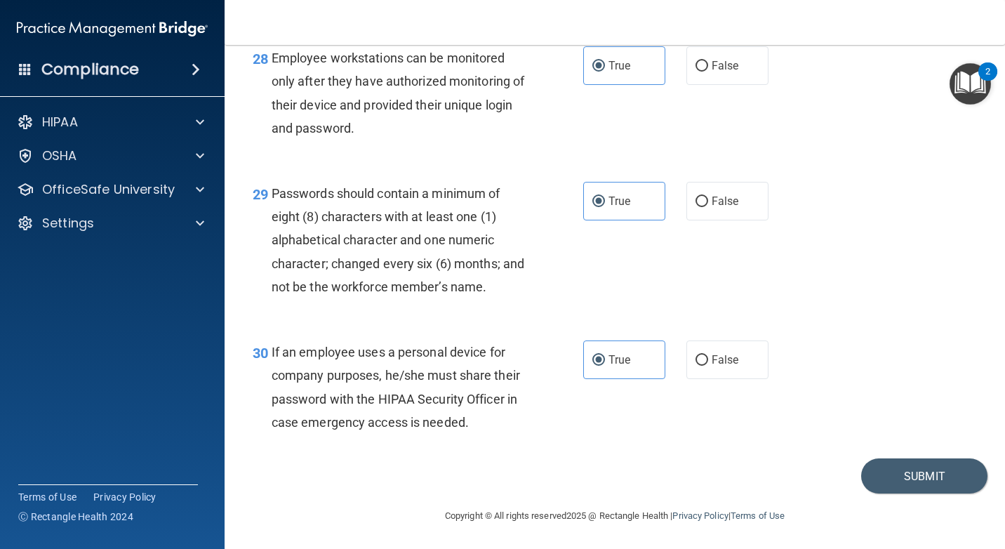
scroll to position [3861, 0]
click at [922, 479] on button "Submit" at bounding box center [924, 476] width 126 height 36
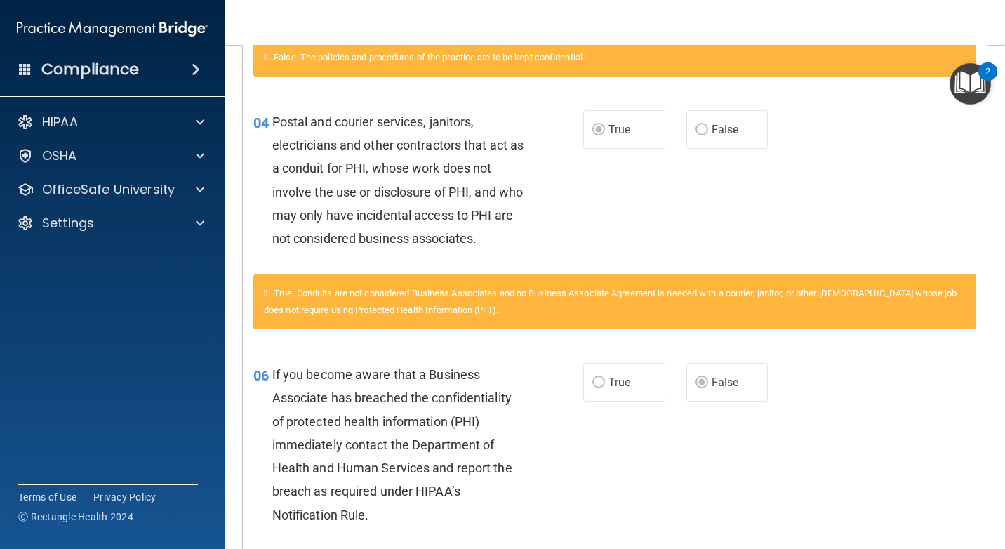
scroll to position [169, 0]
